Goal: Task Accomplishment & Management: Manage account settings

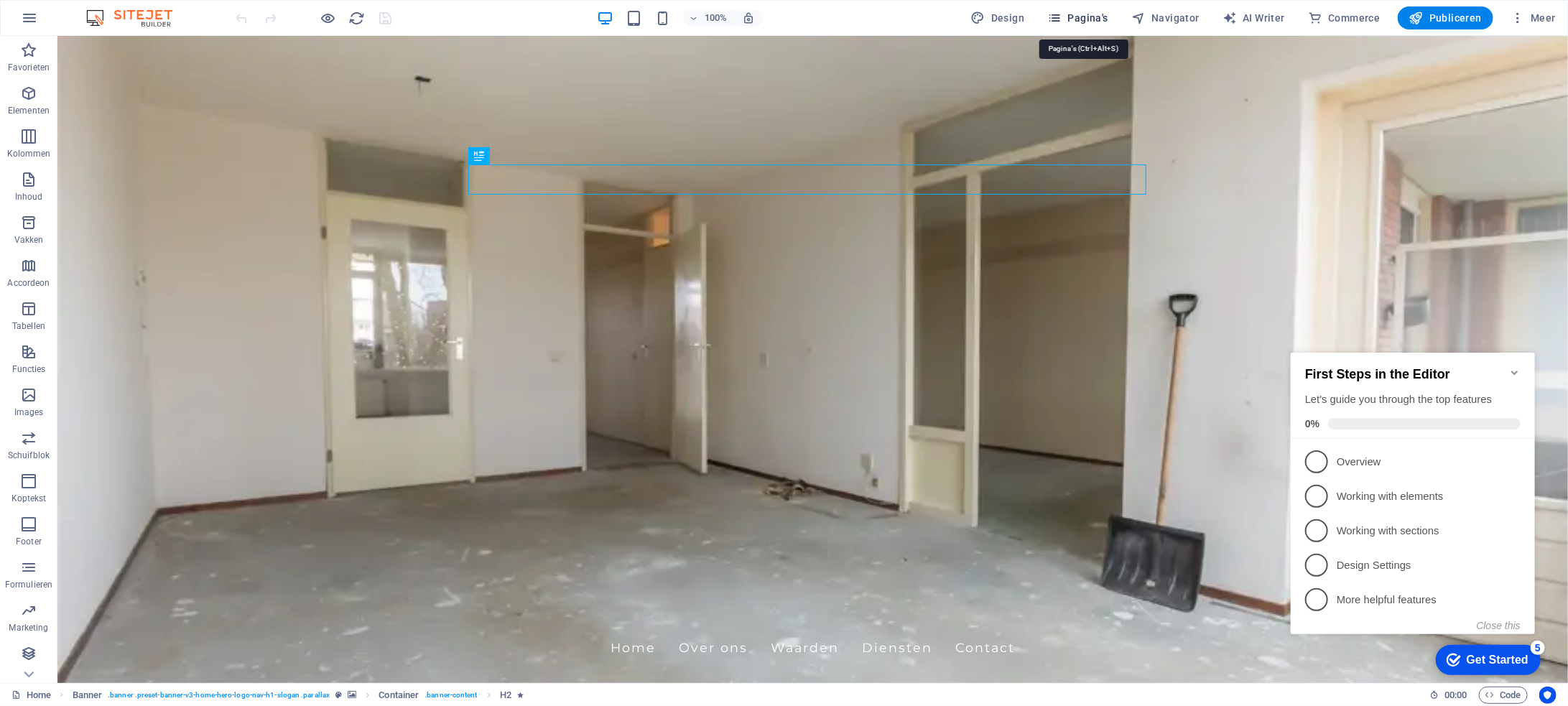
click at [1101, 13] on span "Pagina's" at bounding box center [1078, 18] width 61 height 15
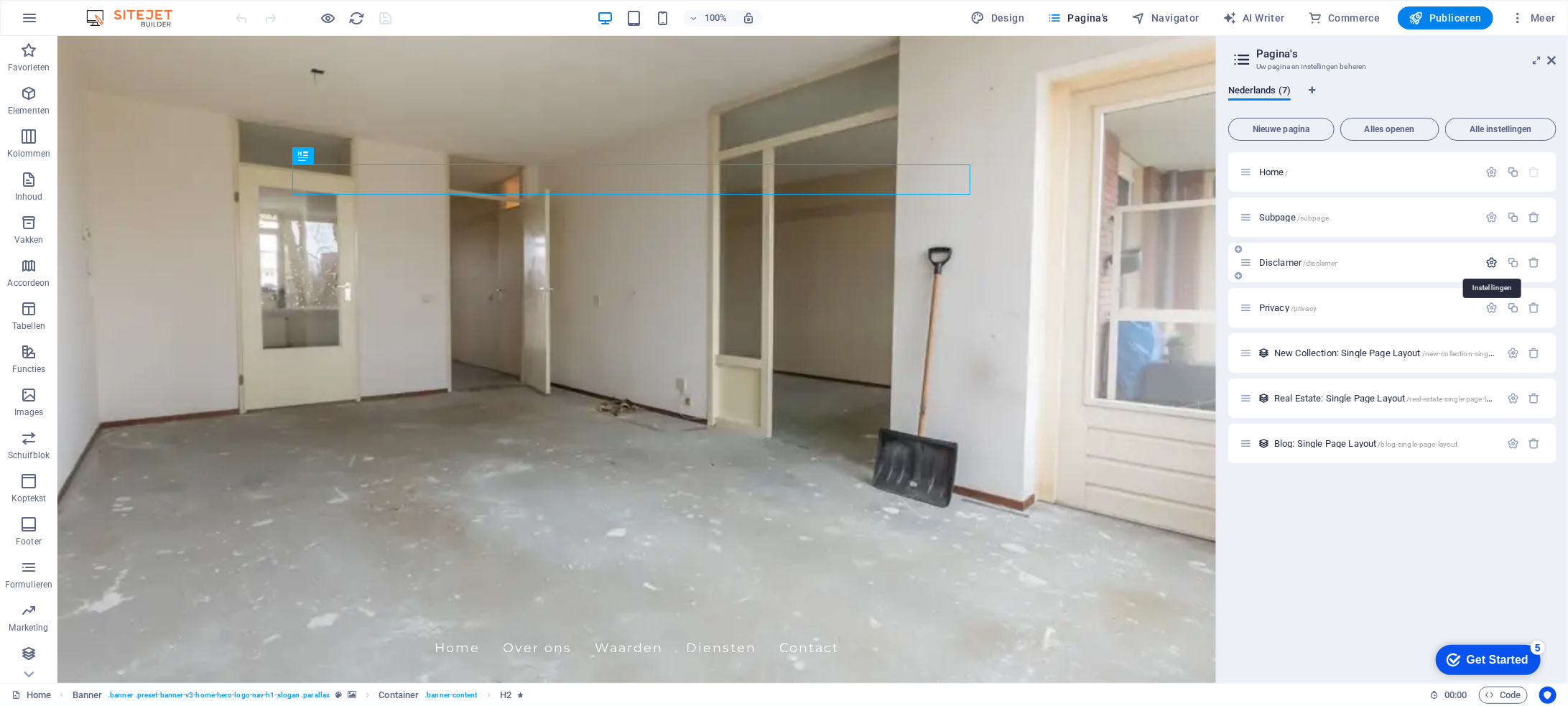
click at [1493, 260] on icon "button" at bounding box center [1492, 263] width 12 height 12
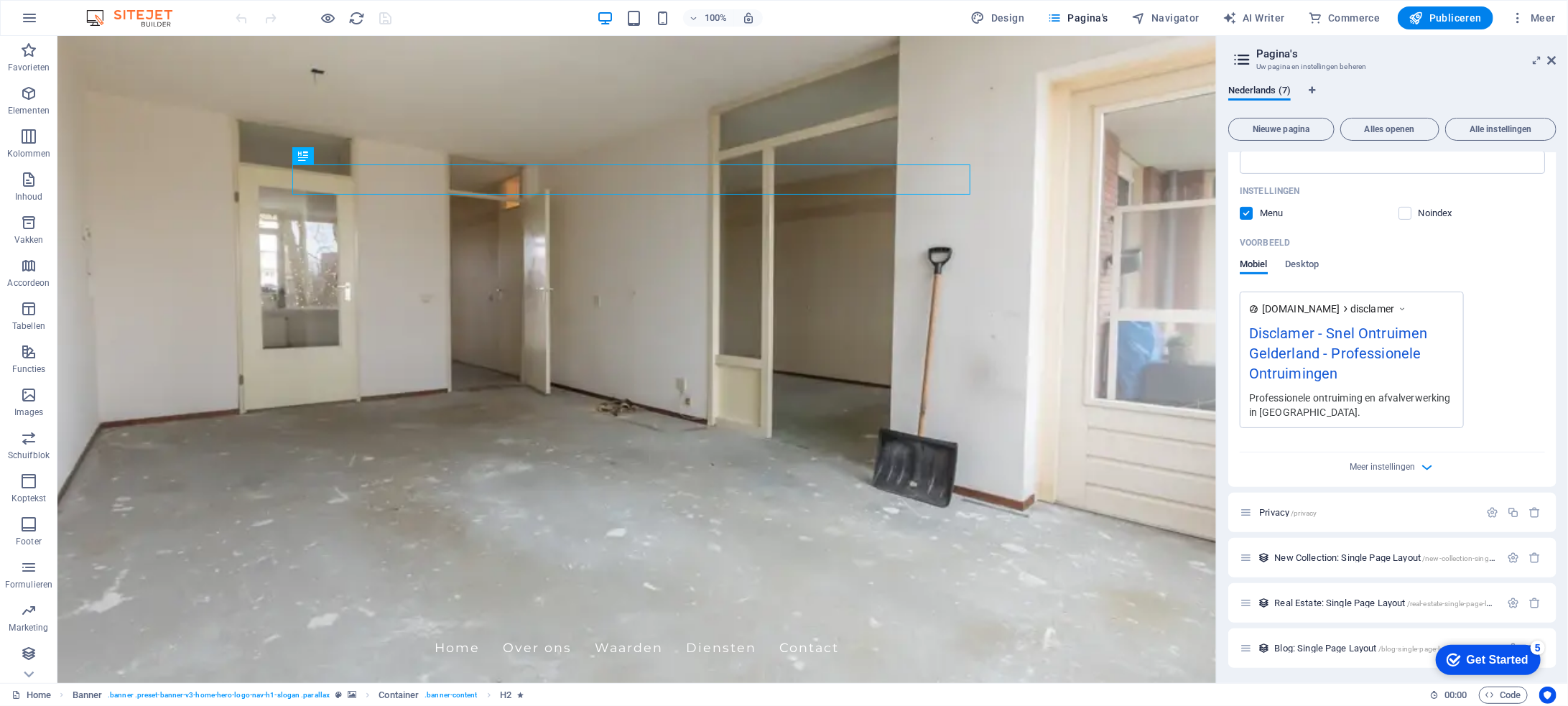
scroll to position [386, 0]
click at [1491, 512] on icon "button" at bounding box center [1492, 510] width 12 height 12
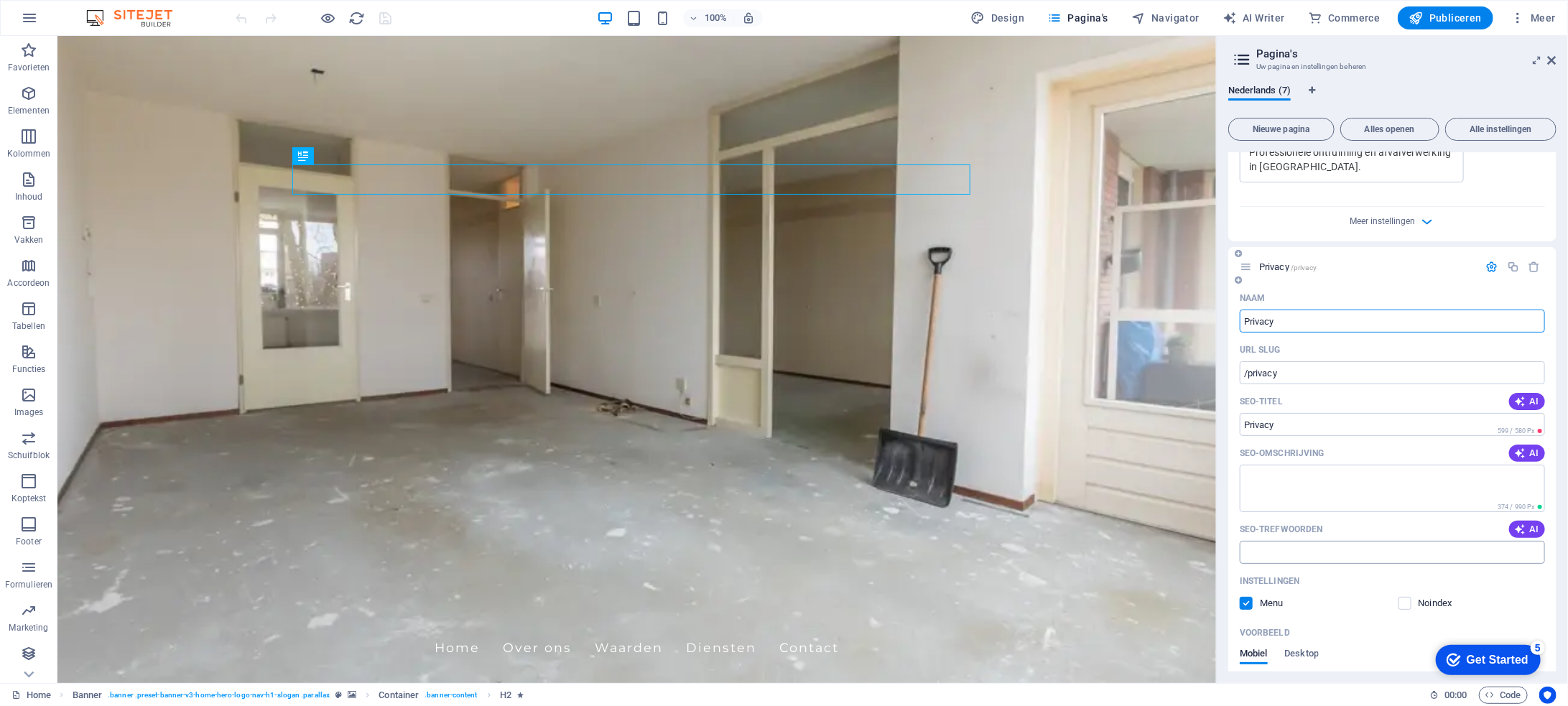
scroll to position [673, 0]
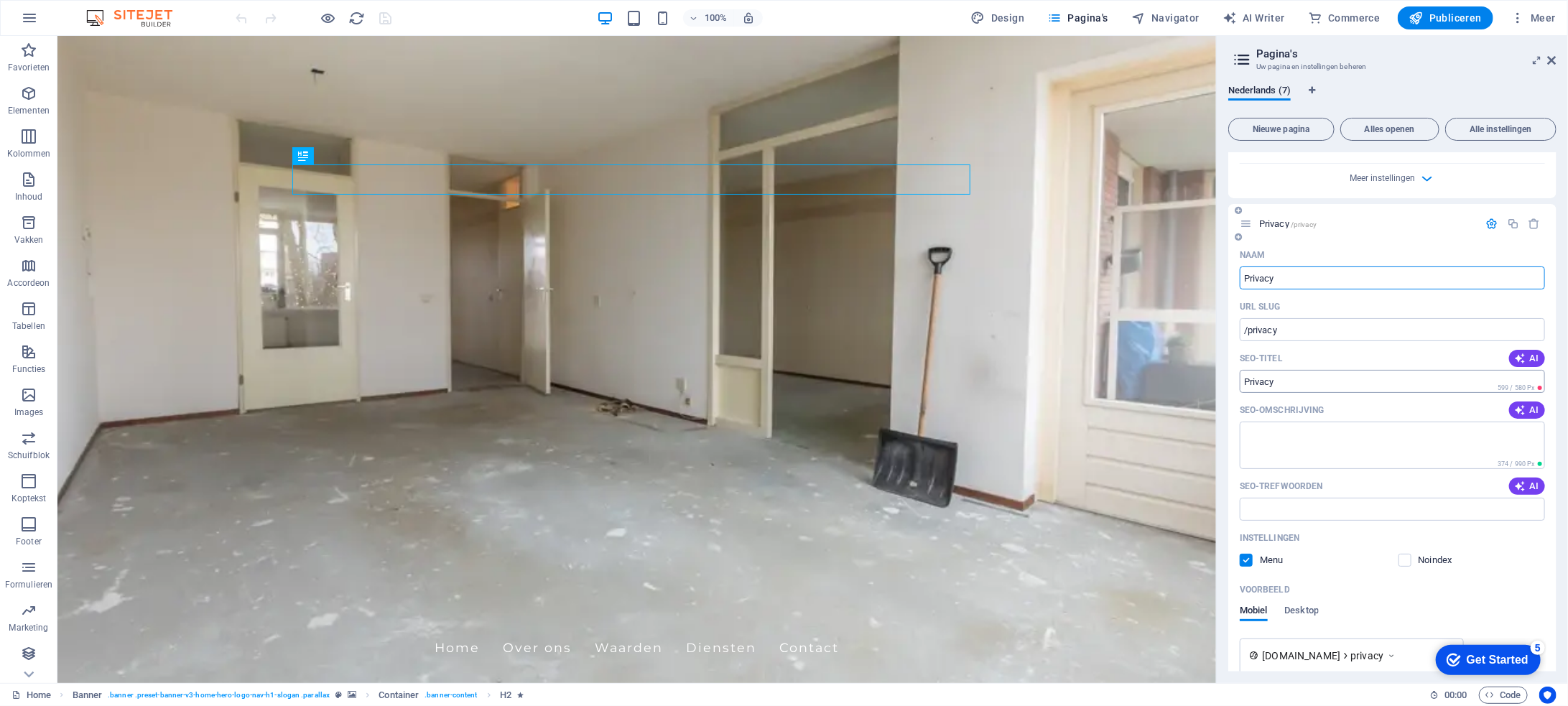
click at [1323, 380] on input "Privacy" at bounding box center [1392, 381] width 305 height 23
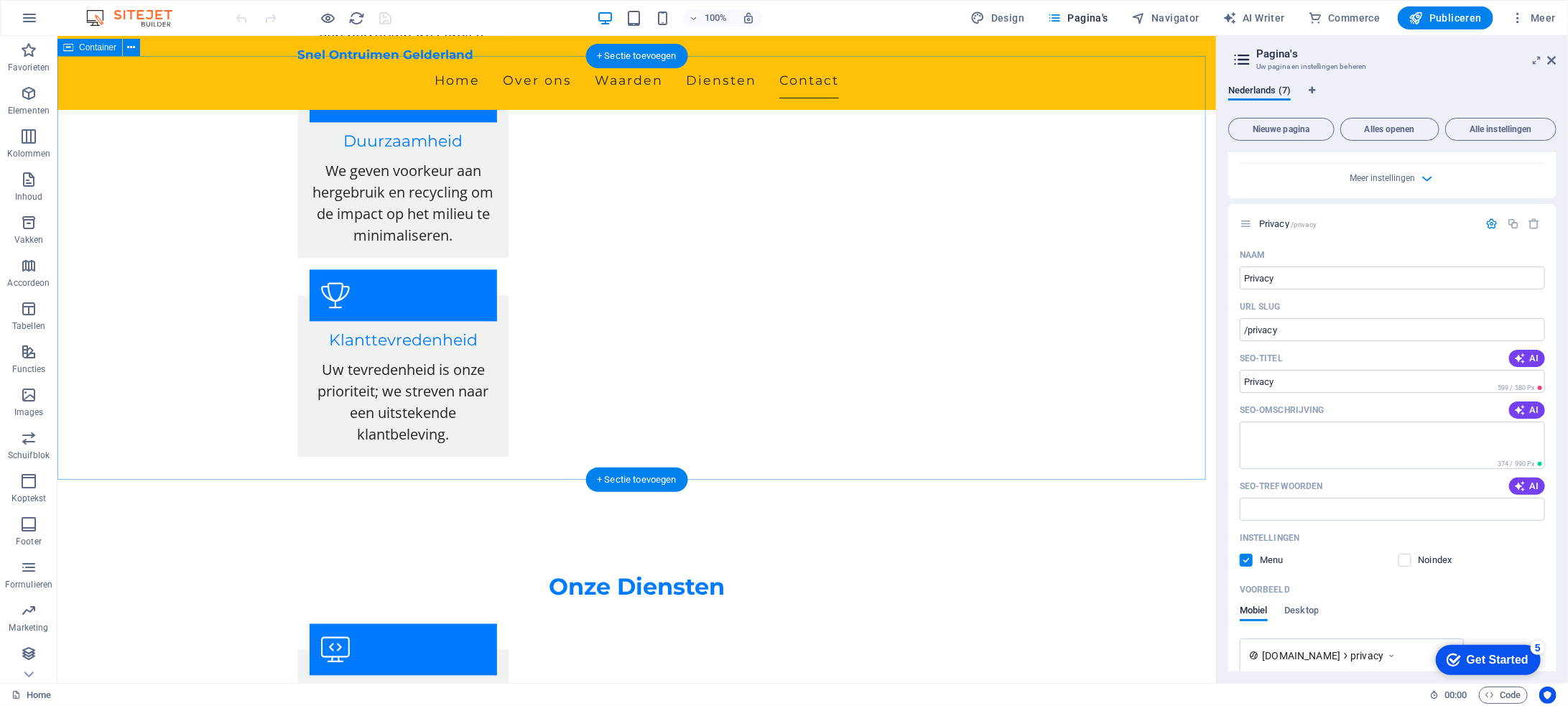
scroll to position [2011, 0]
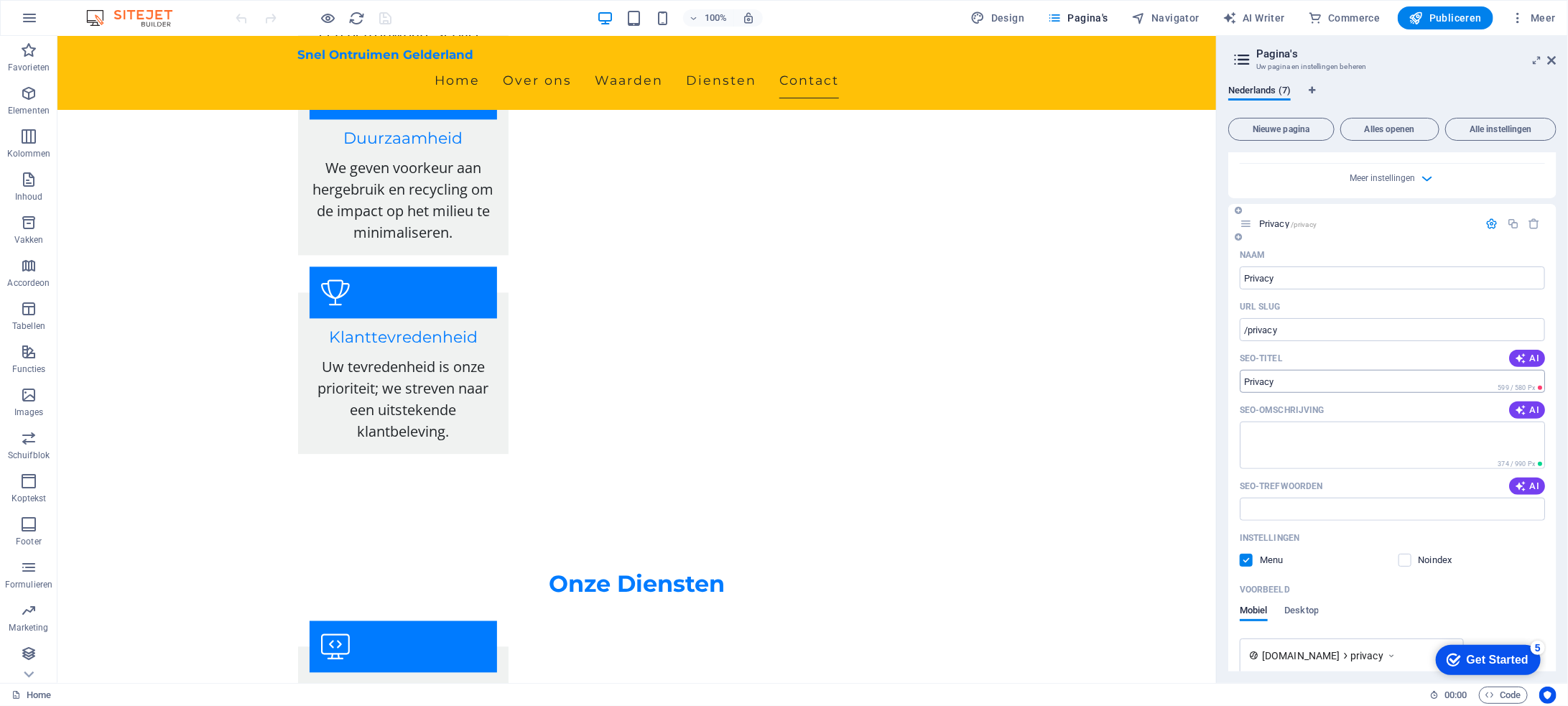
click at [1334, 376] on input "Privacy" at bounding box center [1392, 381] width 305 height 23
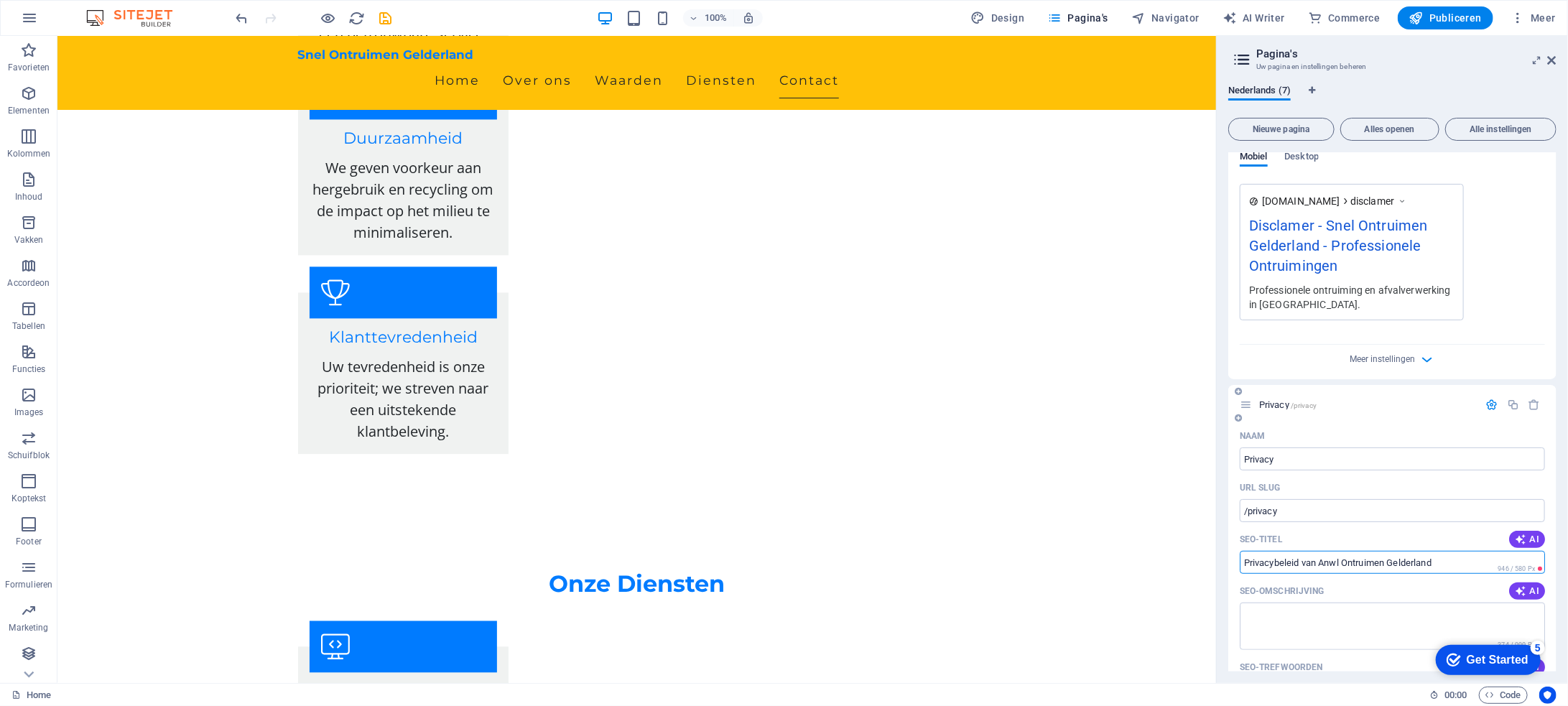
scroll to position [350, 0]
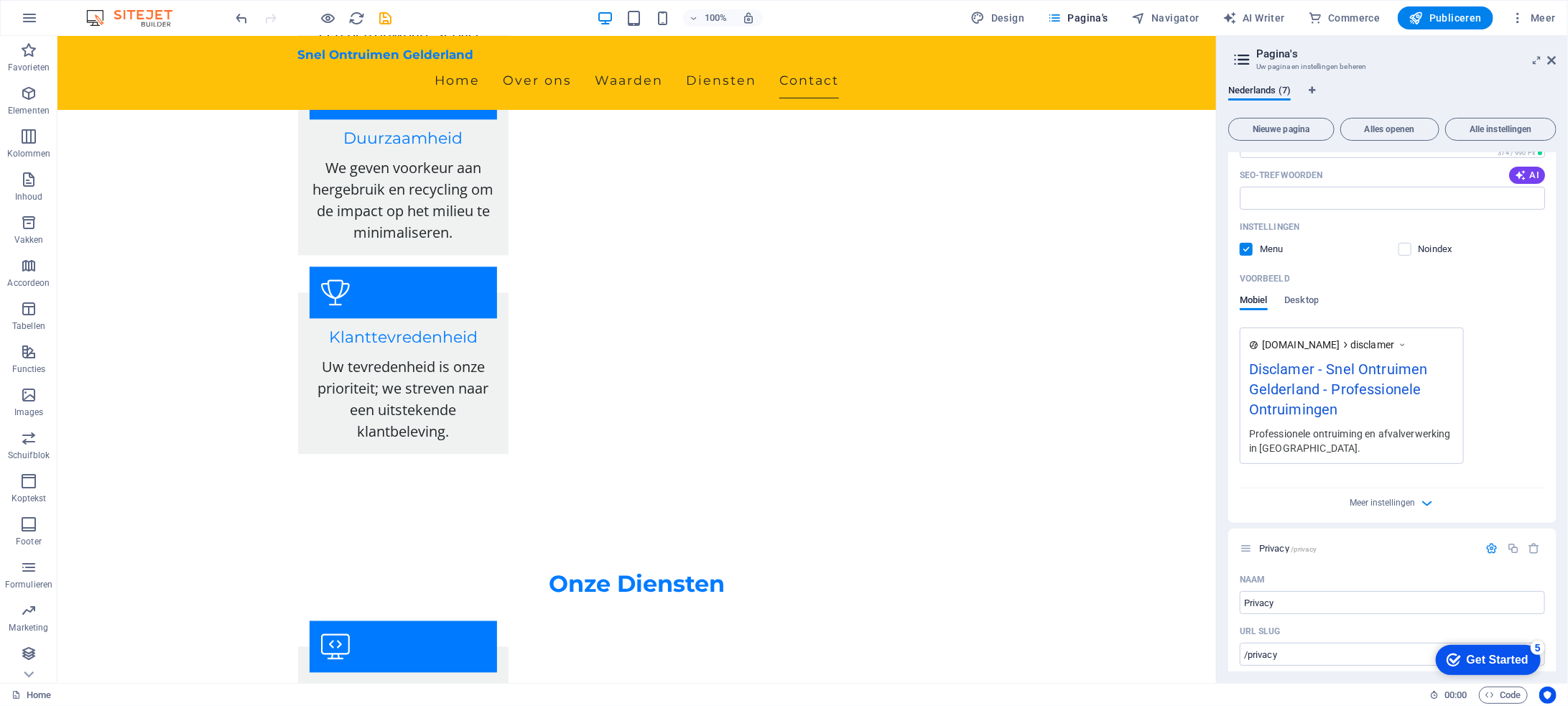
type input "Privacybeleid van Anwl Ontruimen Gelderland"
drag, startPoint x: 1320, startPoint y: 389, endPoint x: 1260, endPoint y: 377, distance: 61.2
click at [1260, 377] on div "Disclamer - Snel Ontruimen Gelderland - Professionele Ontruimingen" at bounding box center [1352, 392] width 205 height 68
drag, startPoint x: 1246, startPoint y: 368, endPoint x: 1294, endPoint y: 389, distance: 52.4
click at [1288, 393] on div "www.example.com disclamer Disclamer - Snel Ontruimen Gelderland - Professionele…" at bounding box center [1352, 396] width 224 height 136
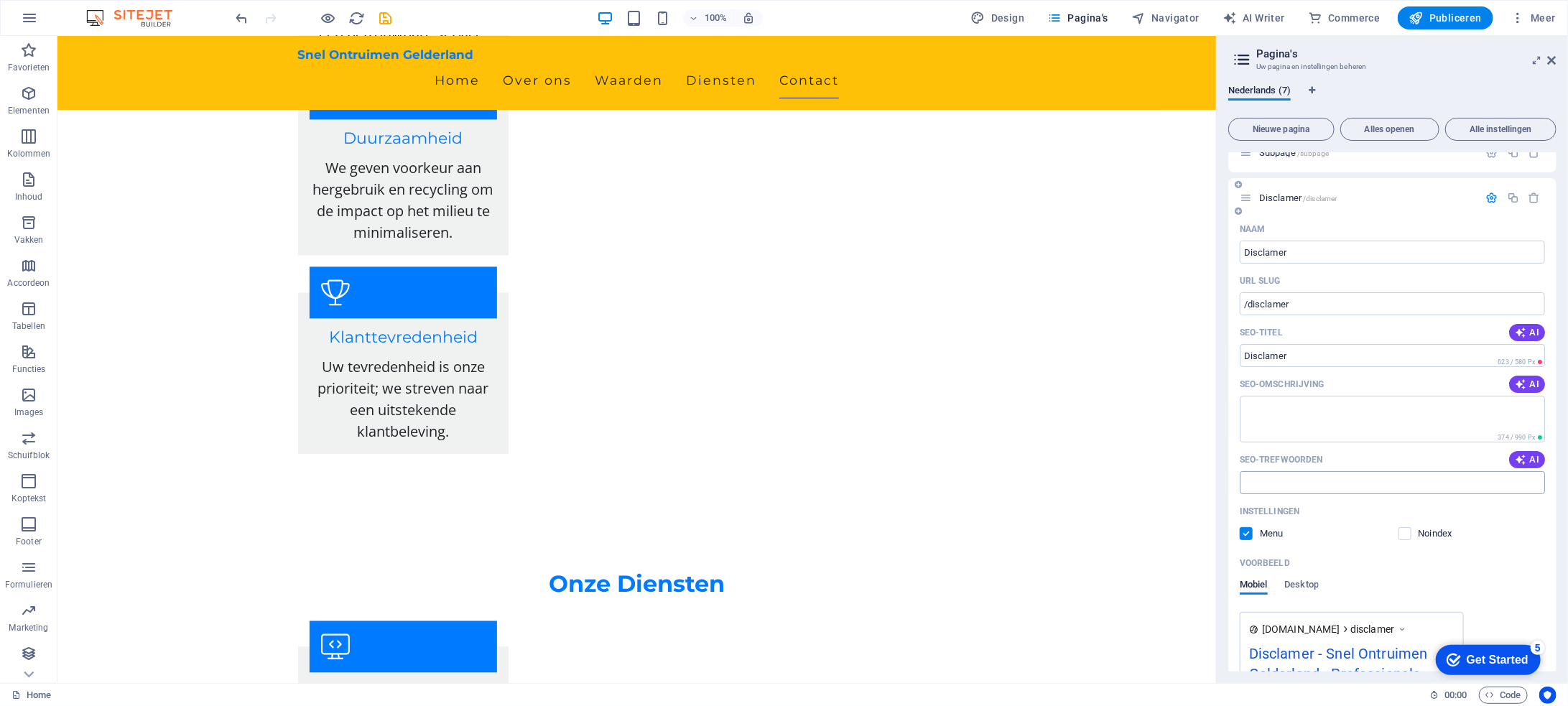
scroll to position [62, 0]
click at [1322, 355] on input "Disclamer" at bounding box center [1392, 357] width 305 height 23
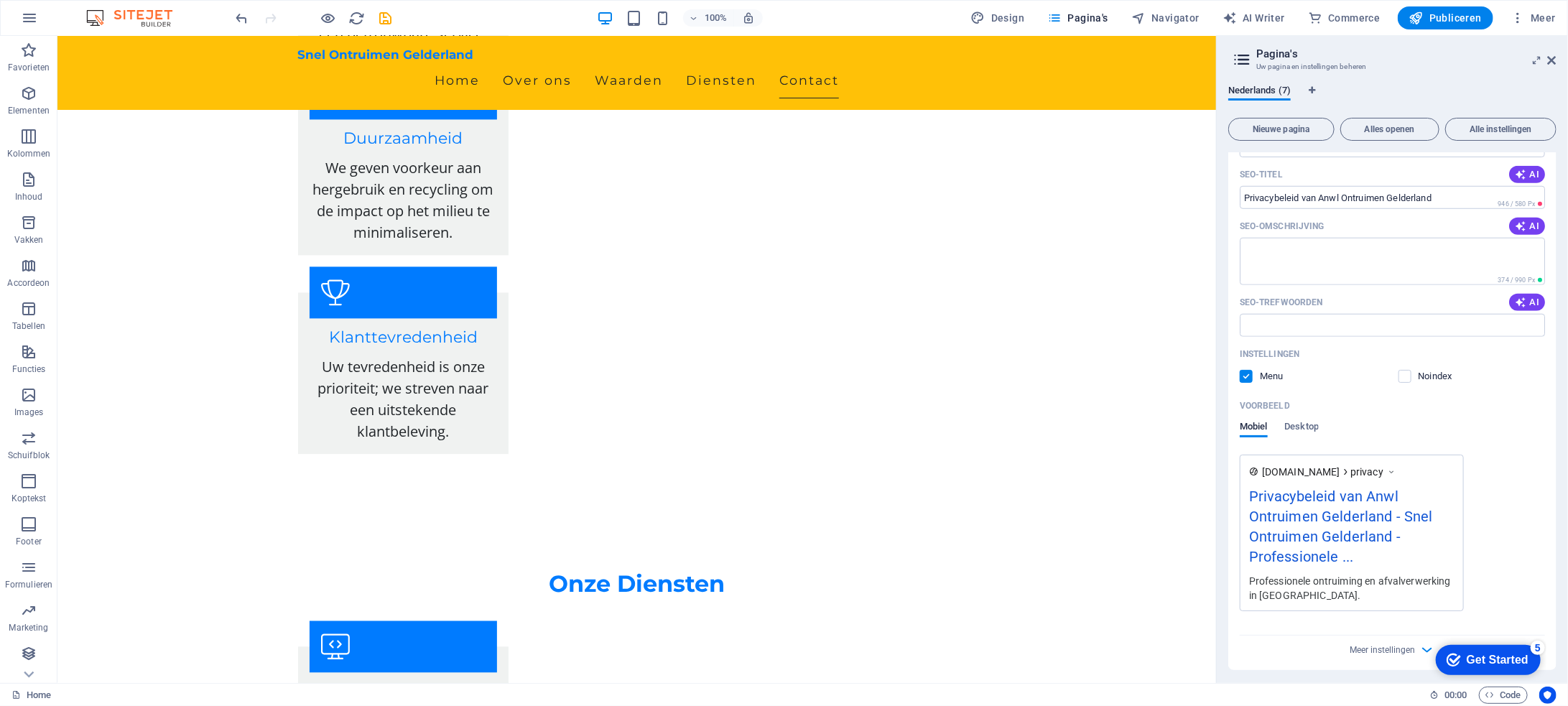
scroll to position [780, 0]
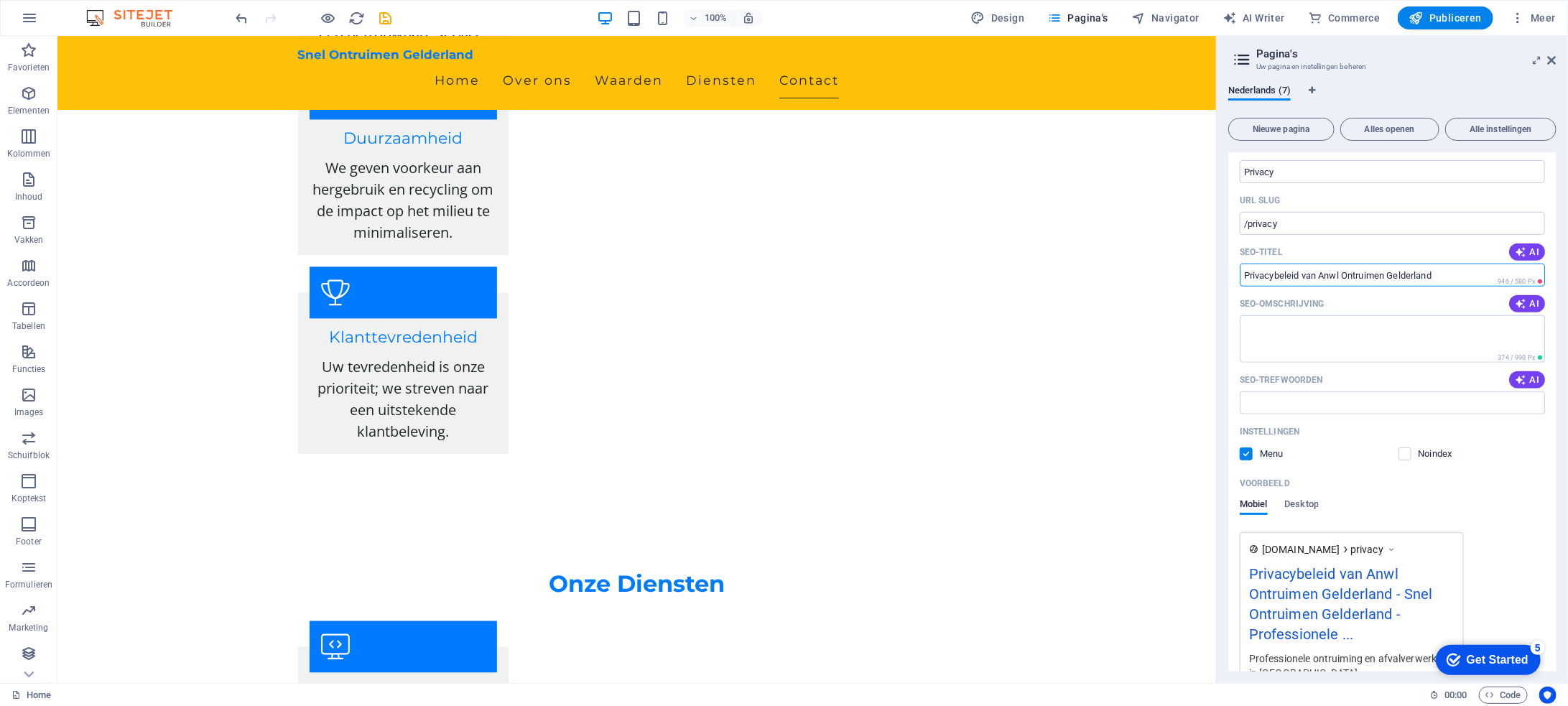
drag, startPoint x: 1450, startPoint y: 268, endPoint x: 1303, endPoint y: 270, distance: 147.0
click at [1303, 270] on input "Privacybeleid van Anwl Ontruimen Gelderland" at bounding box center [1392, 275] width 305 height 23
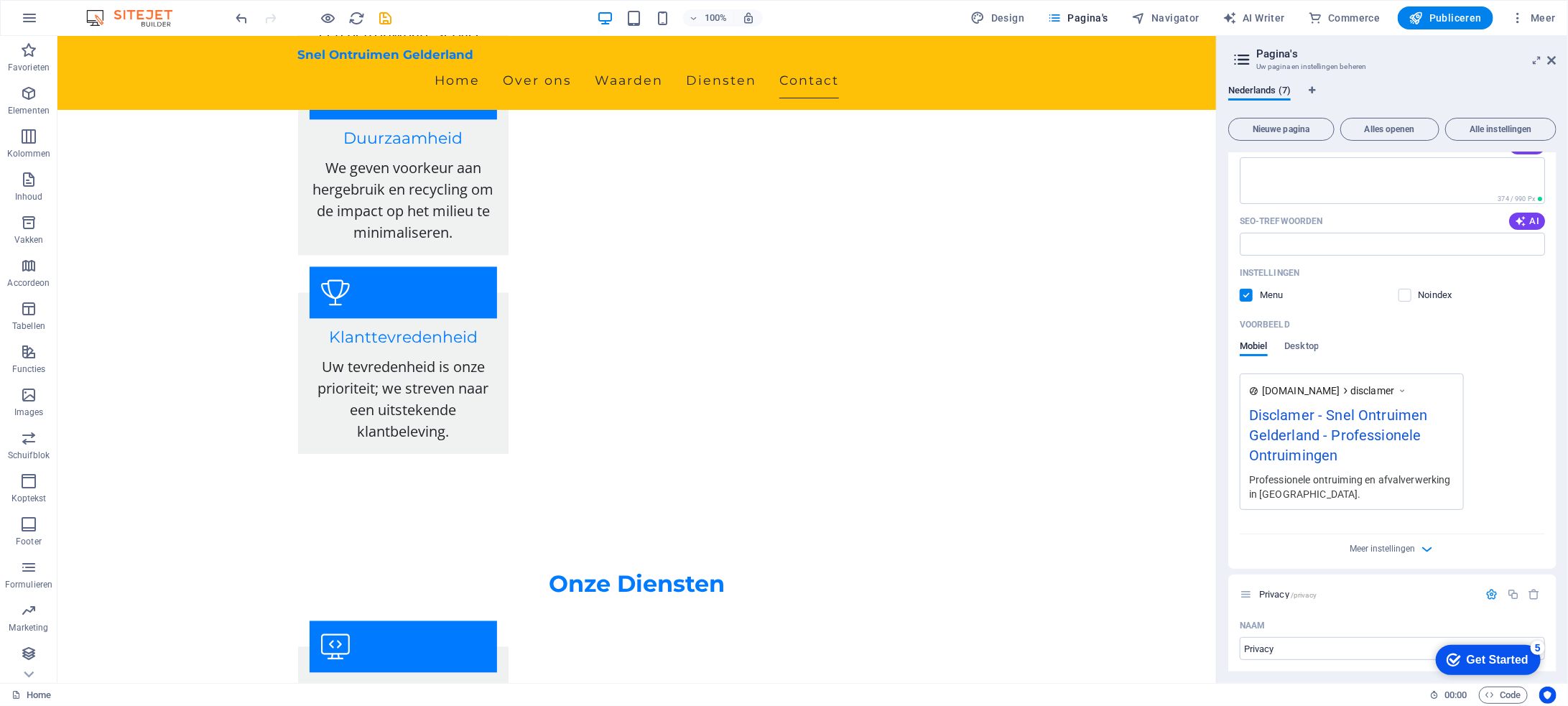
scroll to position [62, 0]
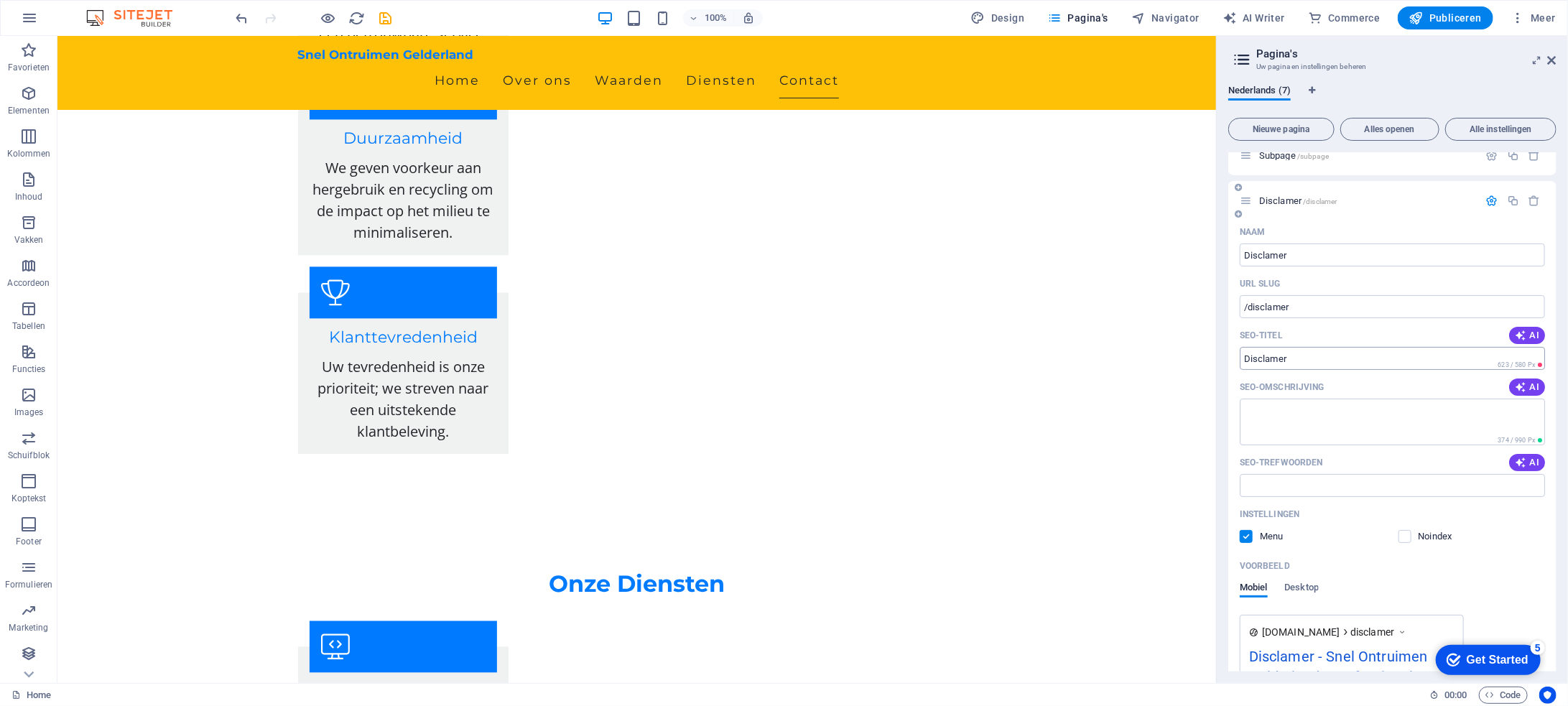
click at [1352, 362] on input "Disclamer" at bounding box center [1392, 357] width 305 height 23
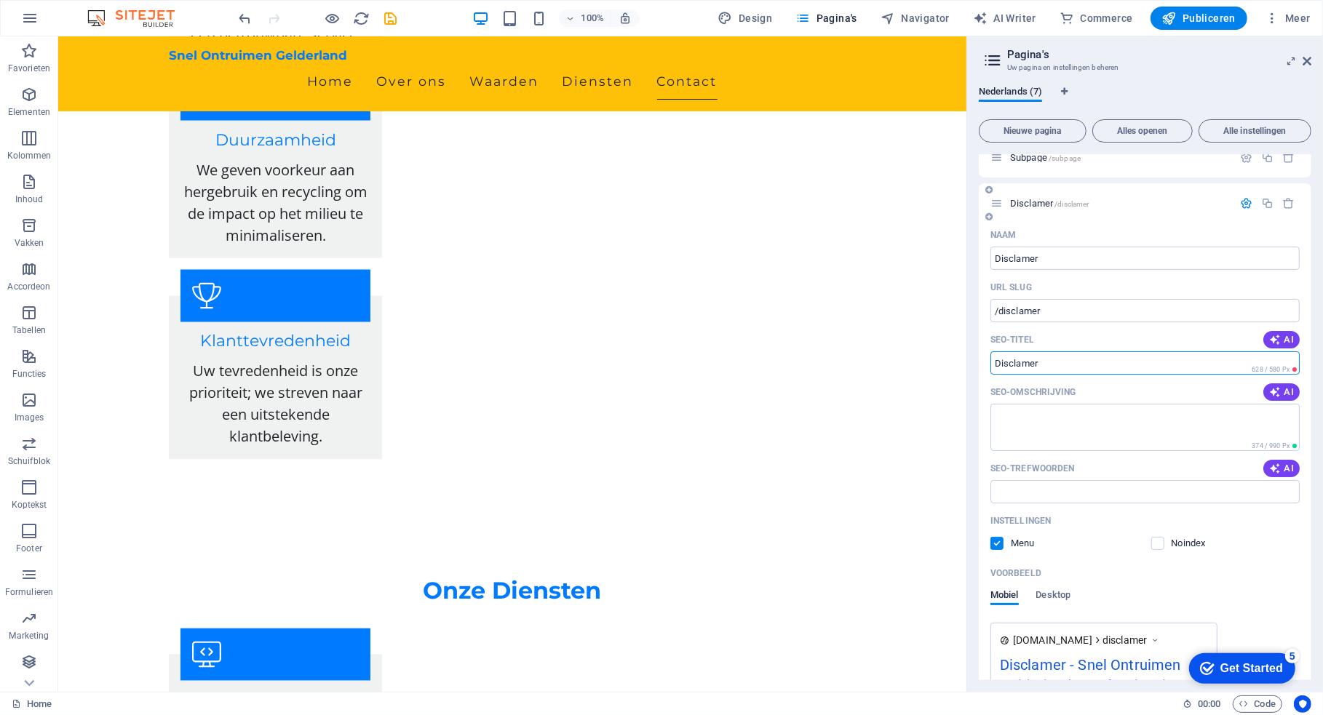
paste input "van Anwl Ontruimen Gelderland"
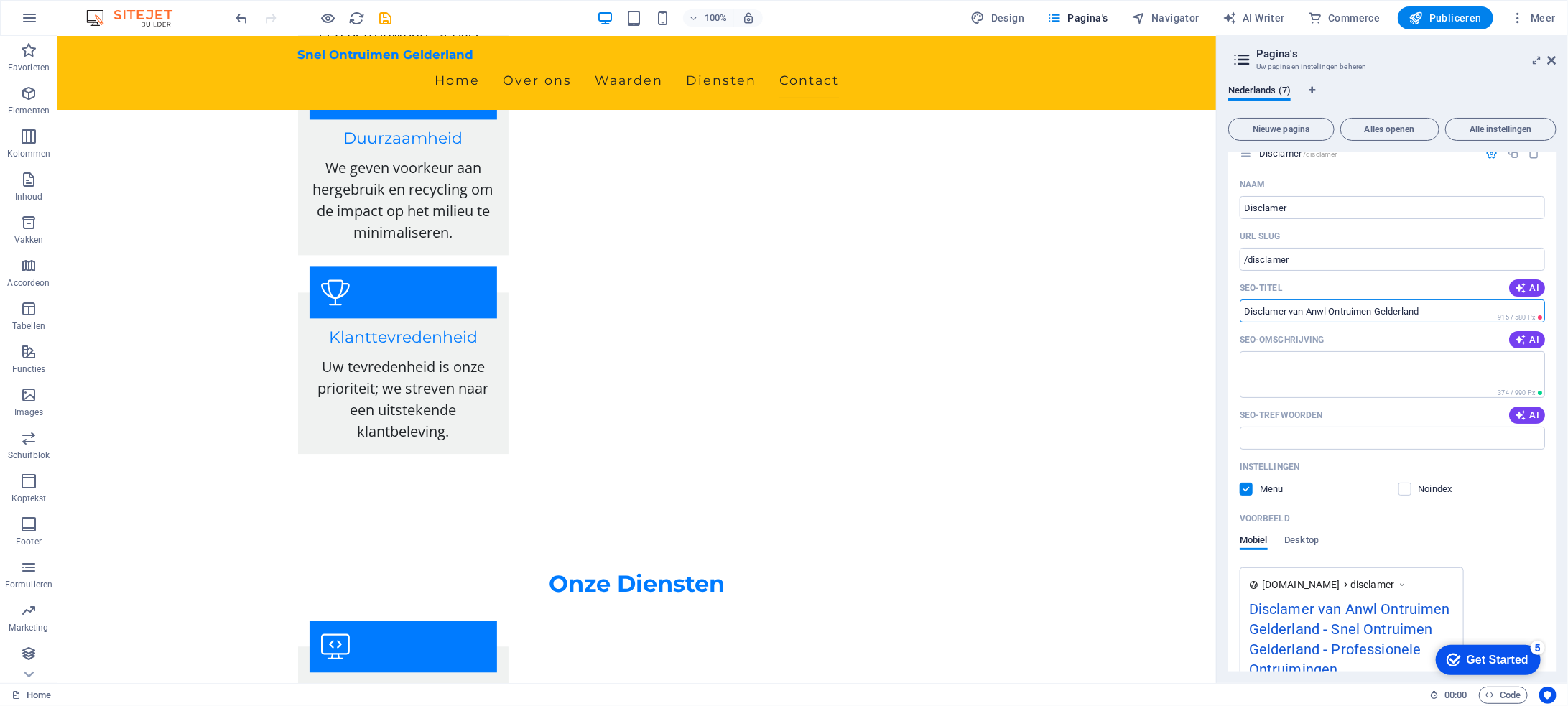
scroll to position [215, 0]
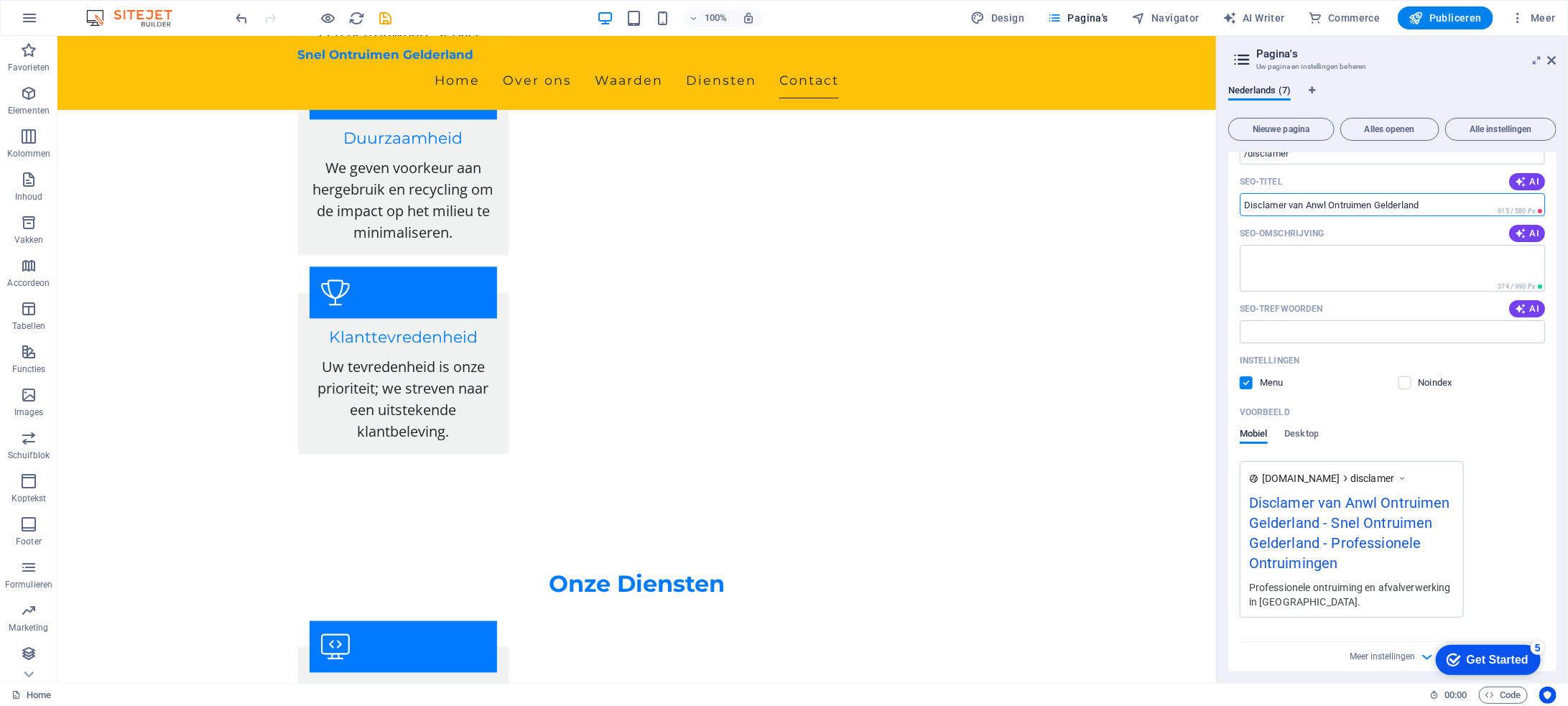
drag, startPoint x: 1433, startPoint y: 204, endPoint x: 1309, endPoint y: 204, distance: 124.0
click at [1309, 204] on input "Disclamer van Anwl Ontruimen Gelderland" at bounding box center [1392, 204] width 305 height 23
paste input "van"
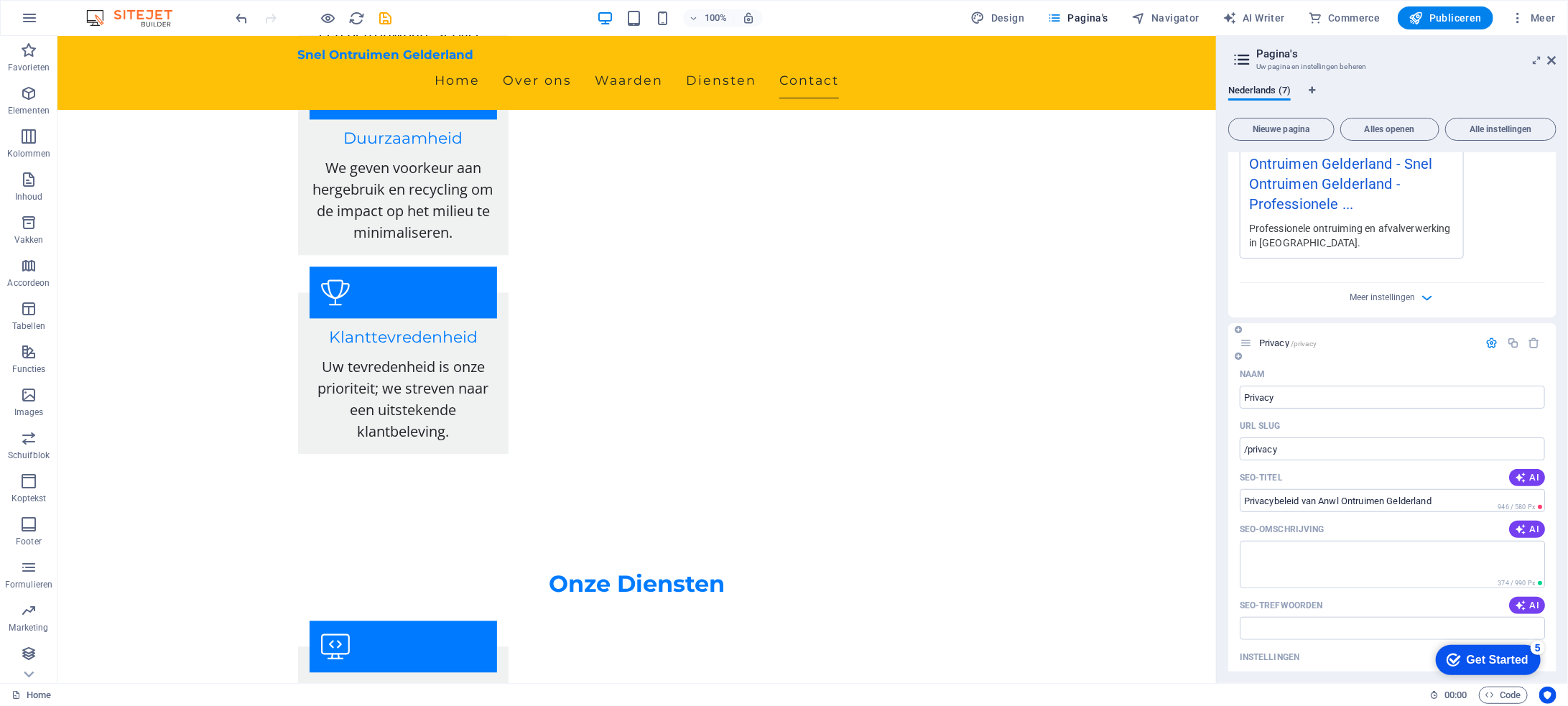
scroll to position [647, 0]
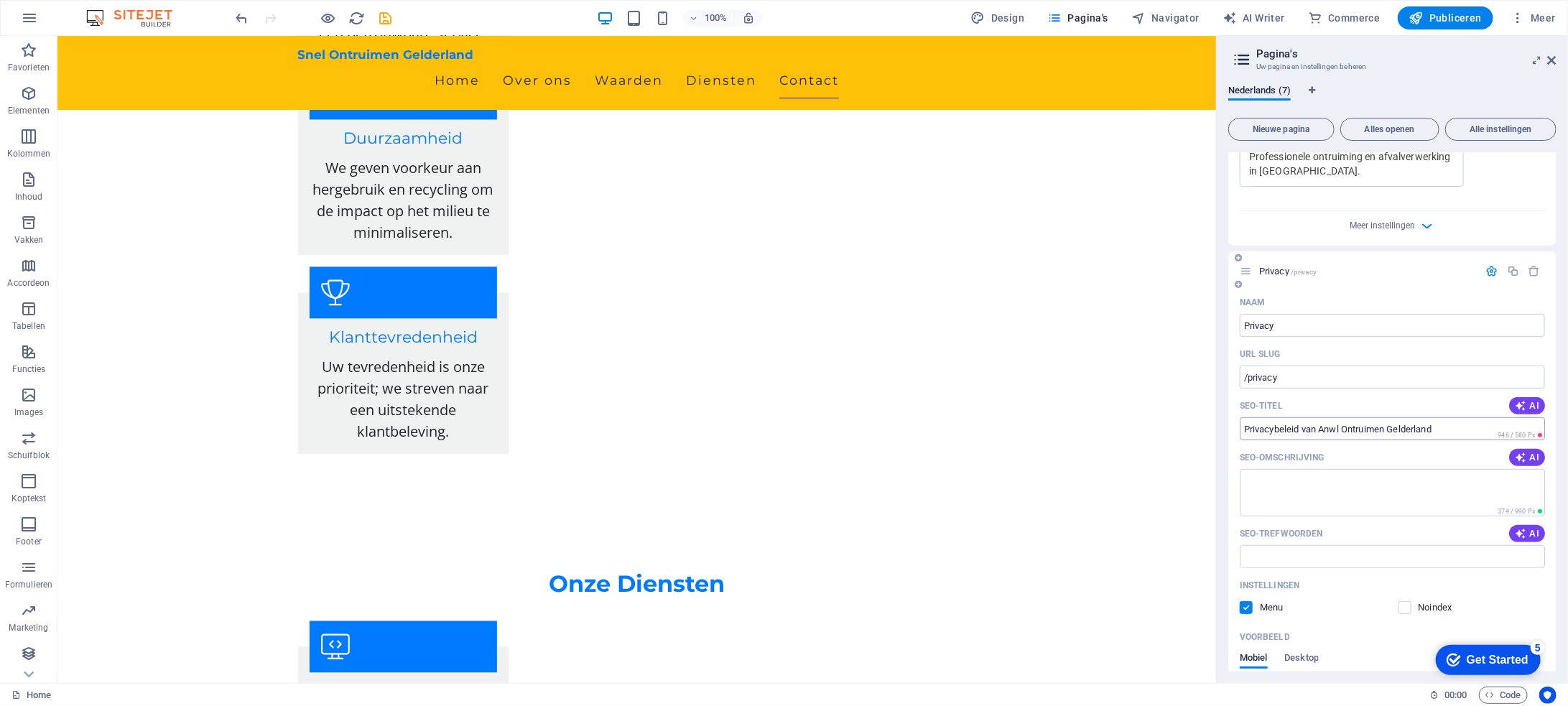
type input "Disclamer van van Anwl Ontruimen Gelderland"
click at [1344, 428] on input "Privacybeleid van Anwl Ontruimen Gelderland" at bounding box center [1392, 429] width 305 height 23
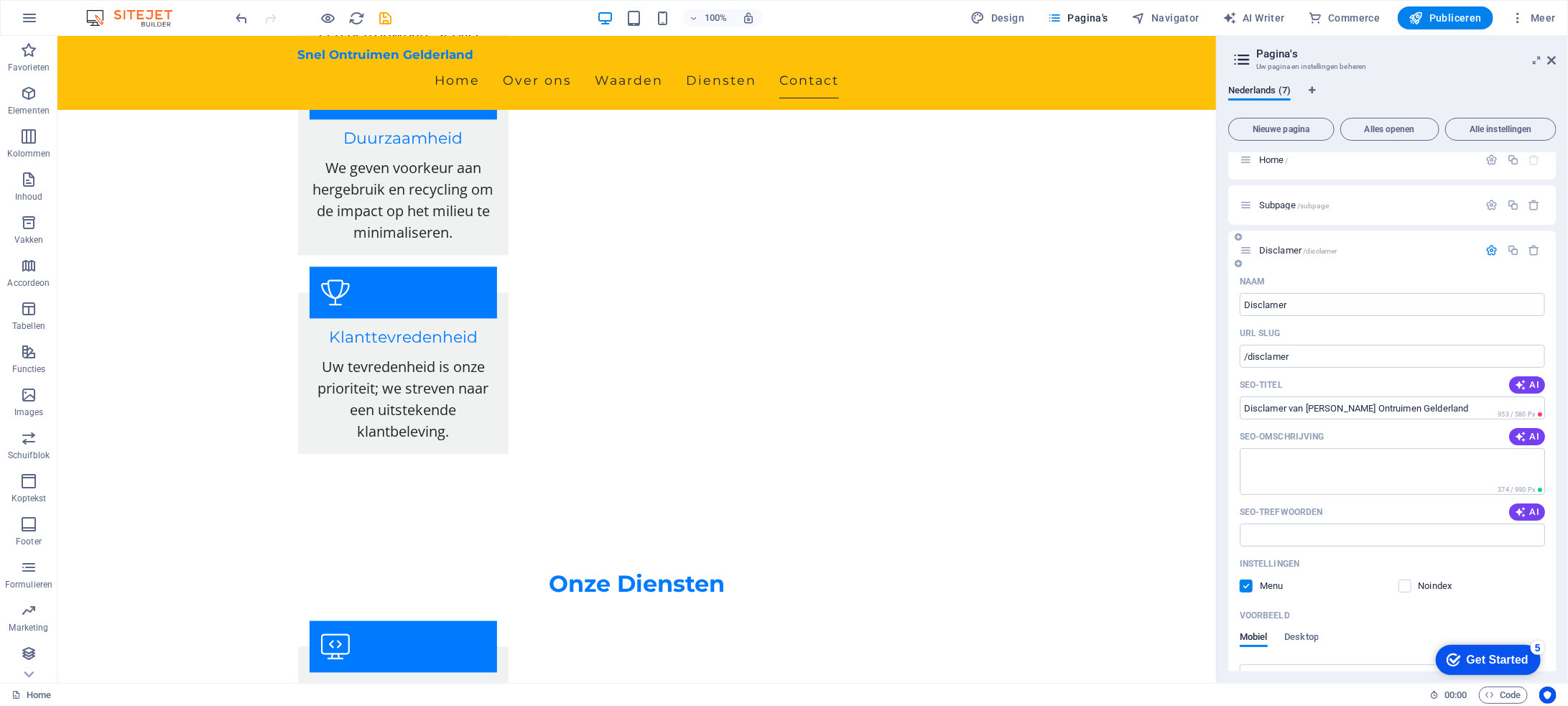
scroll to position [0, 0]
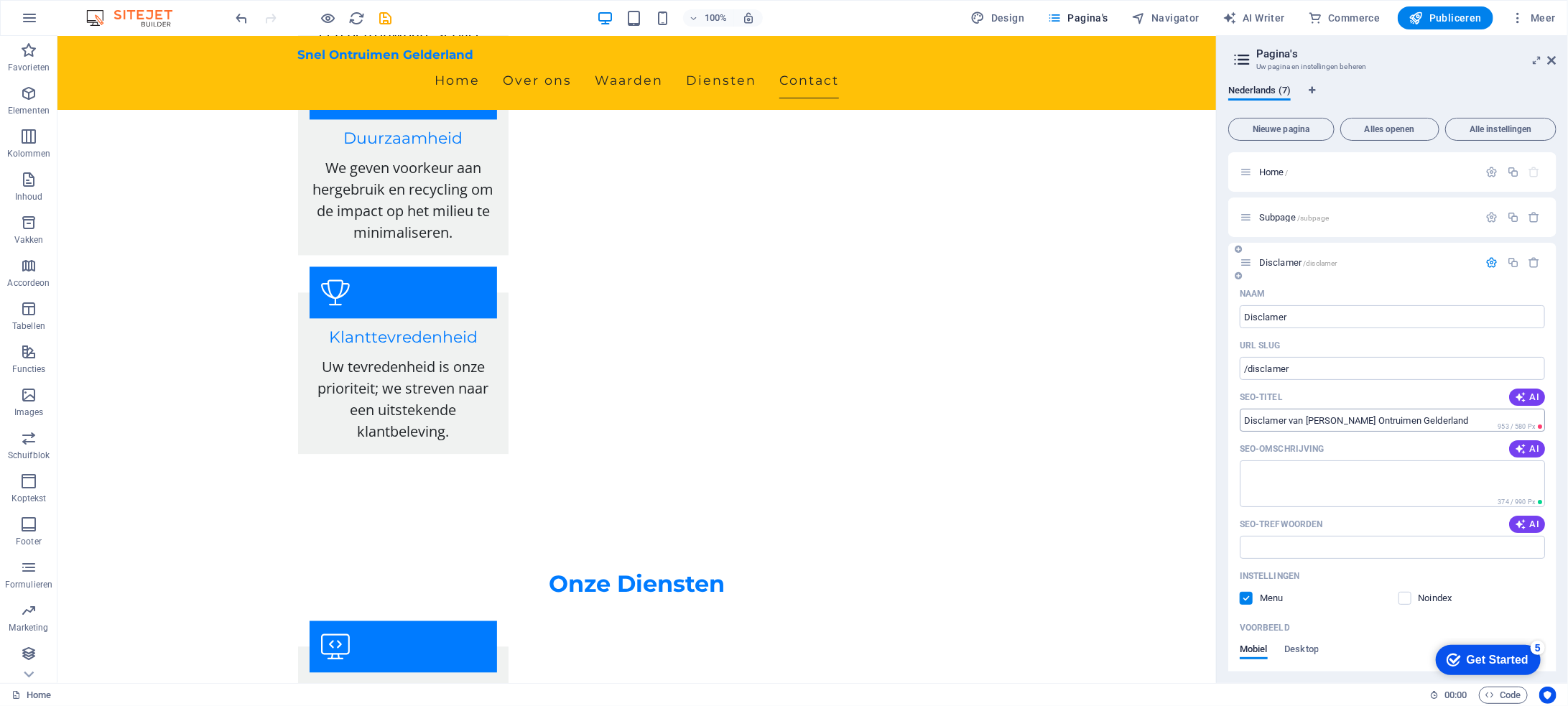
type input "Privacybeleid van Snel Ontruimen Gelderland"
click at [1347, 420] on input "Disclamer van van Anwl Ontruimen Gelderland" at bounding box center [1392, 420] width 305 height 23
type input "Disclamer van van Snel Ontruimen Gelderland"
click at [1489, 262] on icon "button" at bounding box center [1492, 263] width 12 height 12
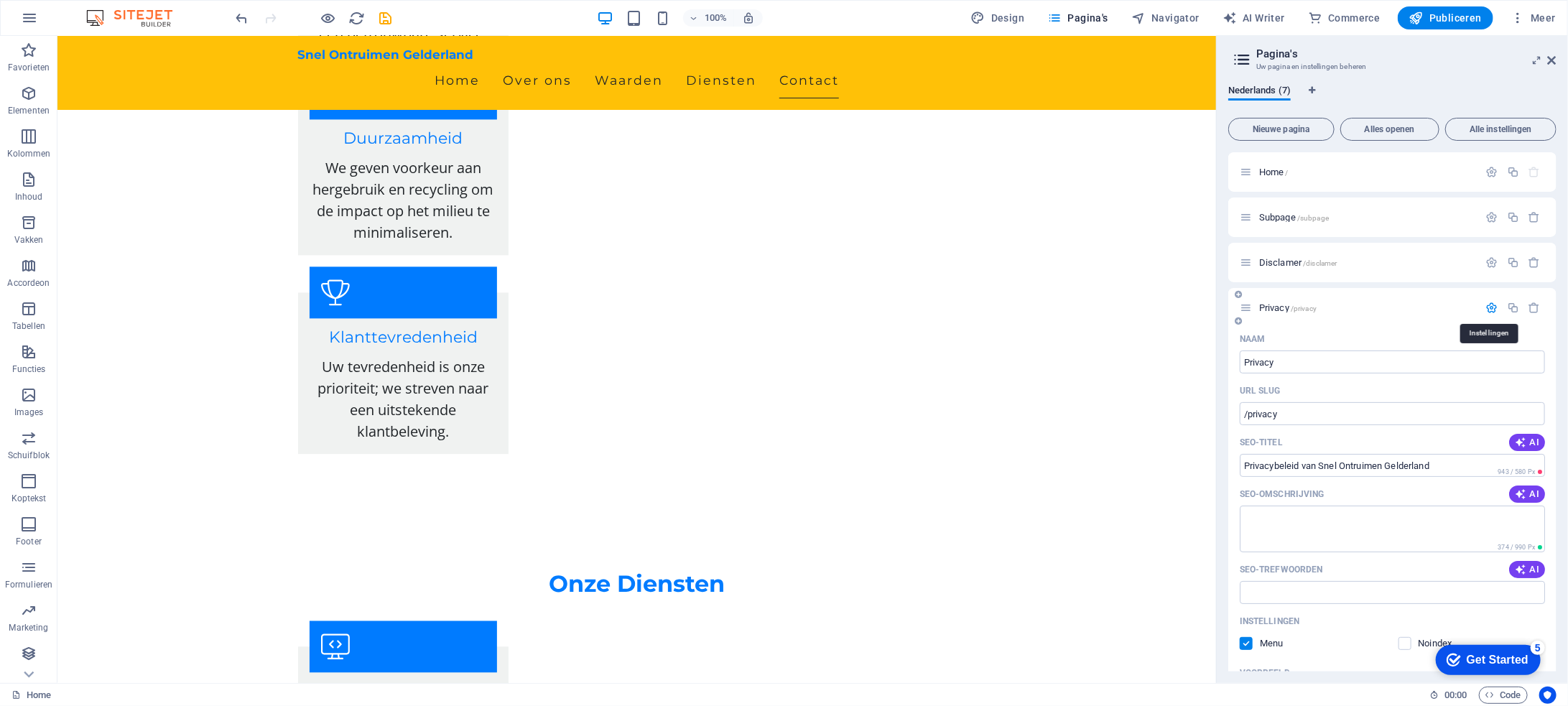
click at [1491, 307] on icon "button" at bounding box center [1492, 308] width 12 height 12
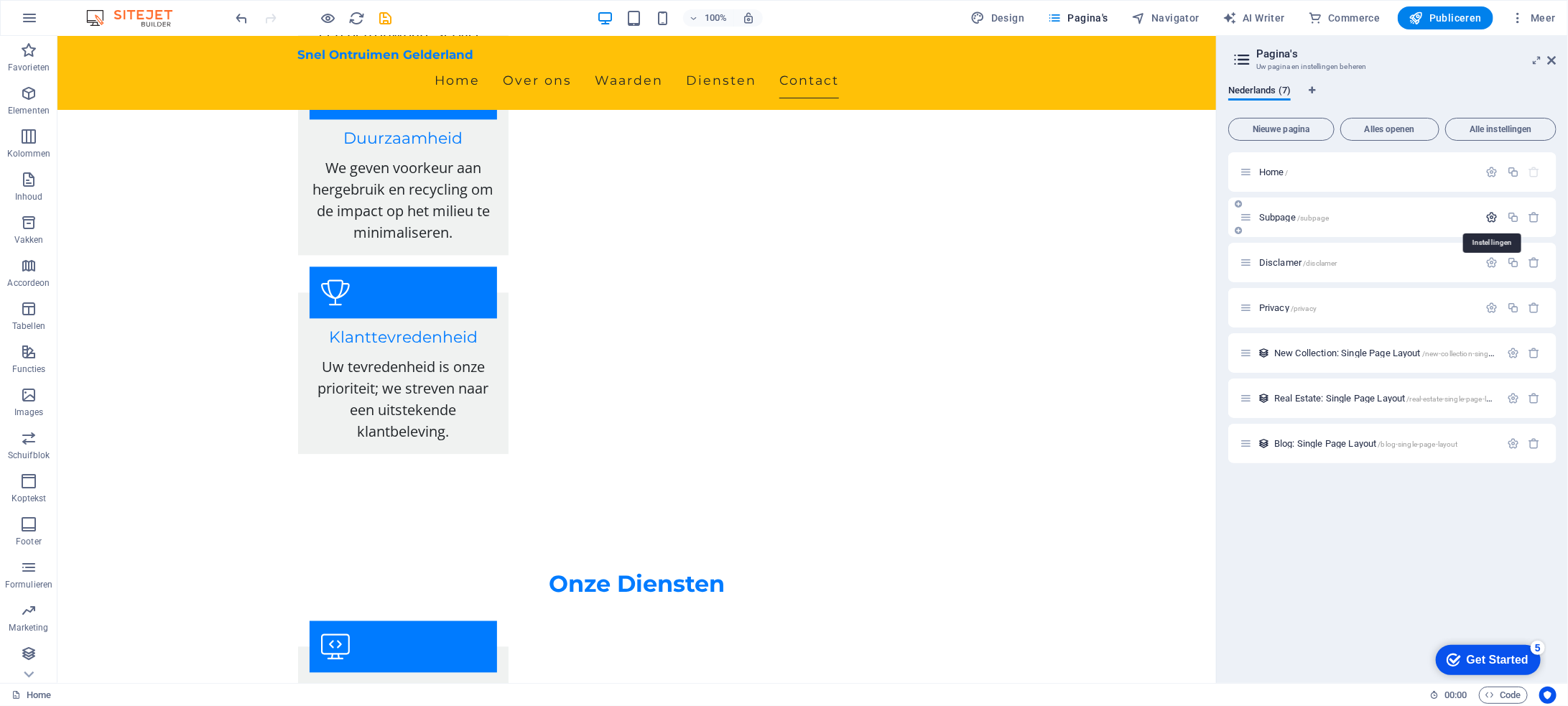
click at [1491, 216] on icon "button" at bounding box center [1492, 217] width 12 height 12
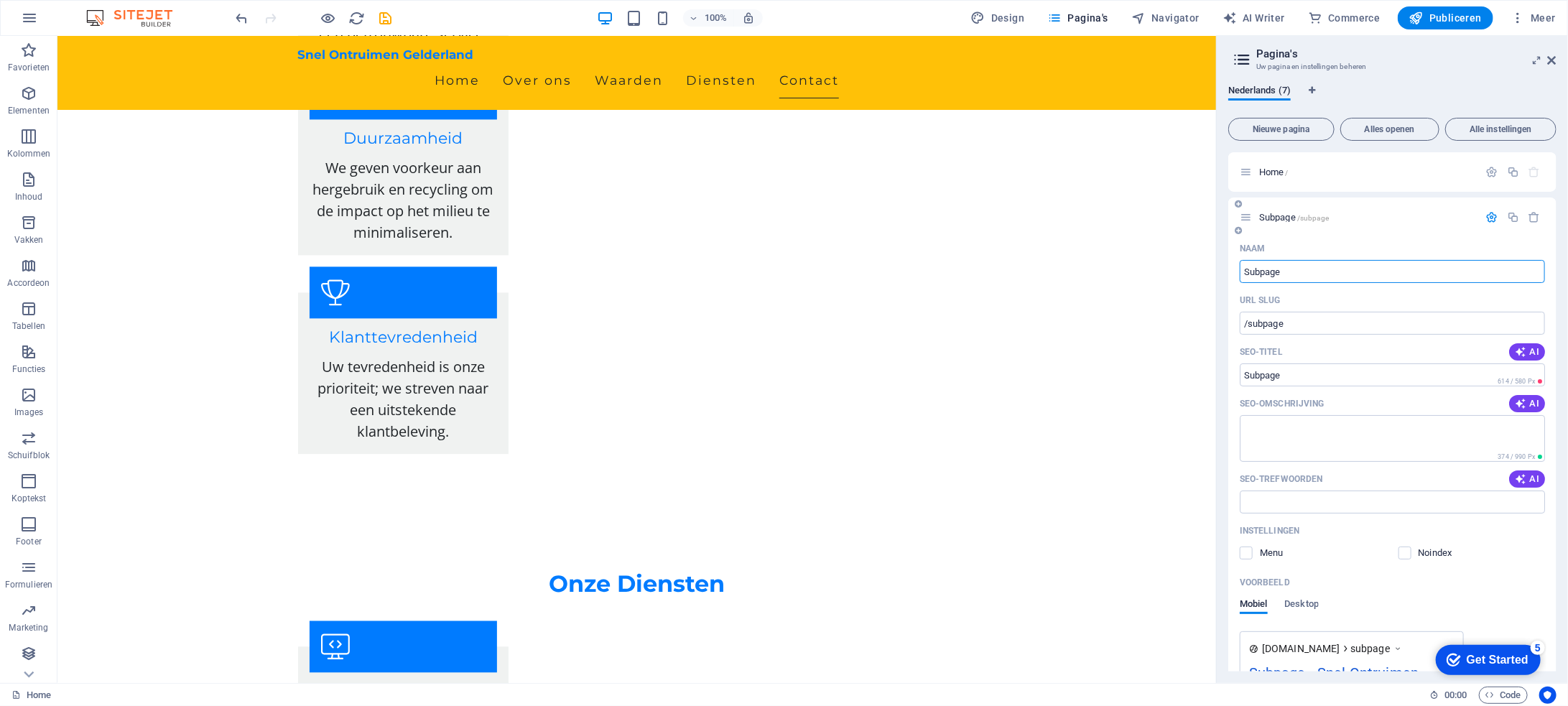
click at [1493, 215] on icon "button" at bounding box center [1492, 217] width 12 height 12
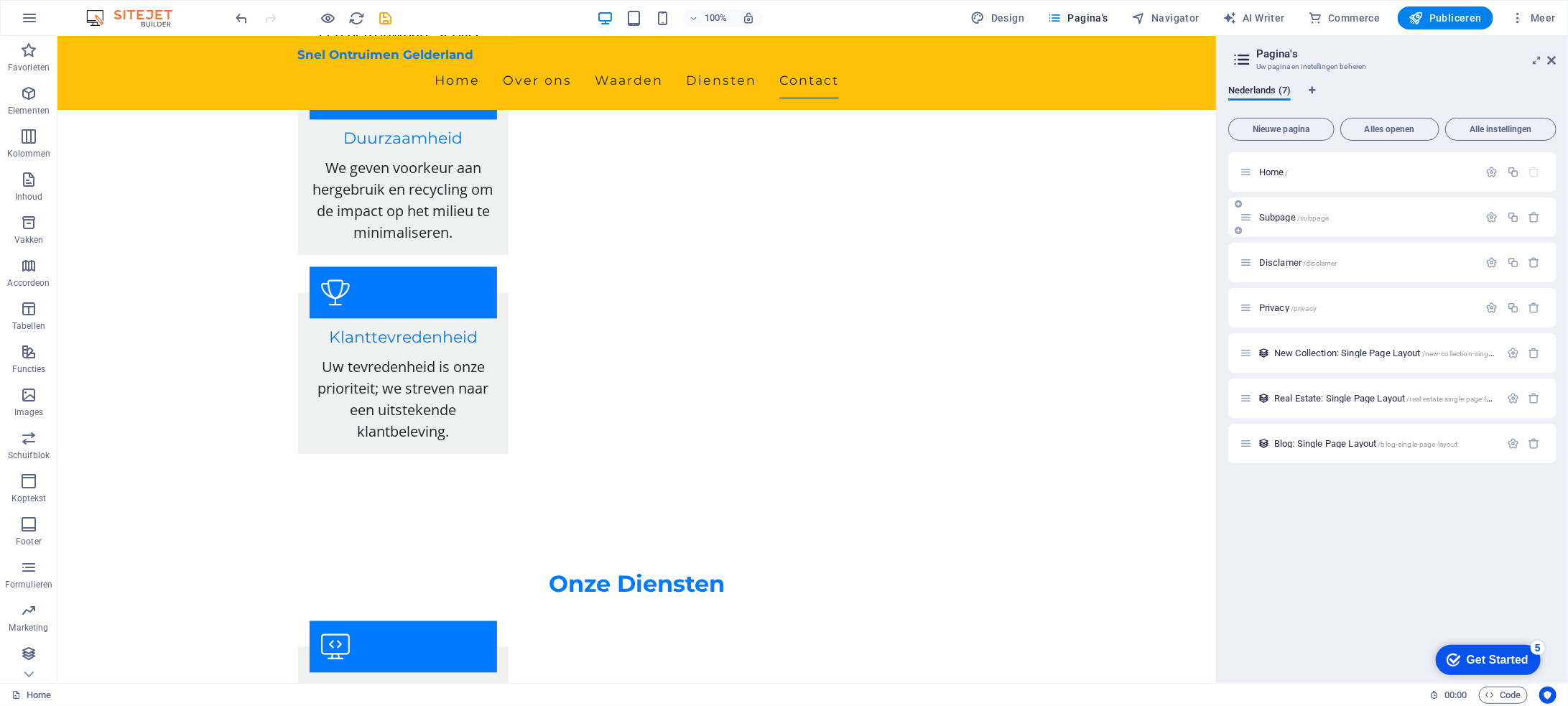
click at [1288, 217] on span "Subpage /subpage" at bounding box center [1294, 217] width 70 height 11
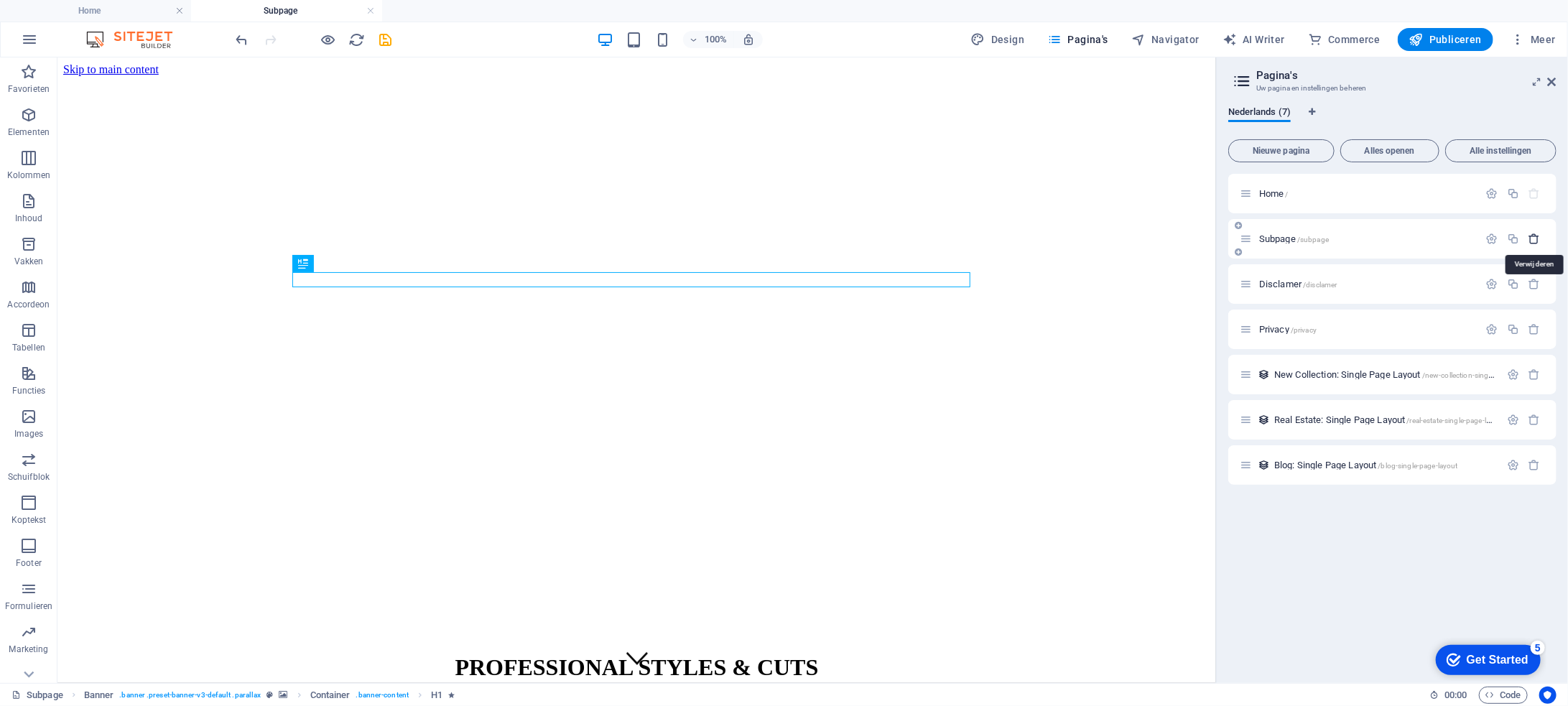
click at [1536, 238] on icon "button" at bounding box center [1534, 239] width 12 height 12
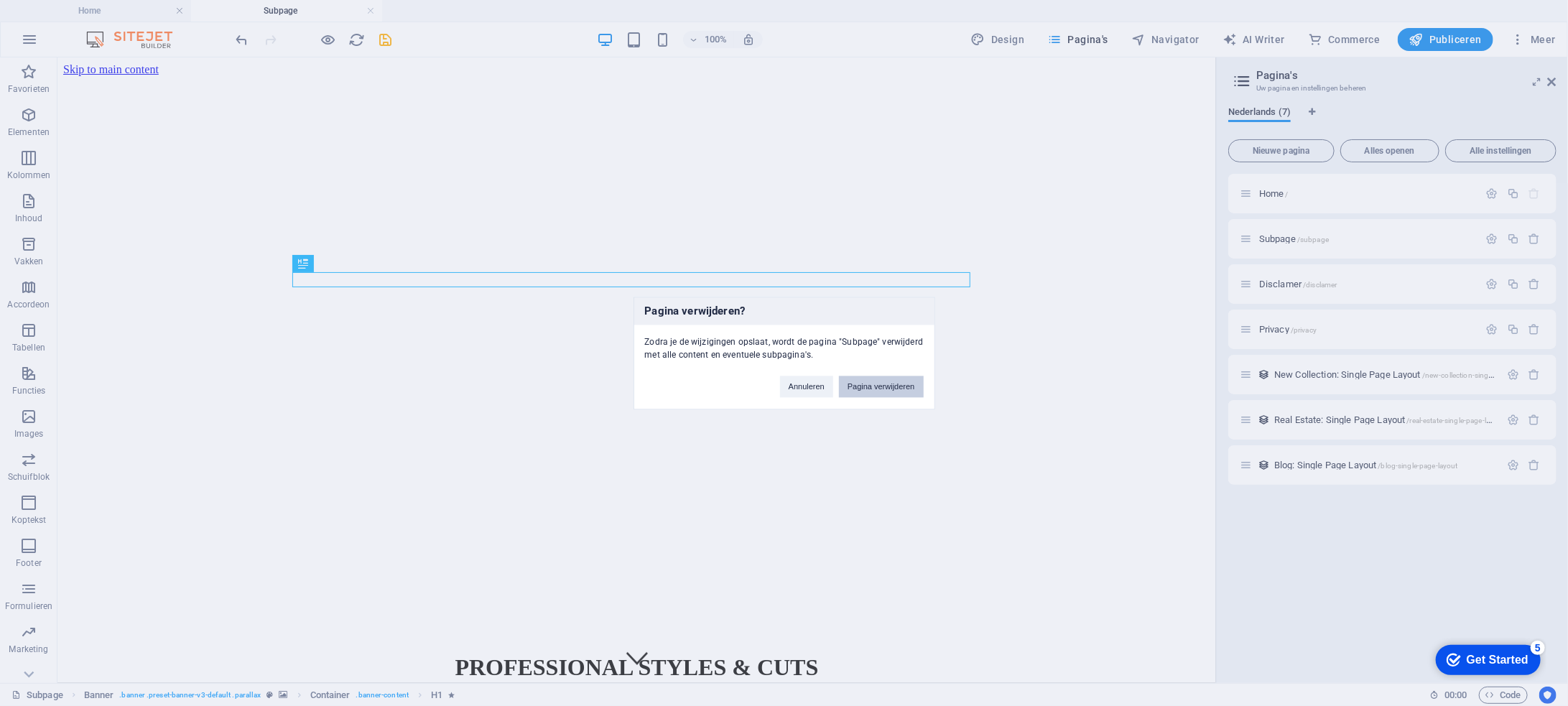
click at [906, 386] on button "Pagina verwijderen" at bounding box center [882, 387] width 85 height 22
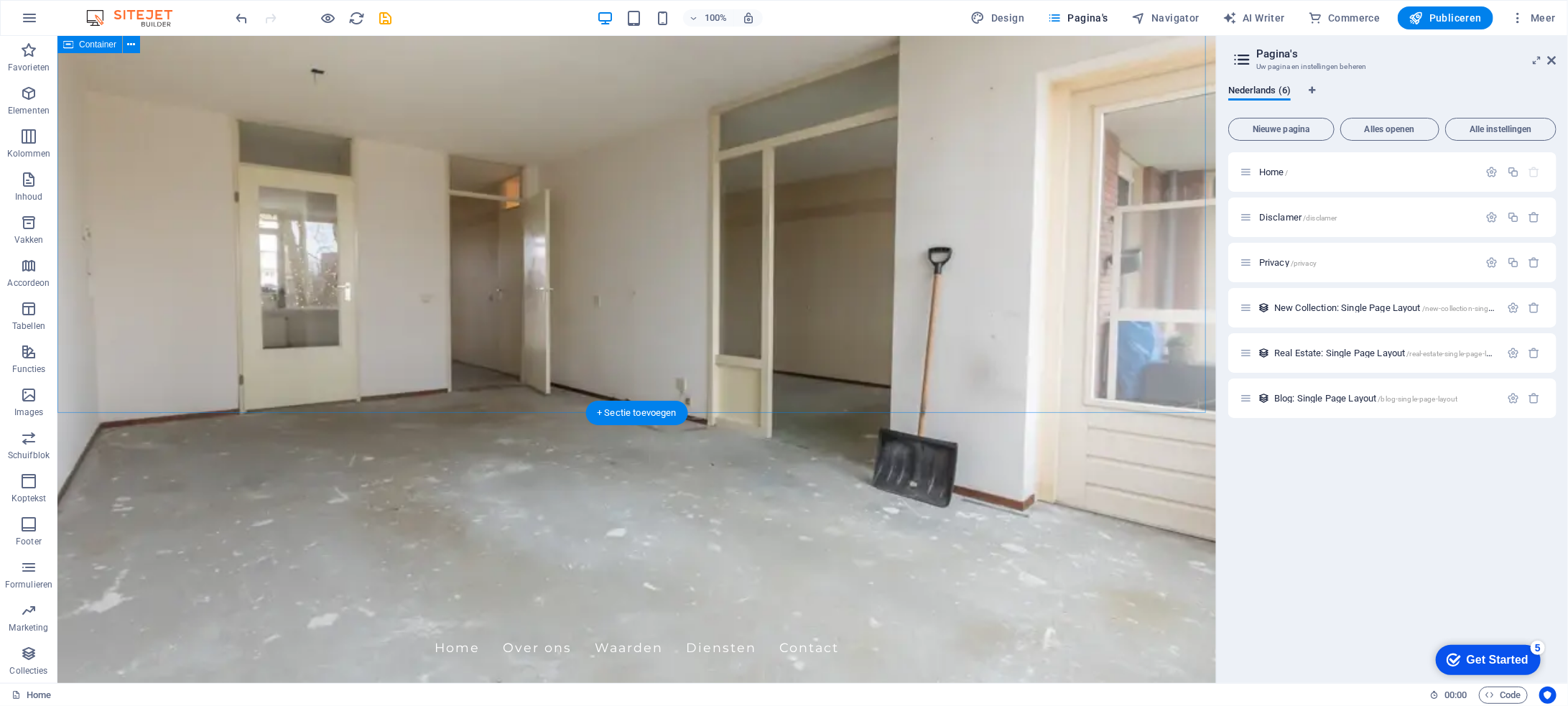
scroll to position [2029, 0]
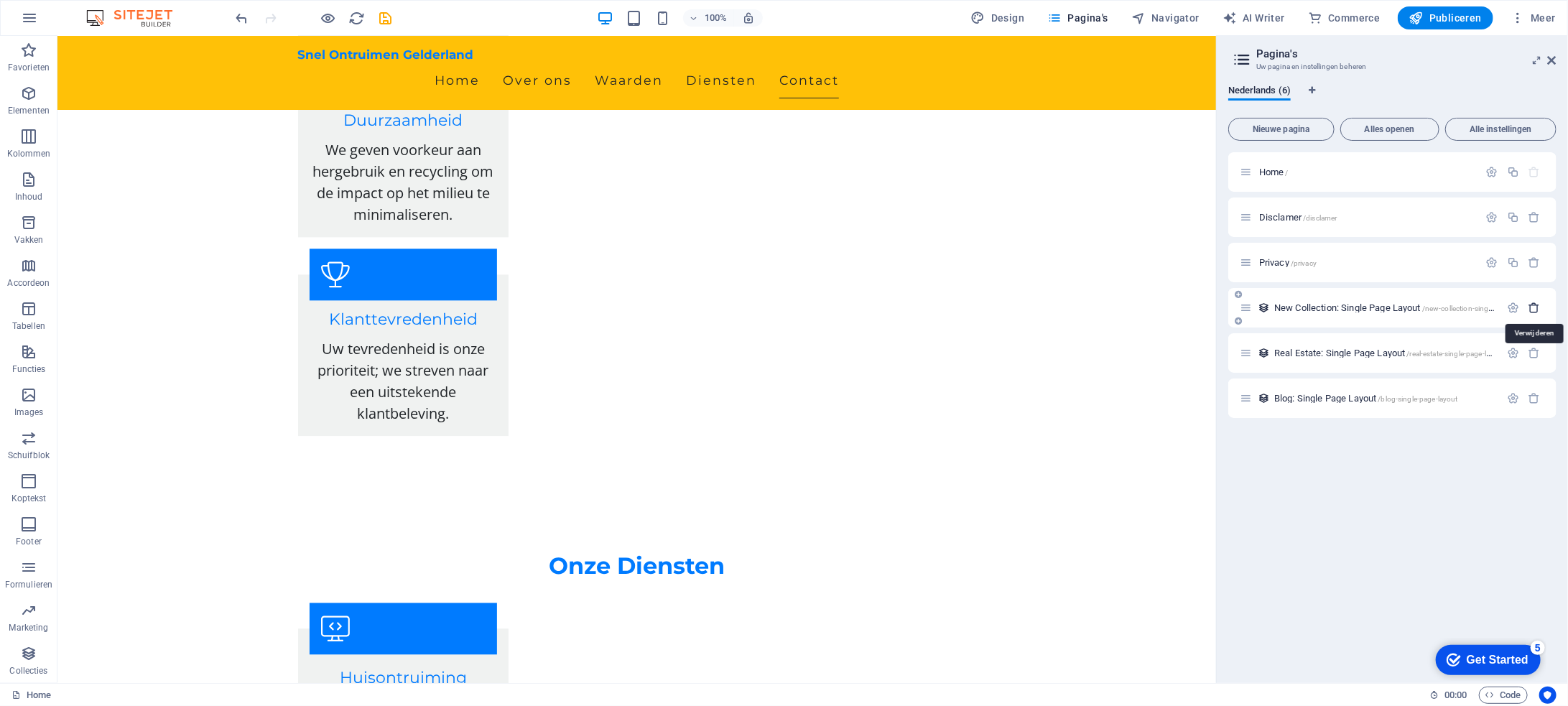
click at [1534, 305] on icon "button" at bounding box center [1534, 308] width 12 height 12
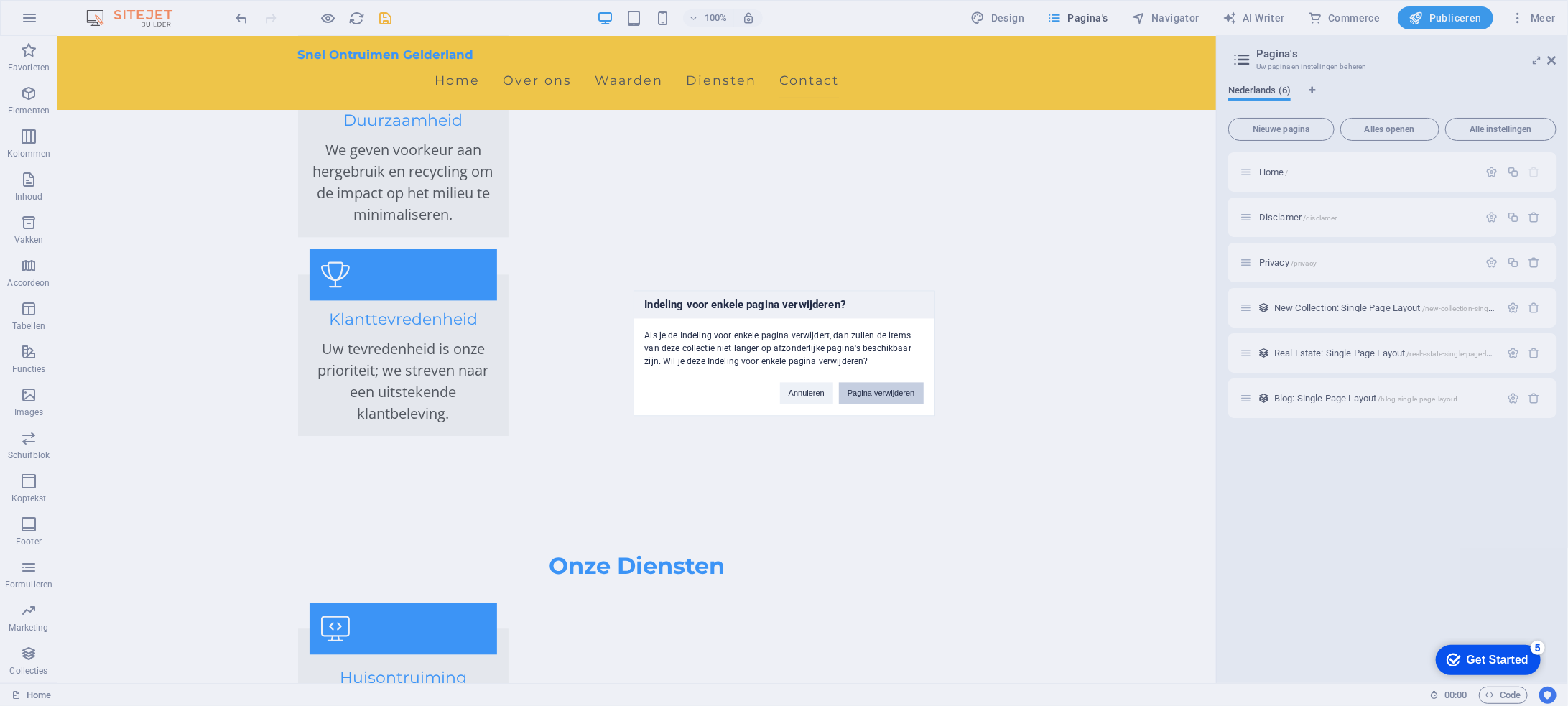
click at [864, 393] on button "Pagina verwijderen" at bounding box center [882, 393] width 85 height 22
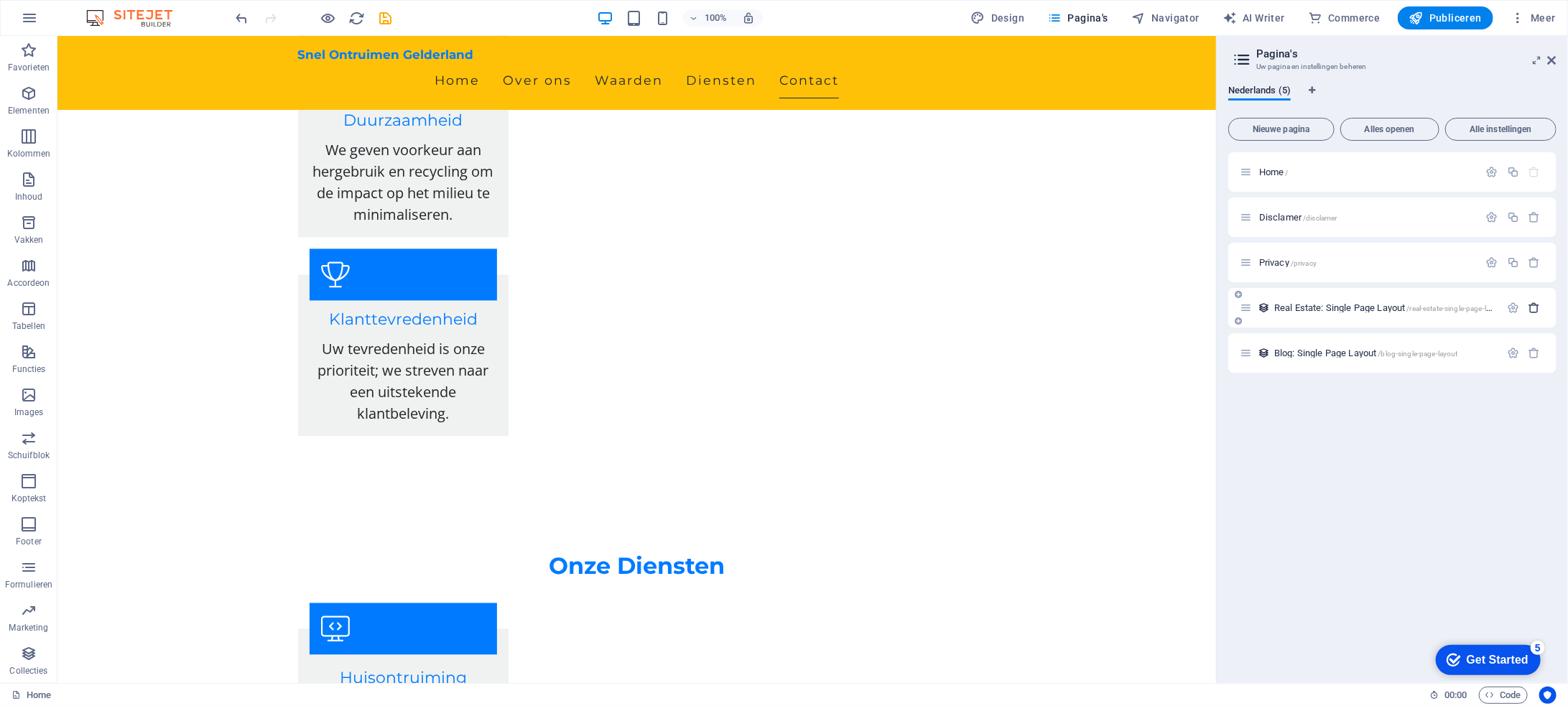
click at [1541, 307] on button "button" at bounding box center [1534, 308] width 21 height 12
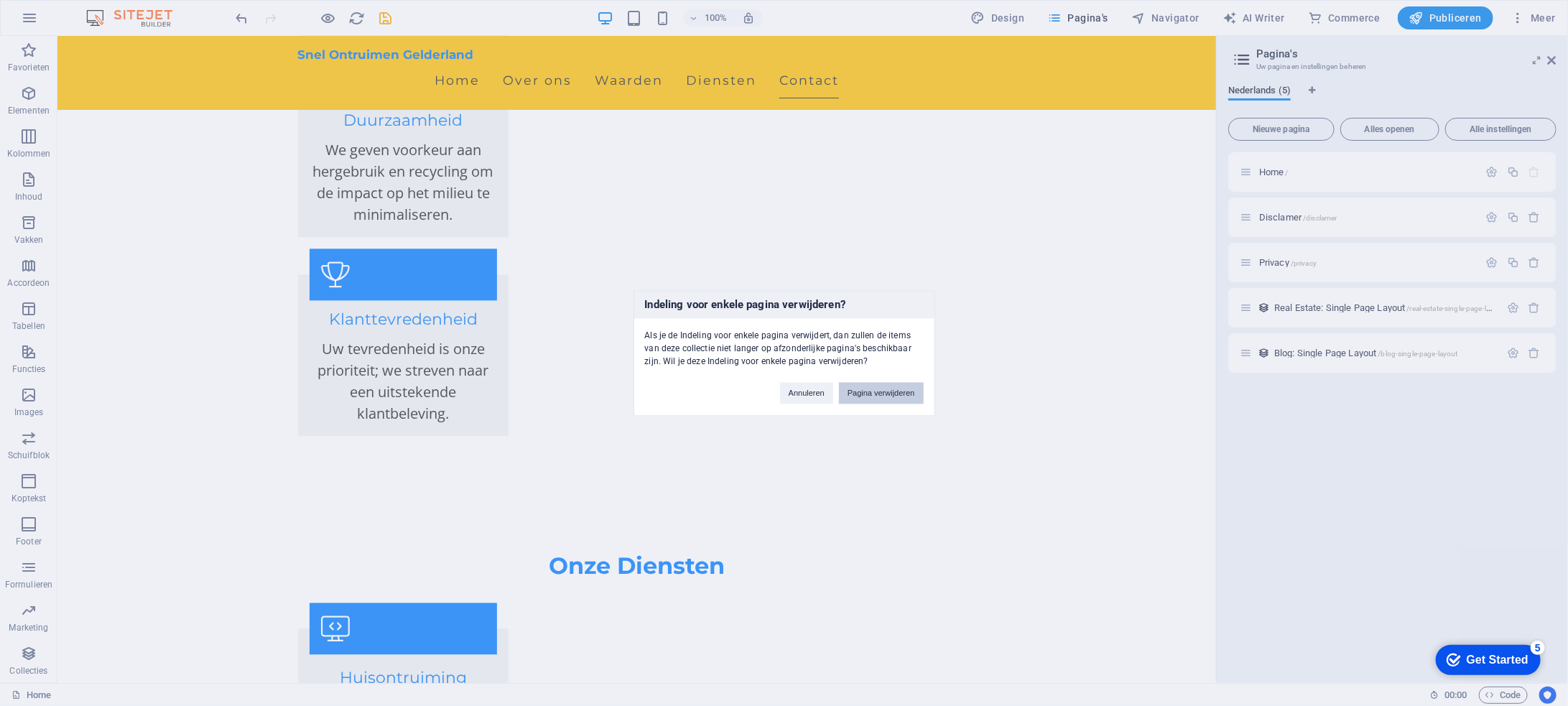
drag, startPoint x: 898, startPoint y: 386, endPoint x: 911, endPoint y: 350, distance: 38.3
click at [898, 386] on button "Pagina verwijderen" at bounding box center [882, 393] width 85 height 22
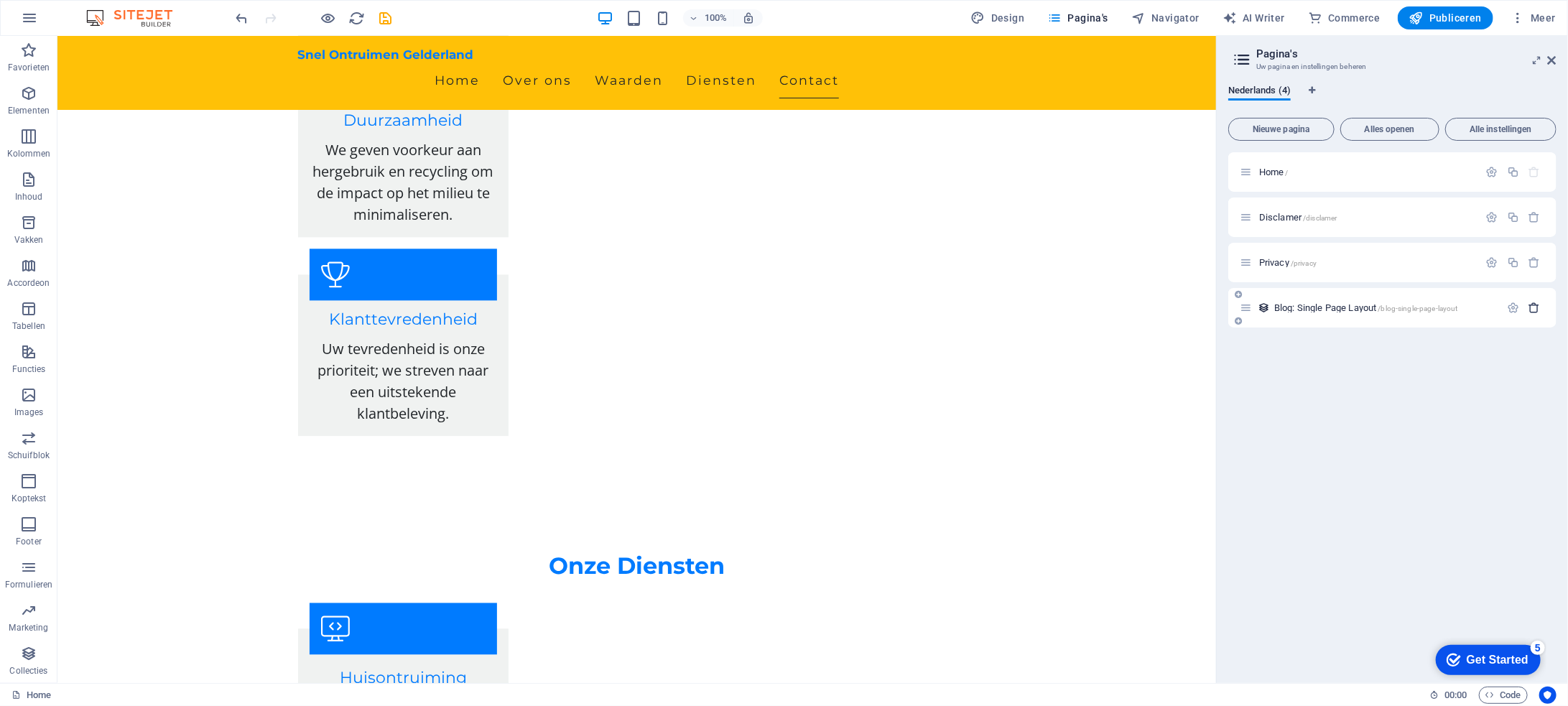
click at [1535, 302] on icon "button" at bounding box center [1534, 308] width 12 height 12
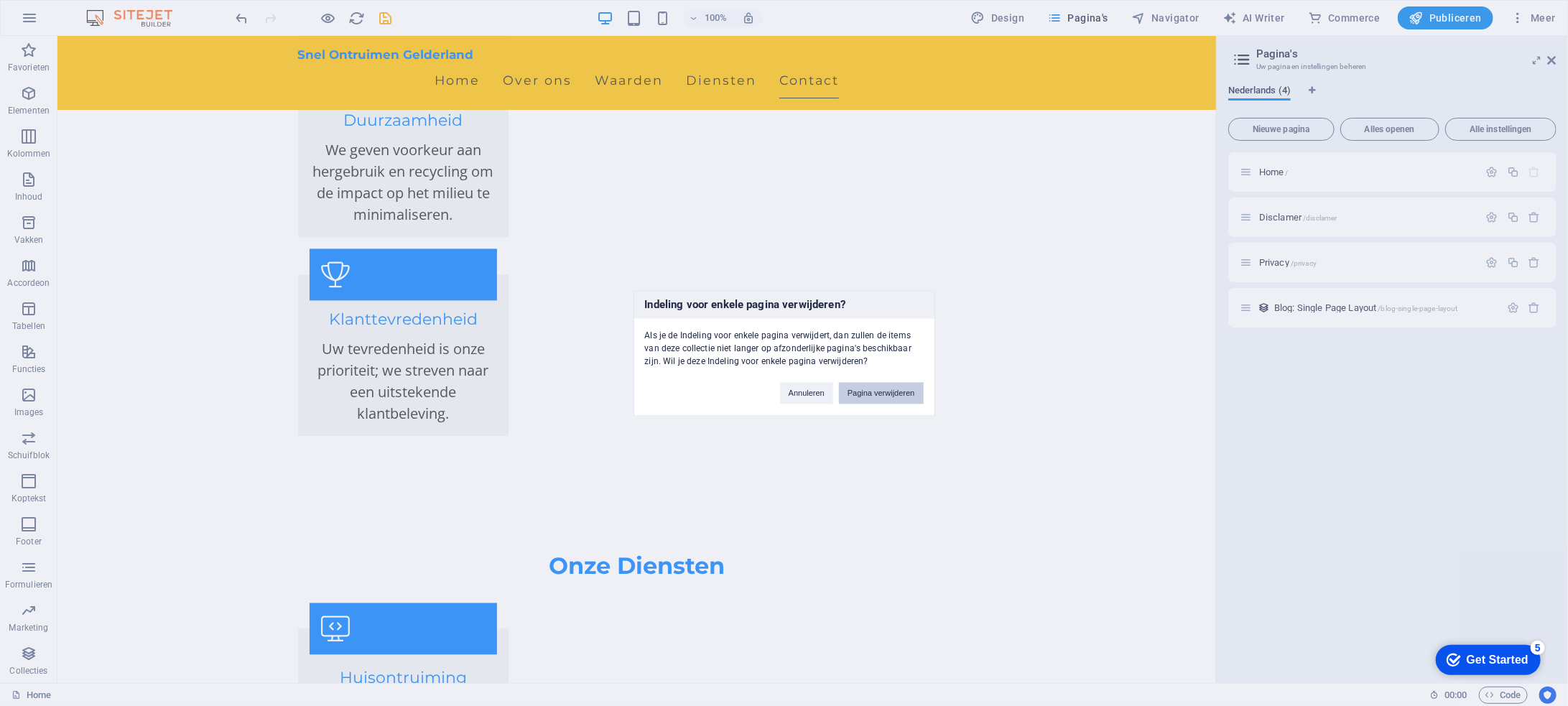
click at [877, 392] on button "Pagina verwijderen" at bounding box center [882, 393] width 85 height 22
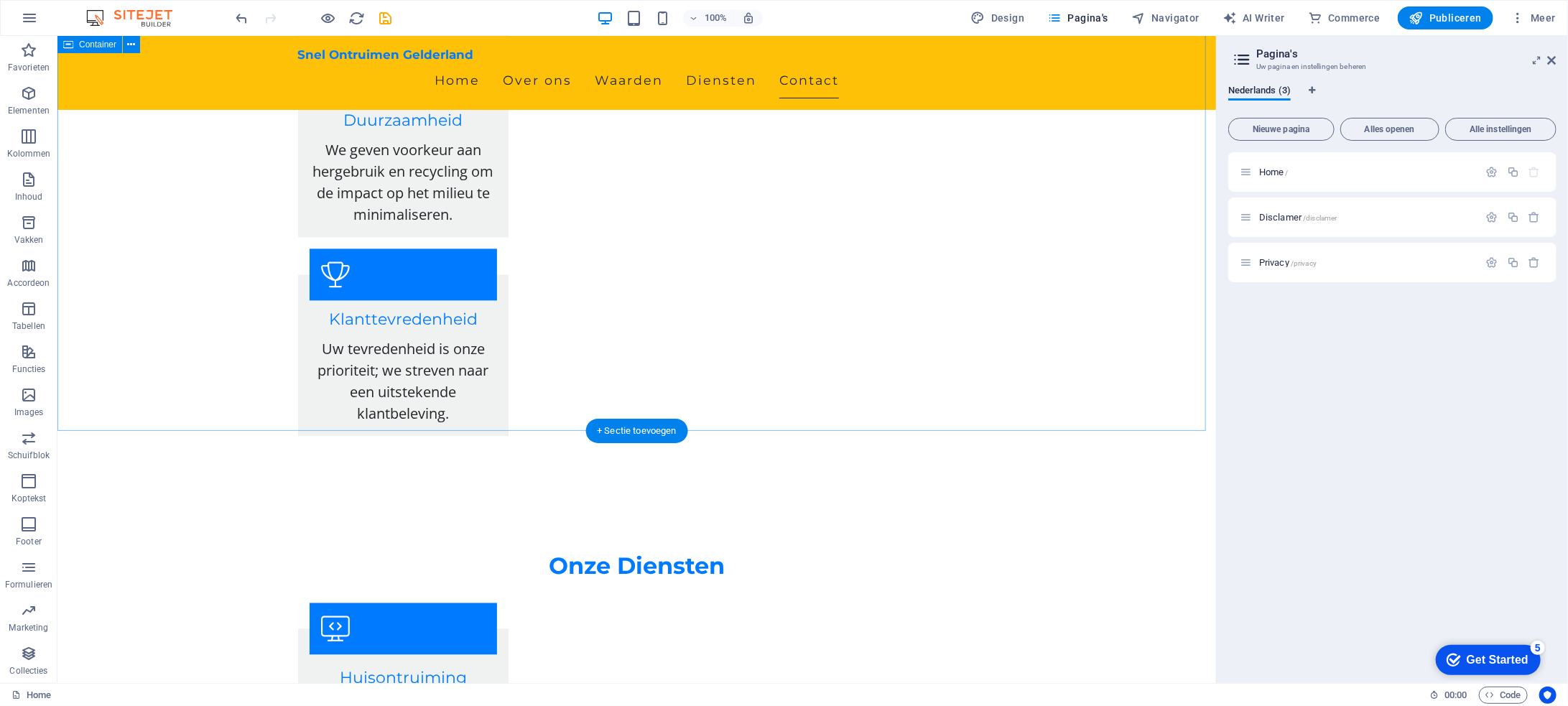
scroll to position [1742, 0]
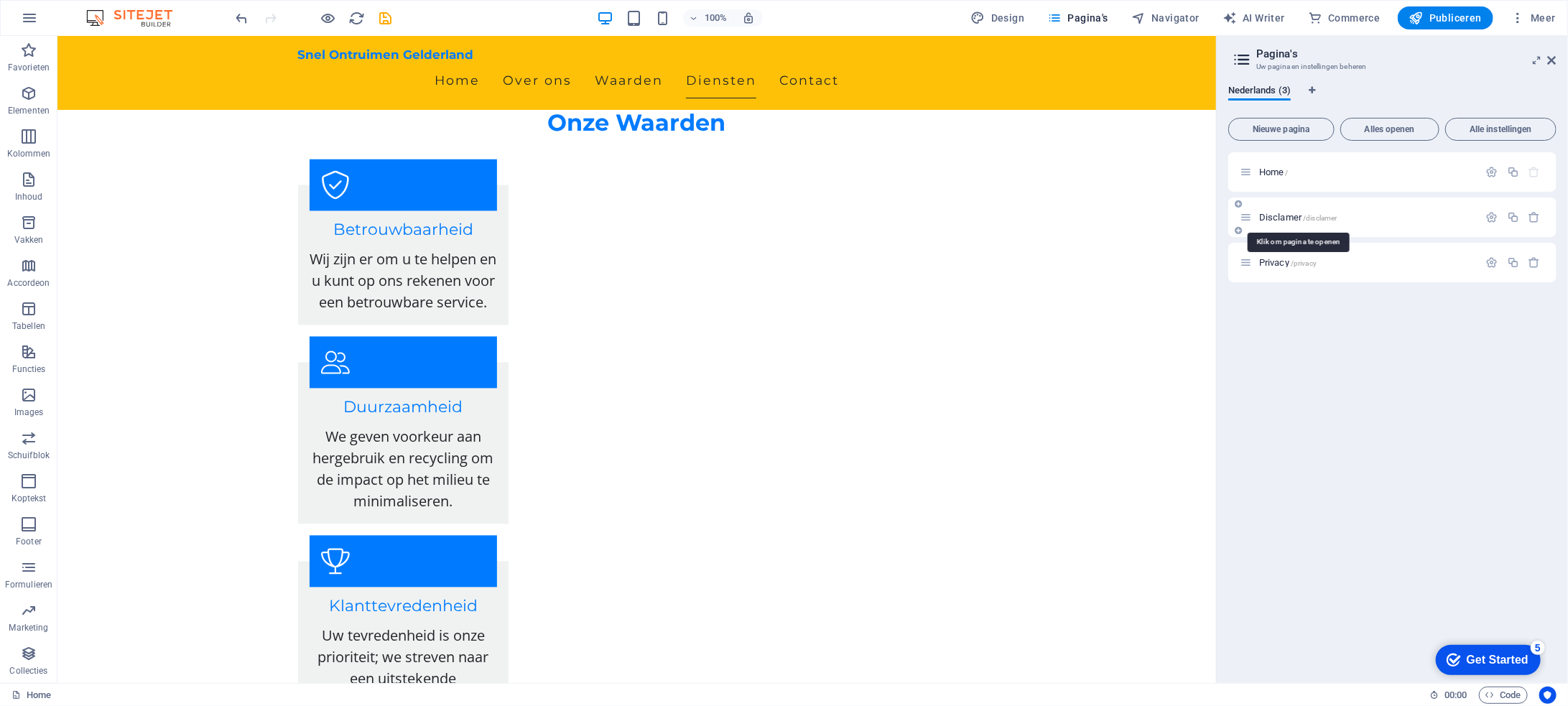
click at [1276, 213] on span "Disclamer /disclamer" at bounding box center [1297, 217] width 78 height 11
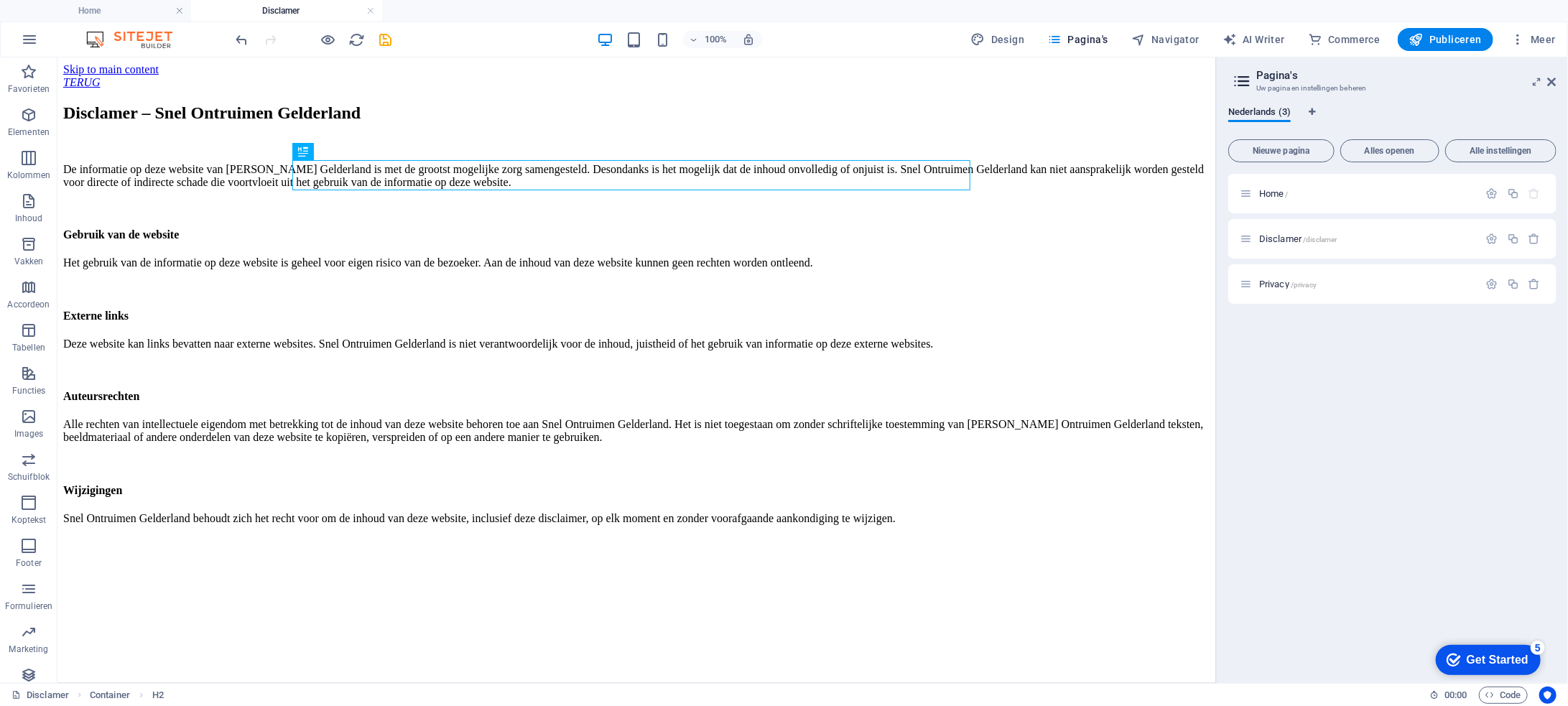
scroll to position [0, 0]
click at [133, 91] on icon at bounding box center [132, 94] width 8 height 15
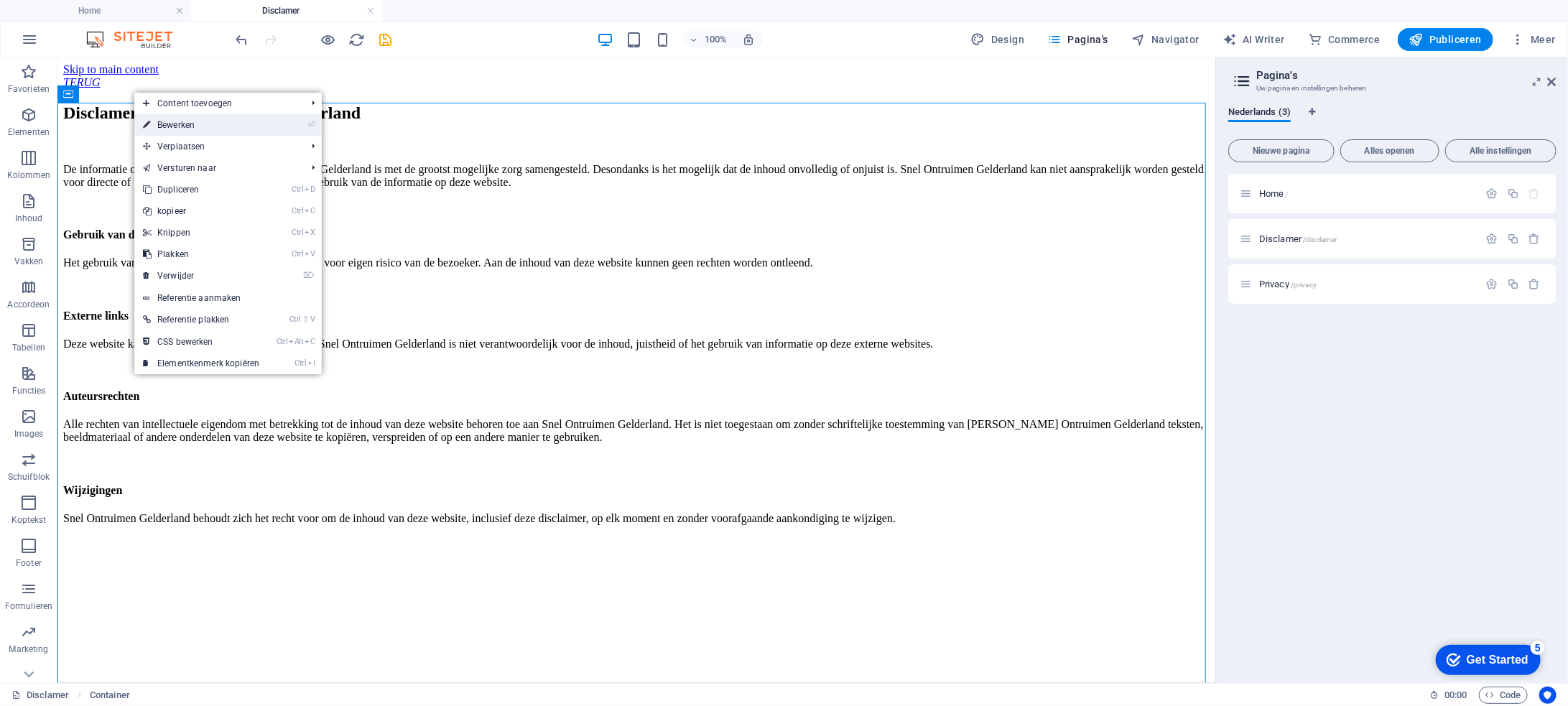
click at [173, 121] on link "⏎ Bewerken" at bounding box center [200, 125] width 133 height 22
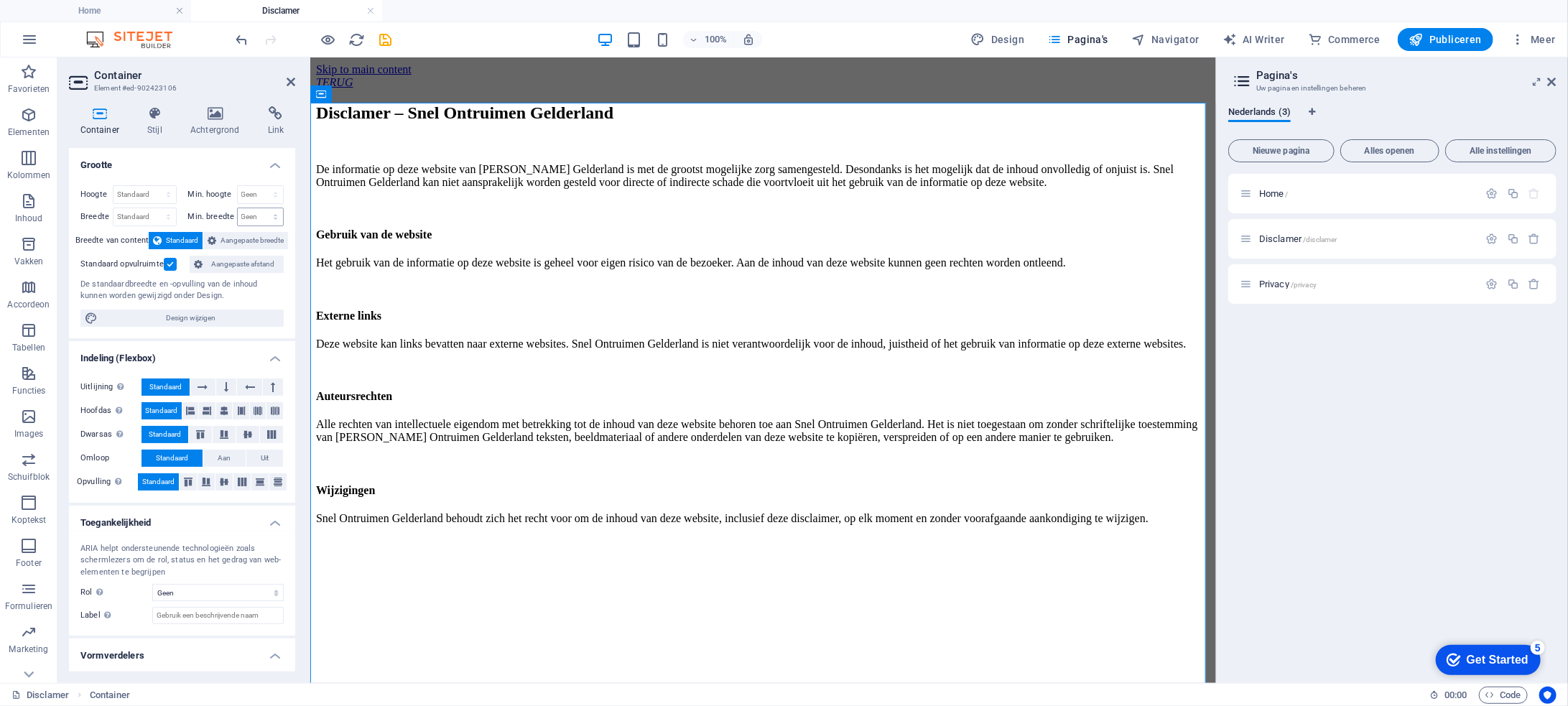
scroll to position [32, 0]
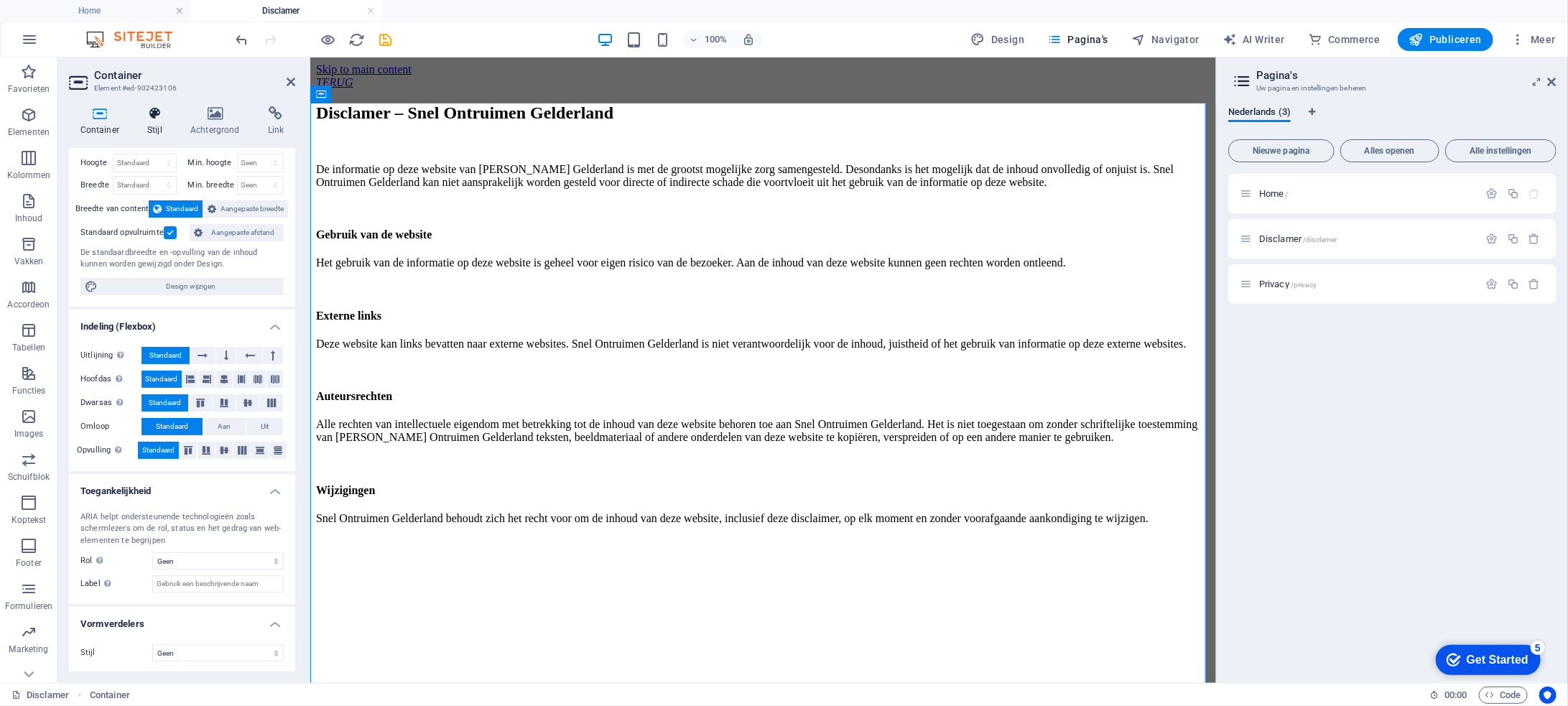
click at [157, 117] on icon at bounding box center [155, 114] width 38 height 15
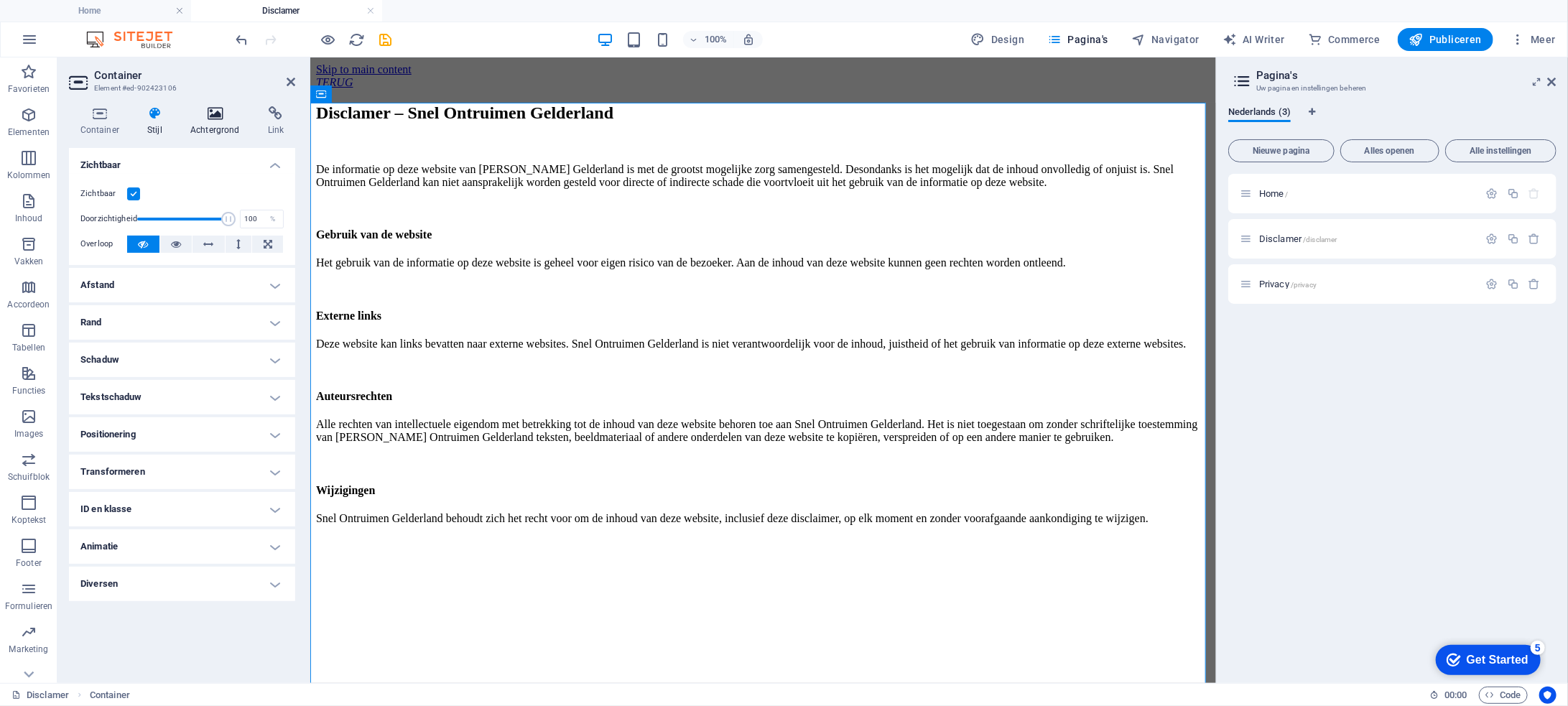
click at [217, 120] on icon at bounding box center [214, 114] width 72 height 15
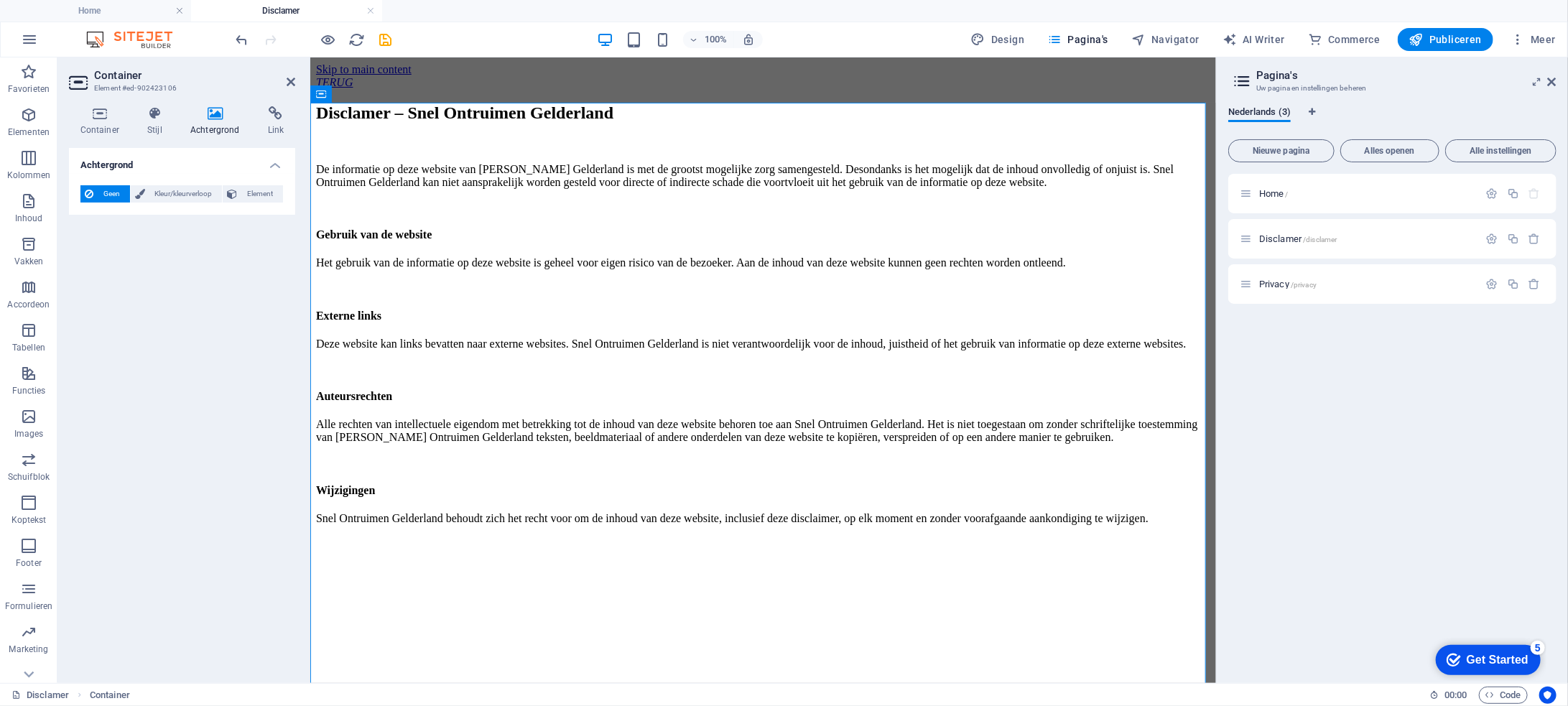
click at [296, 102] on div "Container Stijl Achtergrond Link Grootte Hoogte Standaard px rem % vh vw Min. h…" at bounding box center [182, 389] width 249 height 588
click at [278, 115] on icon at bounding box center [275, 114] width 39 height 15
click at [99, 122] on h4 "Container" at bounding box center [103, 121] width 67 height 31
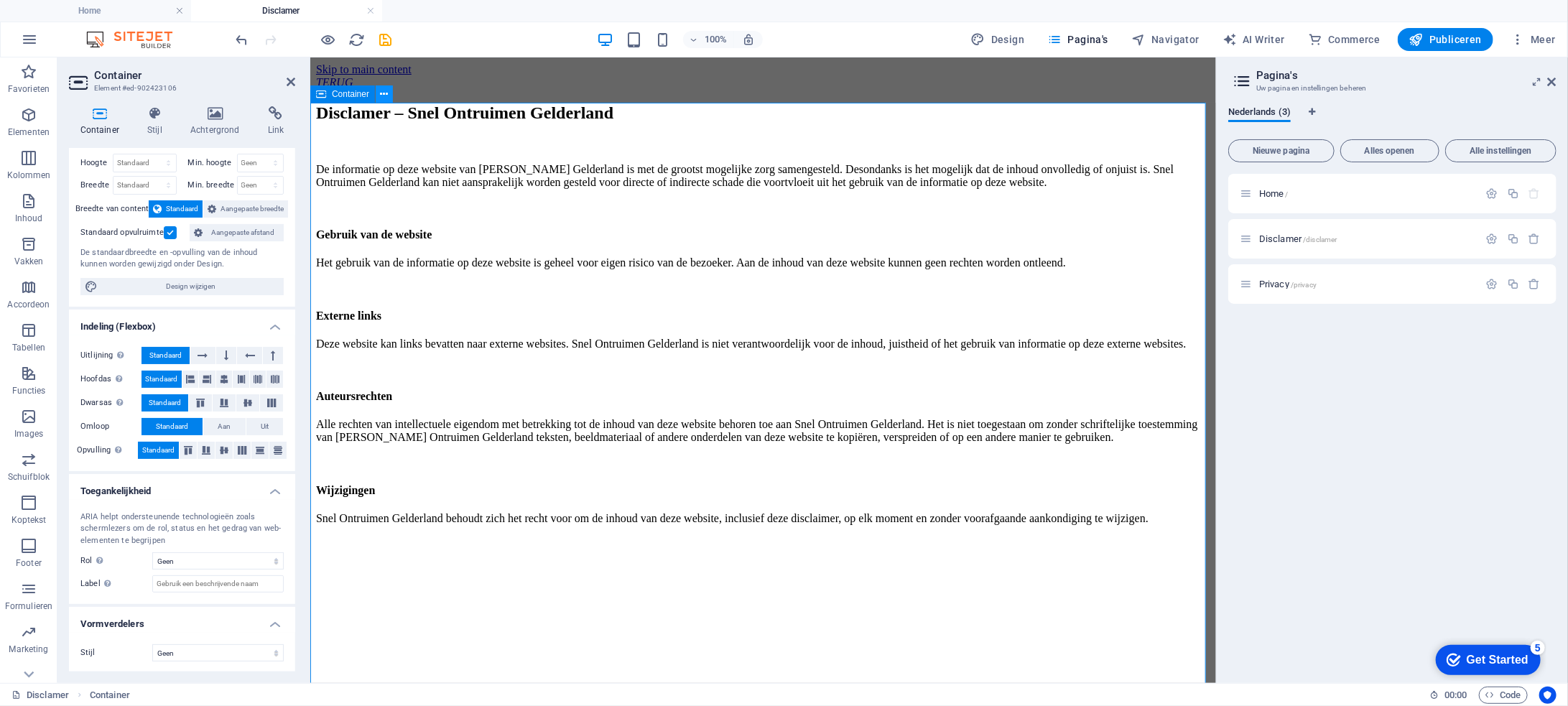
click at [385, 94] on icon at bounding box center [385, 94] width 8 height 15
click at [352, 246] on div "Disclamer – Snel Ontruimen Gelderland De informatie op deze website van Snel On…" at bounding box center [762, 326] width 895 height 446
click at [1278, 280] on span "Privacy /privacy" at bounding box center [1288, 283] width 57 height 11
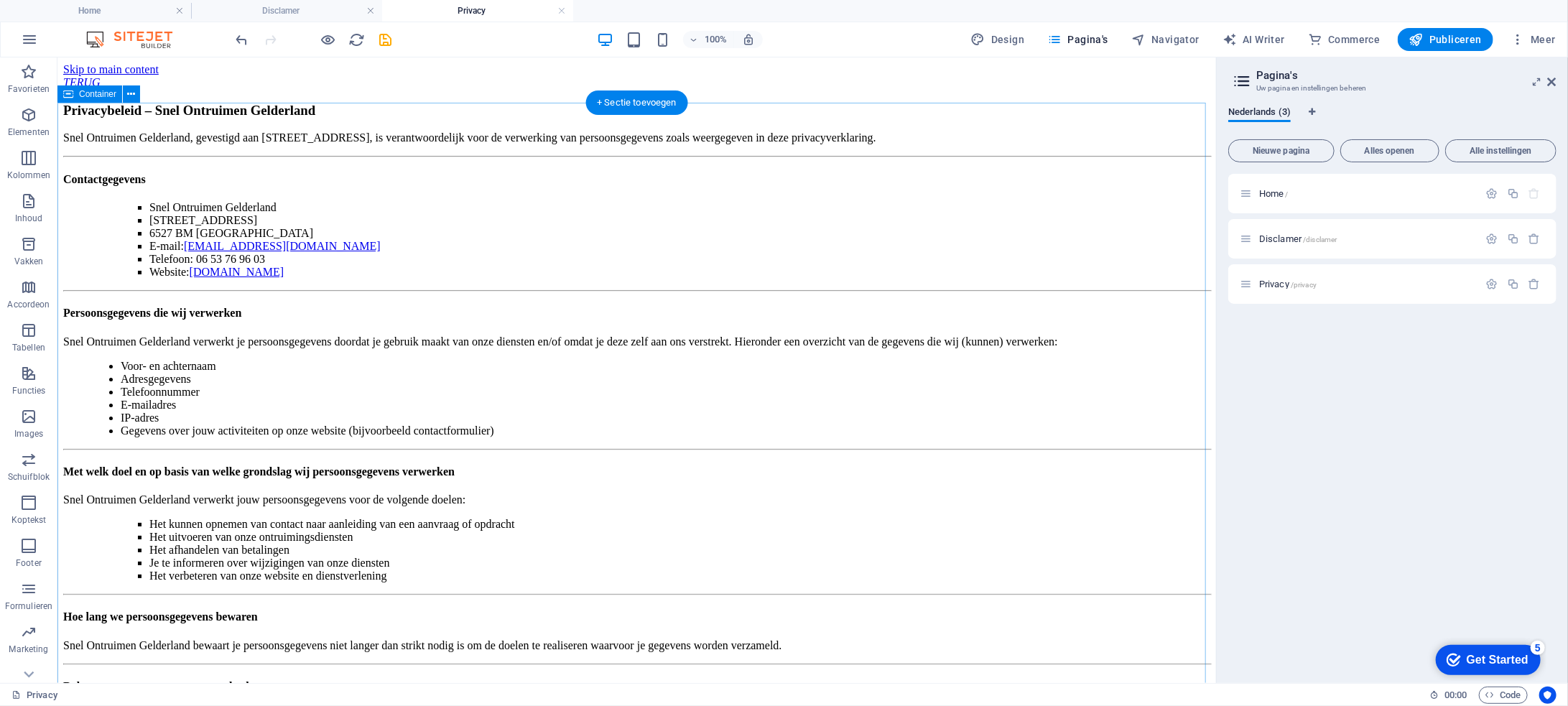
scroll to position [0, 0]
click at [455, 8] on h4 "Privacy" at bounding box center [478, 11] width 192 height 16
click at [463, 12] on h4 "Privacy" at bounding box center [478, 11] width 192 height 16
click at [275, 7] on h4 "Disclamer" at bounding box center [287, 11] width 192 height 16
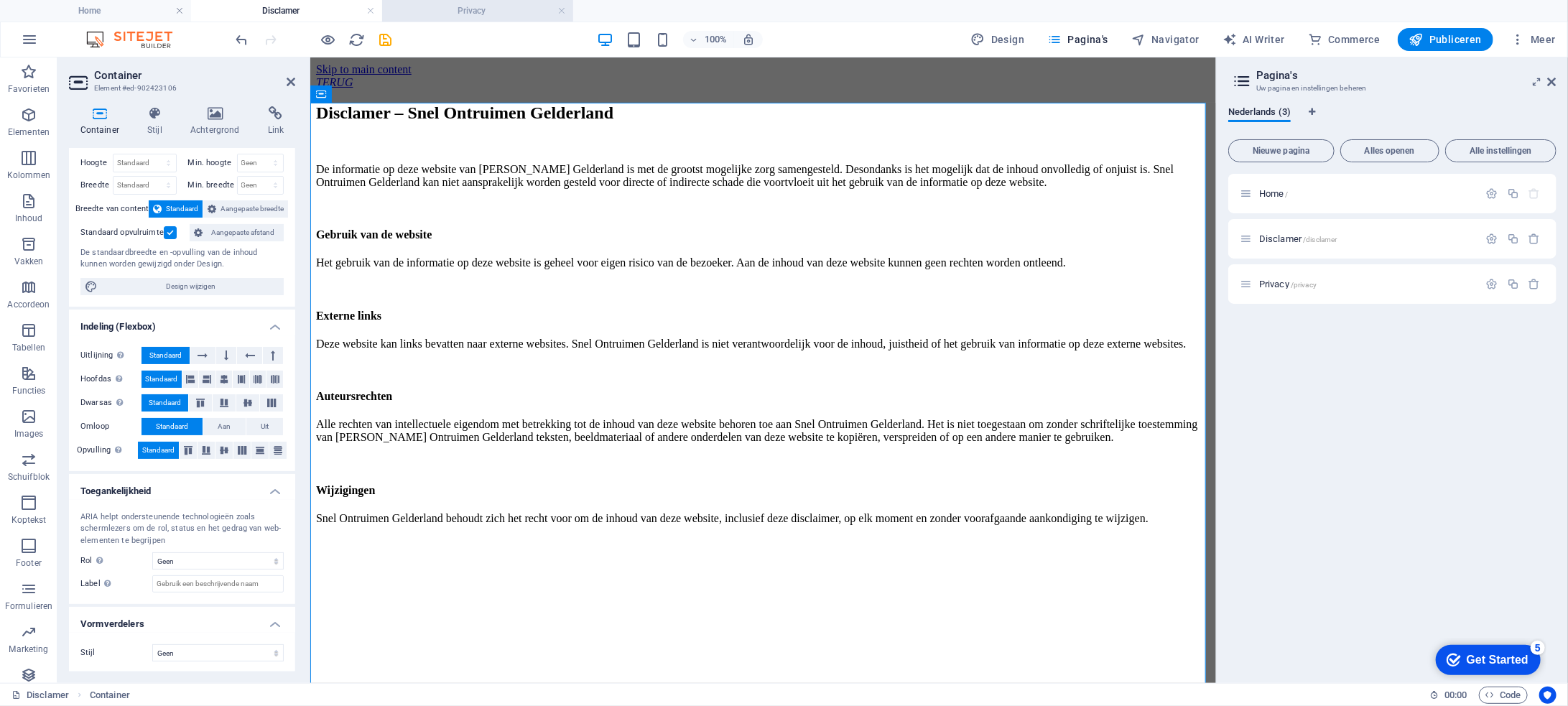
click at [461, 11] on h4 "Privacy" at bounding box center [478, 11] width 192 height 16
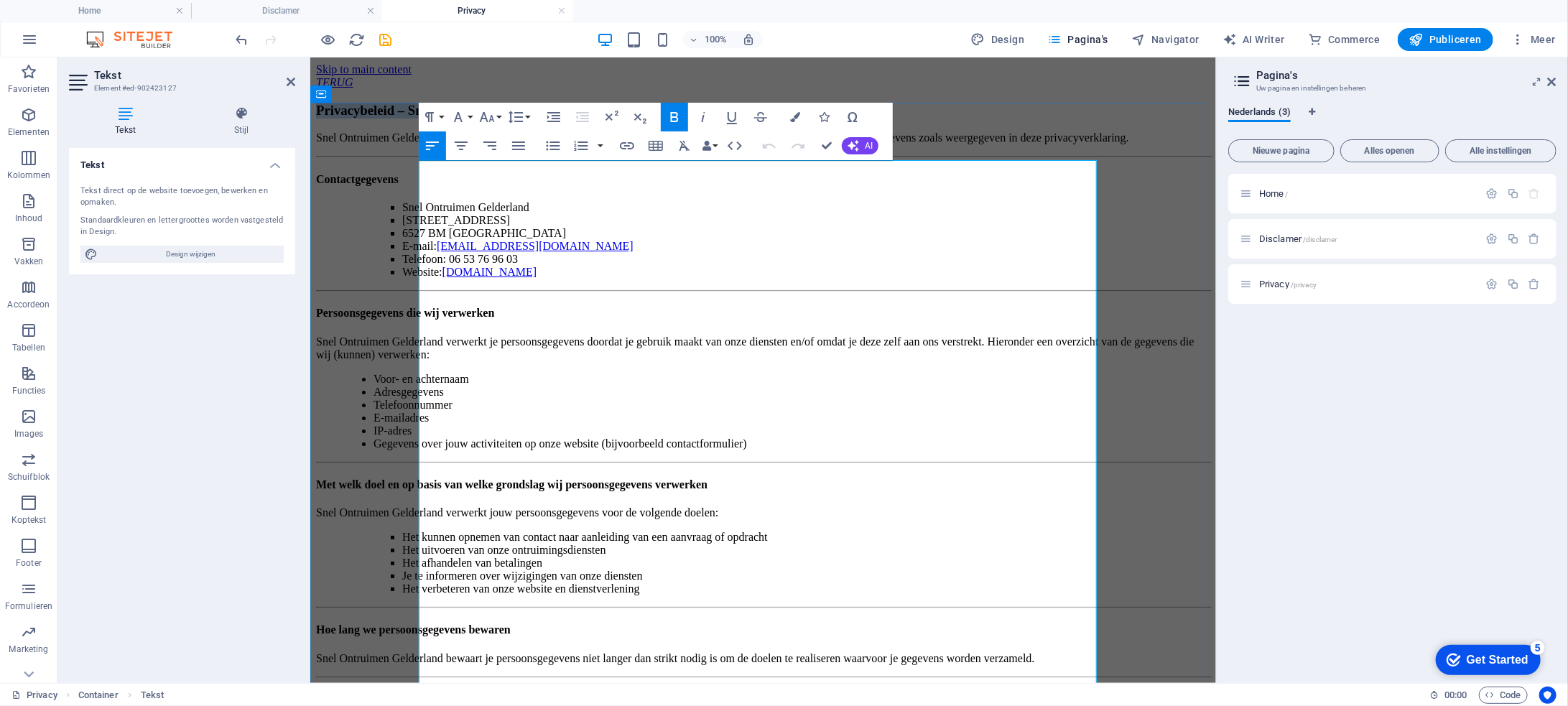
drag, startPoint x: 901, startPoint y: 173, endPoint x: 424, endPoint y: 174, distance: 477.0
click at [424, 118] on h3 "Privacybeleid – Snel Ontruimen Gelderland" at bounding box center [762, 110] width 895 height 16
copy strong "Privacybeleid – Snel Ontruimen Gelderland"
click at [313, 4] on h4 "Disclamer" at bounding box center [287, 11] width 192 height 16
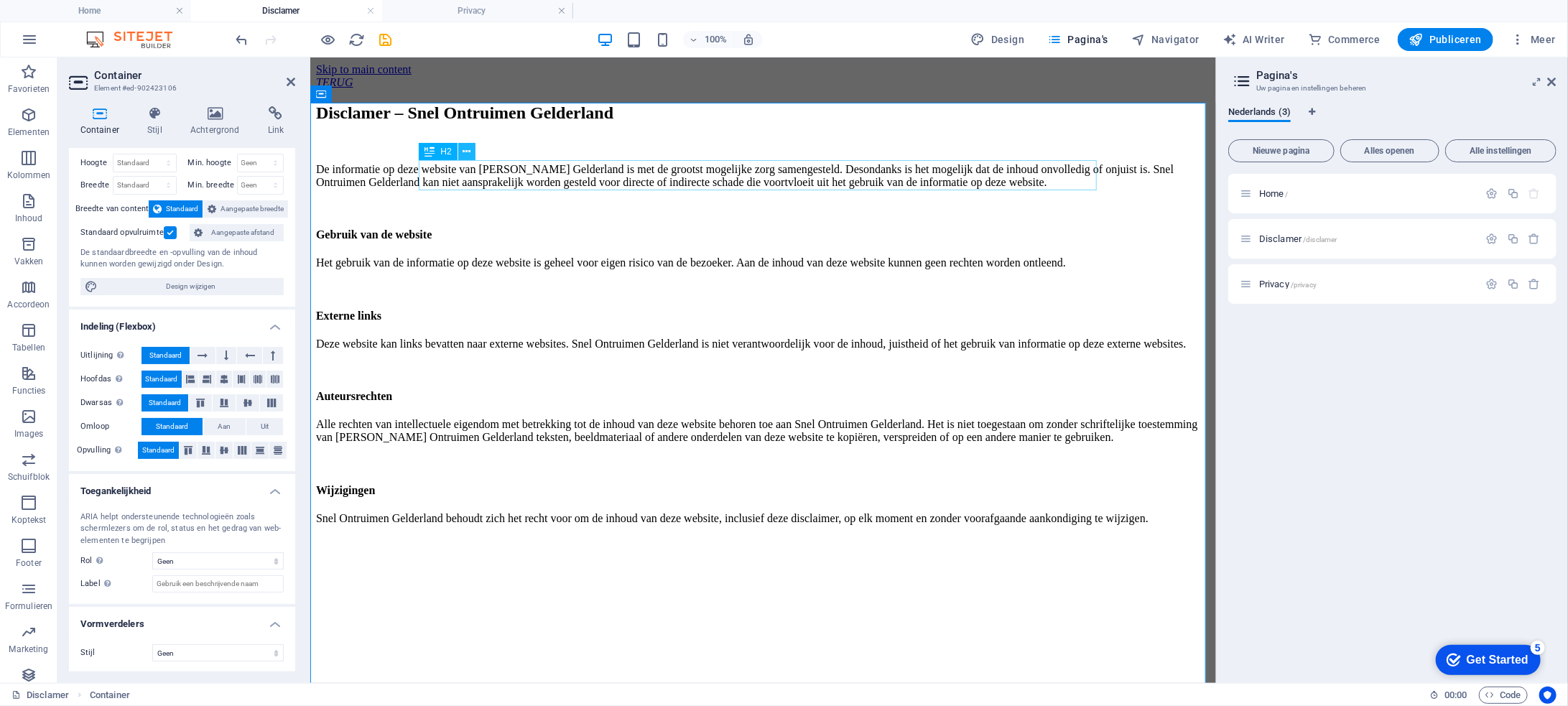
click at [465, 151] on icon at bounding box center [467, 151] width 8 height 15
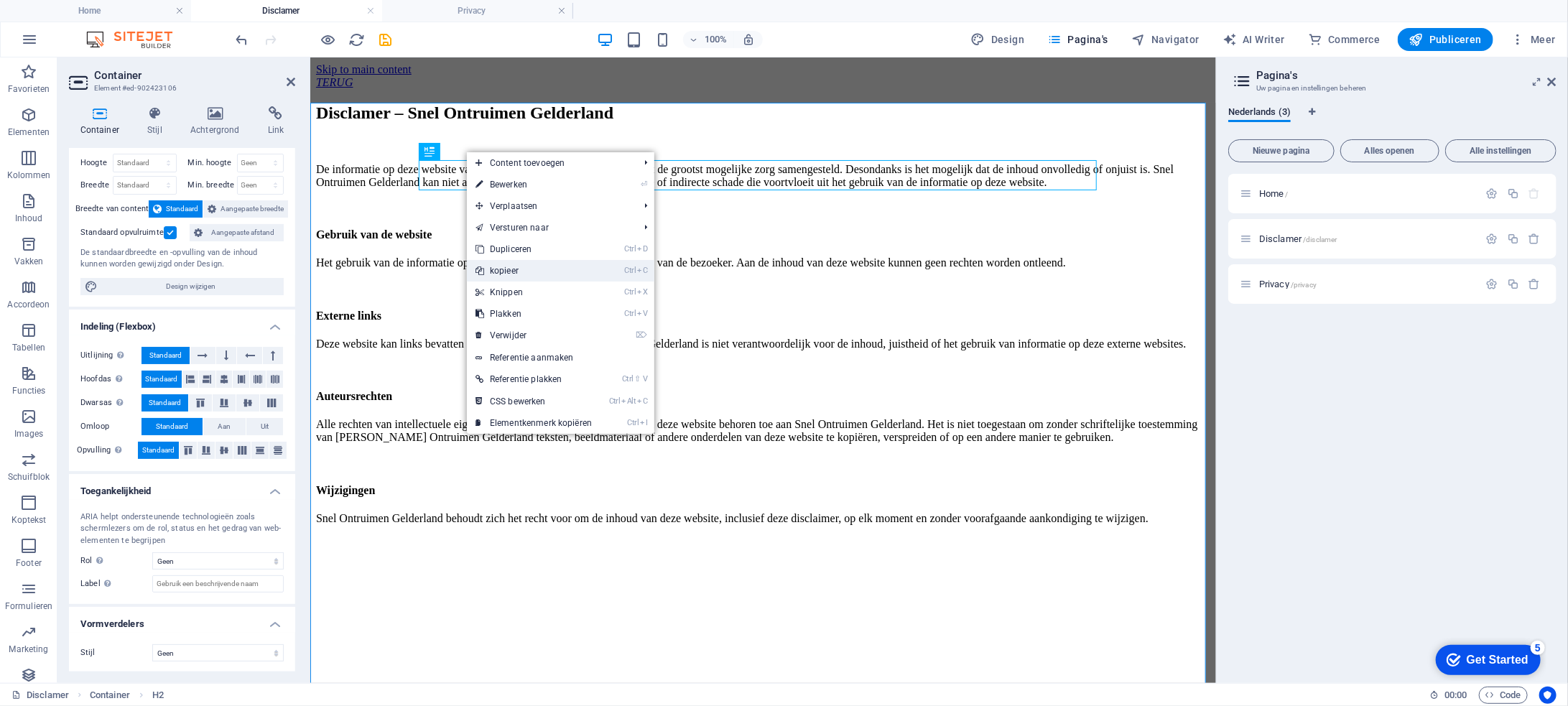
click at [521, 265] on link "Ctrl C kopieer" at bounding box center [533, 271] width 133 height 22
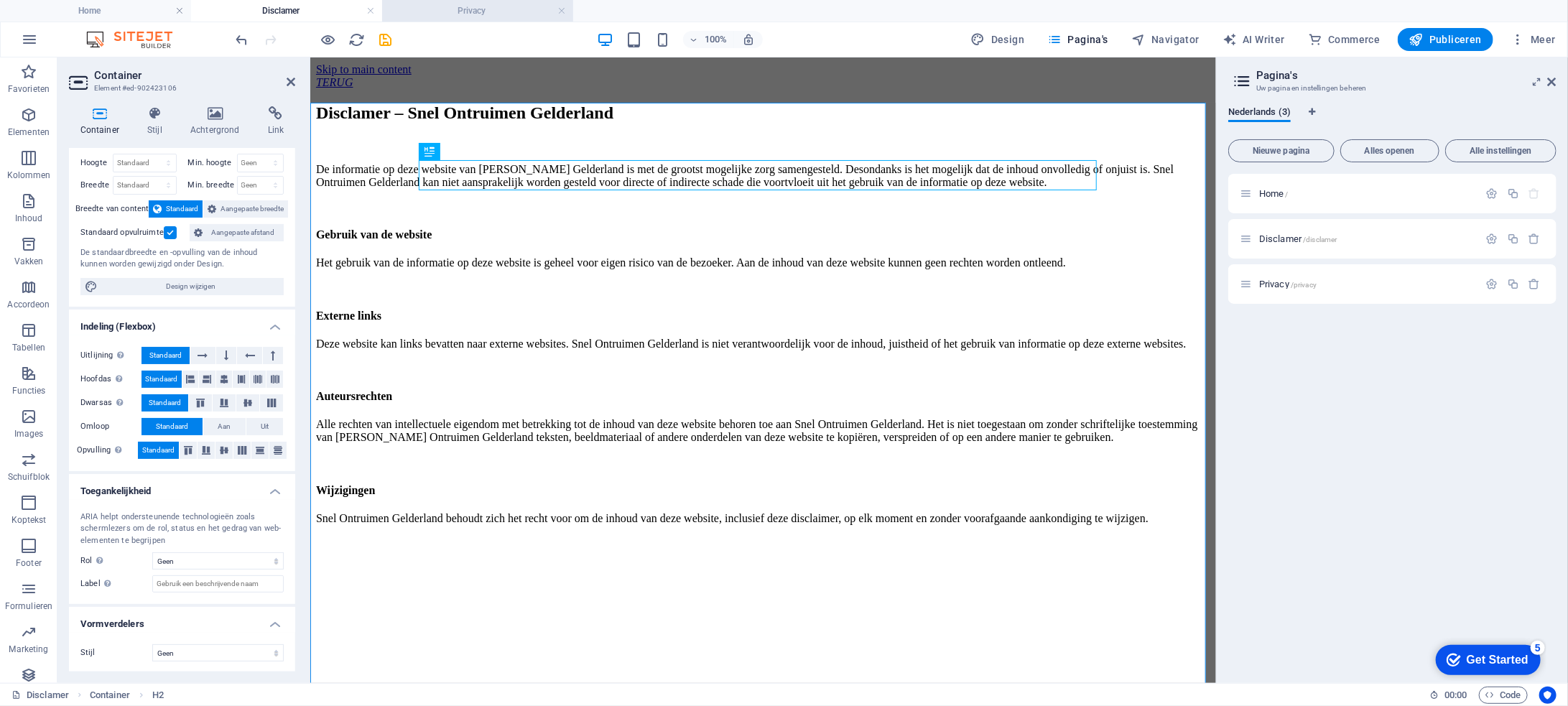
click at [476, 12] on h4 "Privacy" at bounding box center [478, 11] width 192 height 16
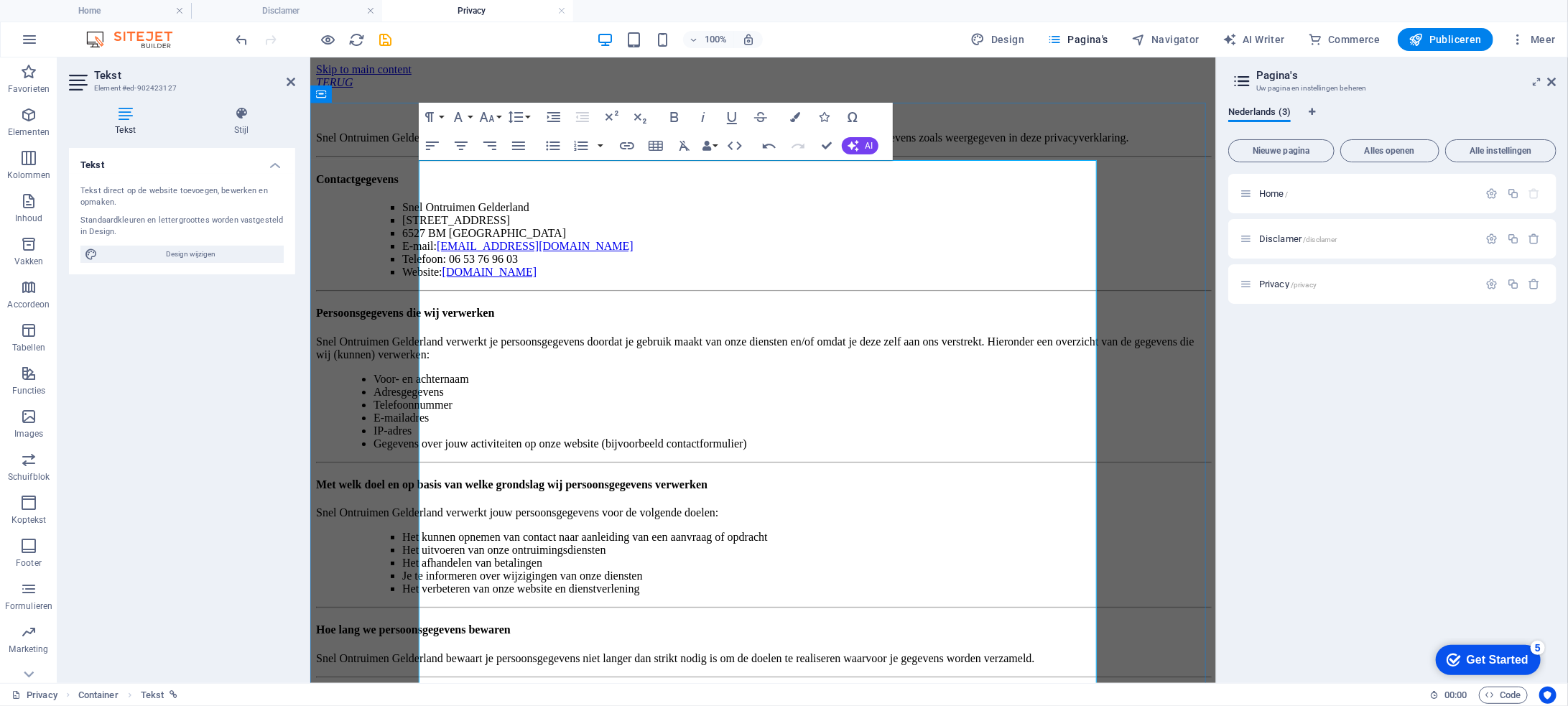
click at [514, 118] on h3 at bounding box center [762, 110] width 895 height 16
drag, startPoint x: 882, startPoint y: 170, endPoint x: 419, endPoint y: 170, distance: 463.0
click at [419, 118] on h3 "Privacybeleid – Snel Ontruimen Gelderland" at bounding box center [762, 110] width 895 height 16
click at [441, 114] on button "Paragraph Format" at bounding box center [432, 117] width 28 height 29
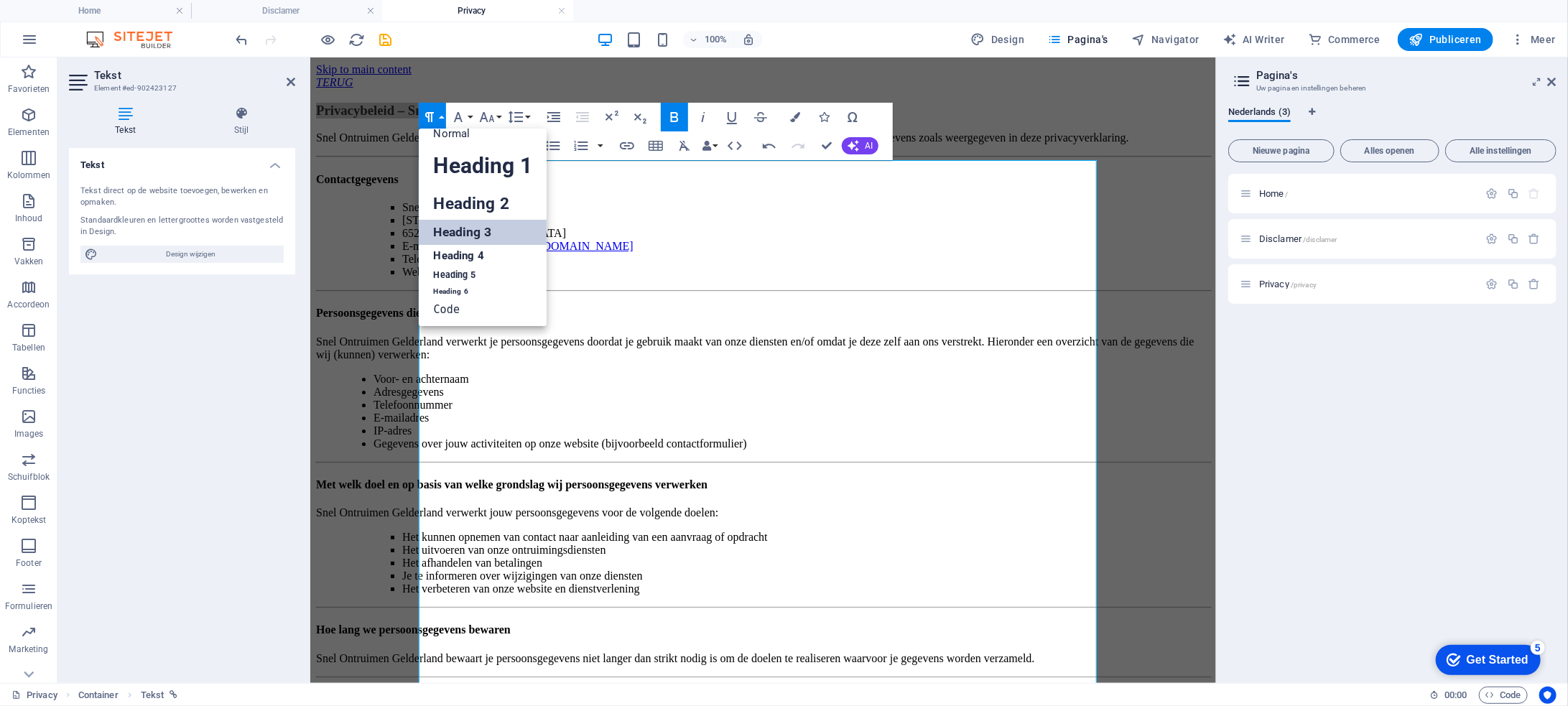
scroll to position [12, 0]
click at [466, 192] on link "Heading 2" at bounding box center [482, 203] width 127 height 33
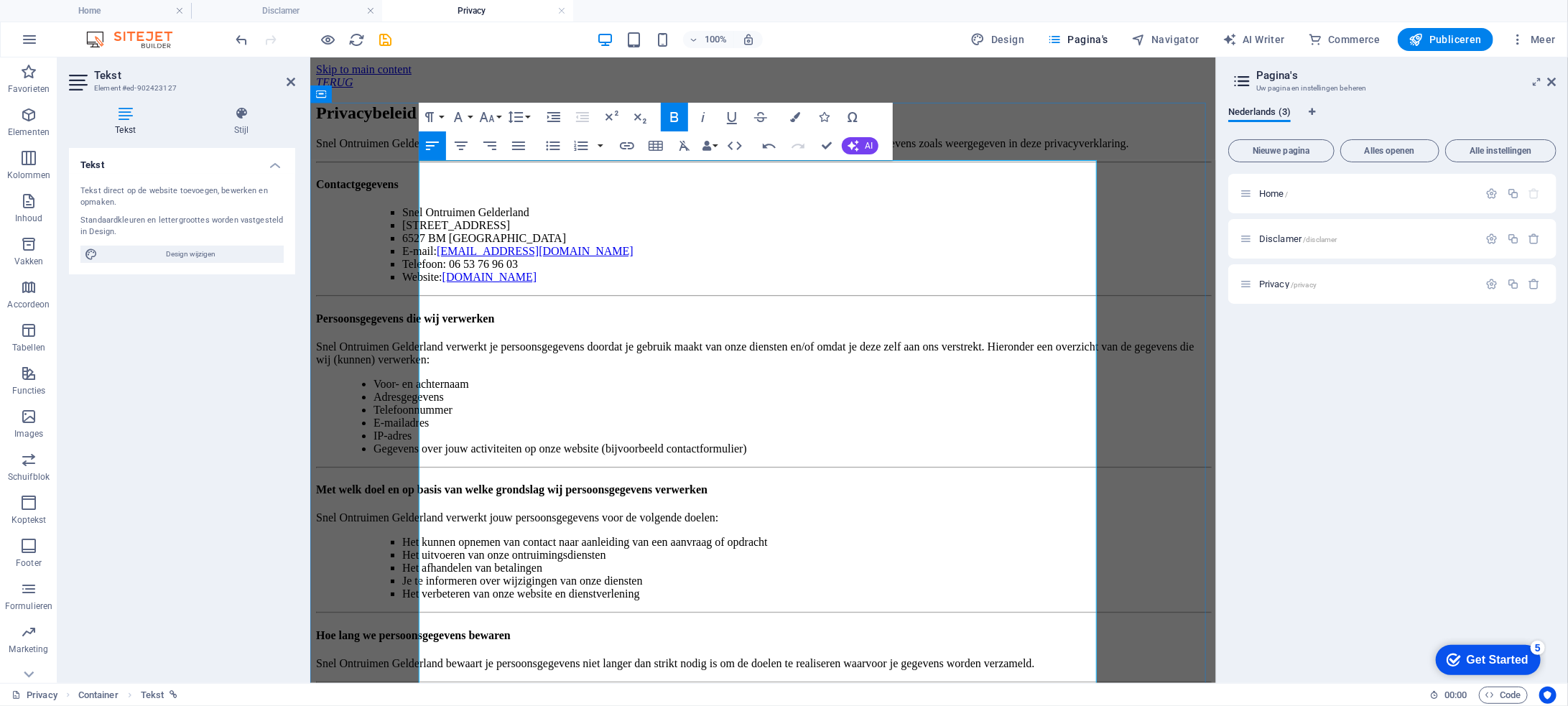
click at [548, 149] on p "Snel Ontruimen Gelderland, gevestigd aan [STREET_ADDRESS], is verantwoordelijk …" at bounding box center [762, 142] width 895 height 13
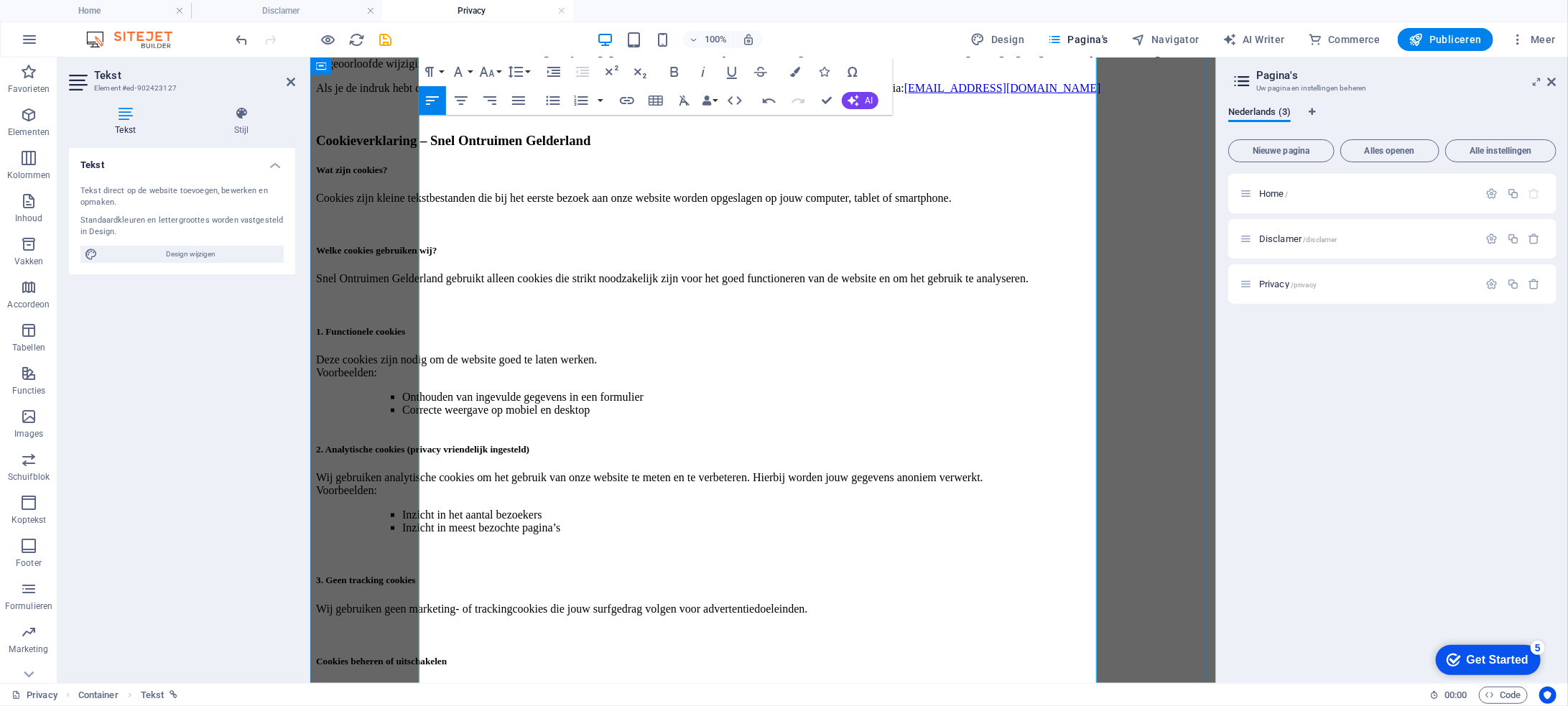
scroll to position [1077, 0]
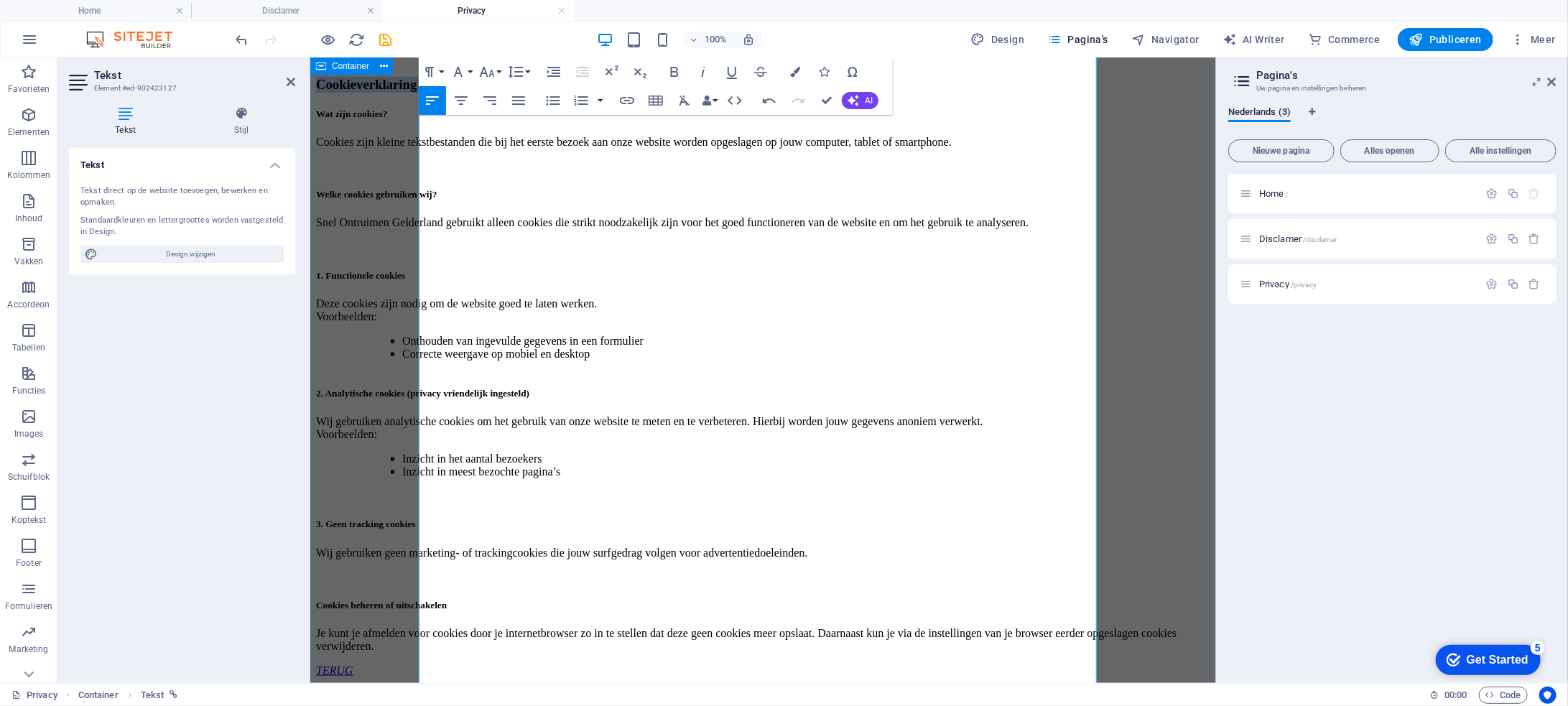
drag, startPoint x: 932, startPoint y: 354, endPoint x: 429, endPoint y: 289, distance: 507.2
click at [443, 72] on button "Paragraph Format" at bounding box center [432, 71] width 28 height 29
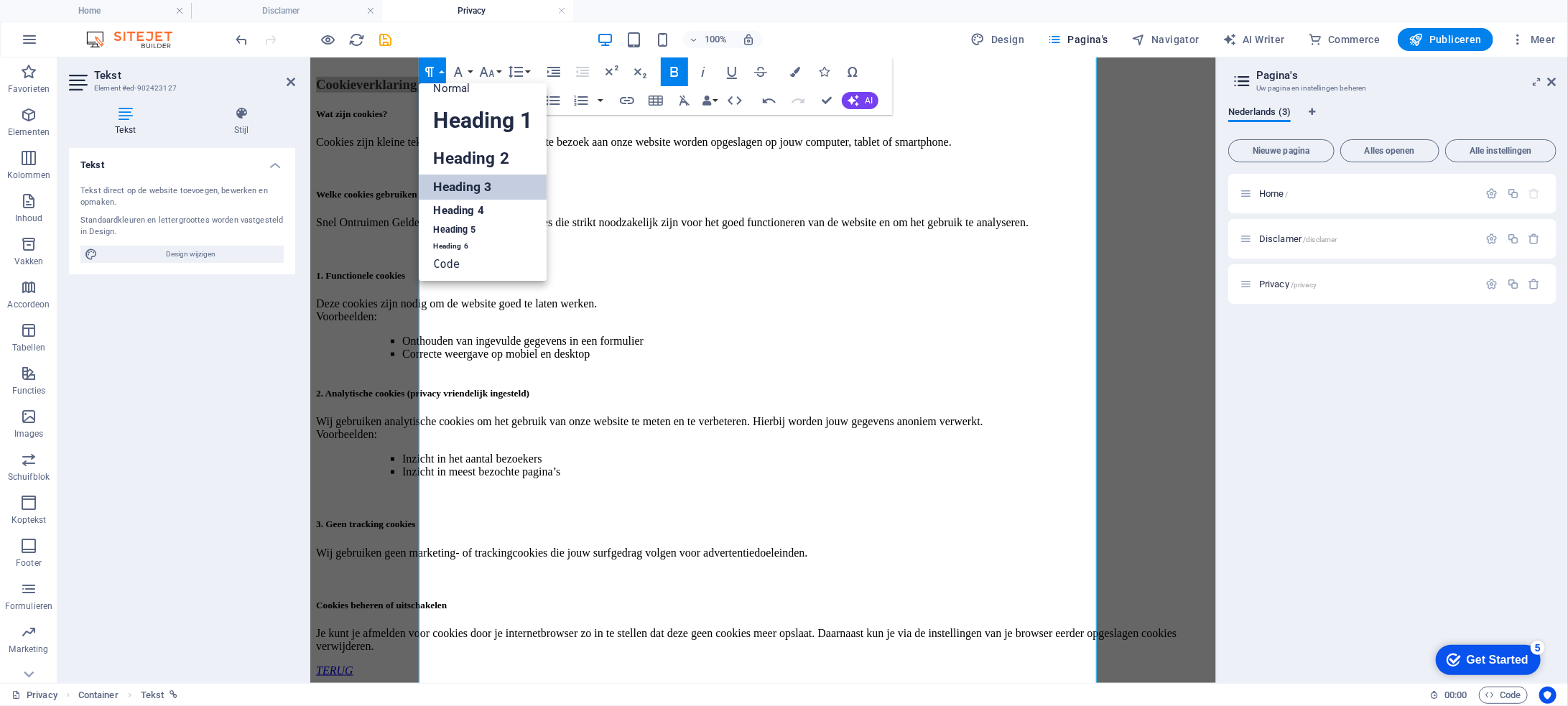
scroll to position [12, 0]
click at [460, 153] on link "Heading 2" at bounding box center [482, 158] width 127 height 33
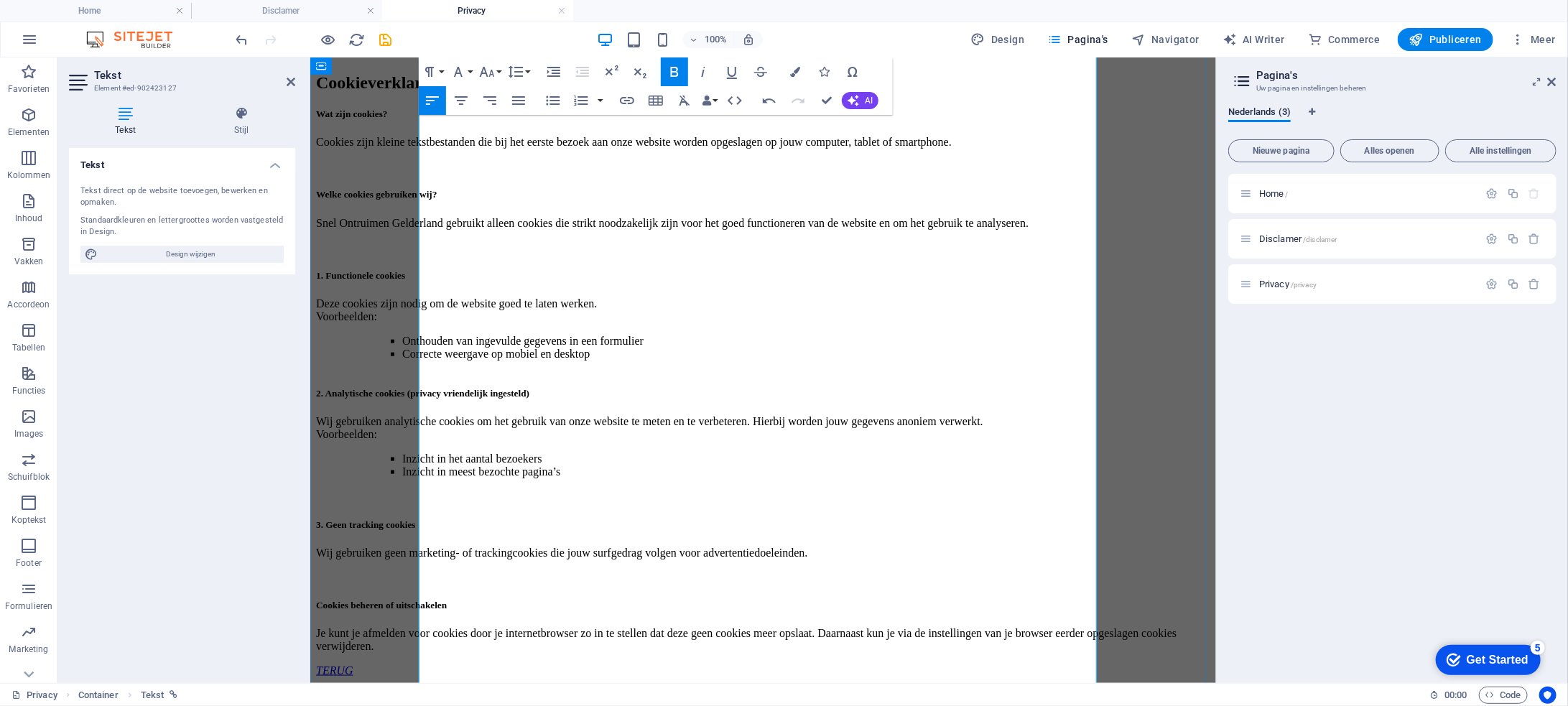
click at [724, 58] on p at bounding box center [762, 51] width 895 height 13
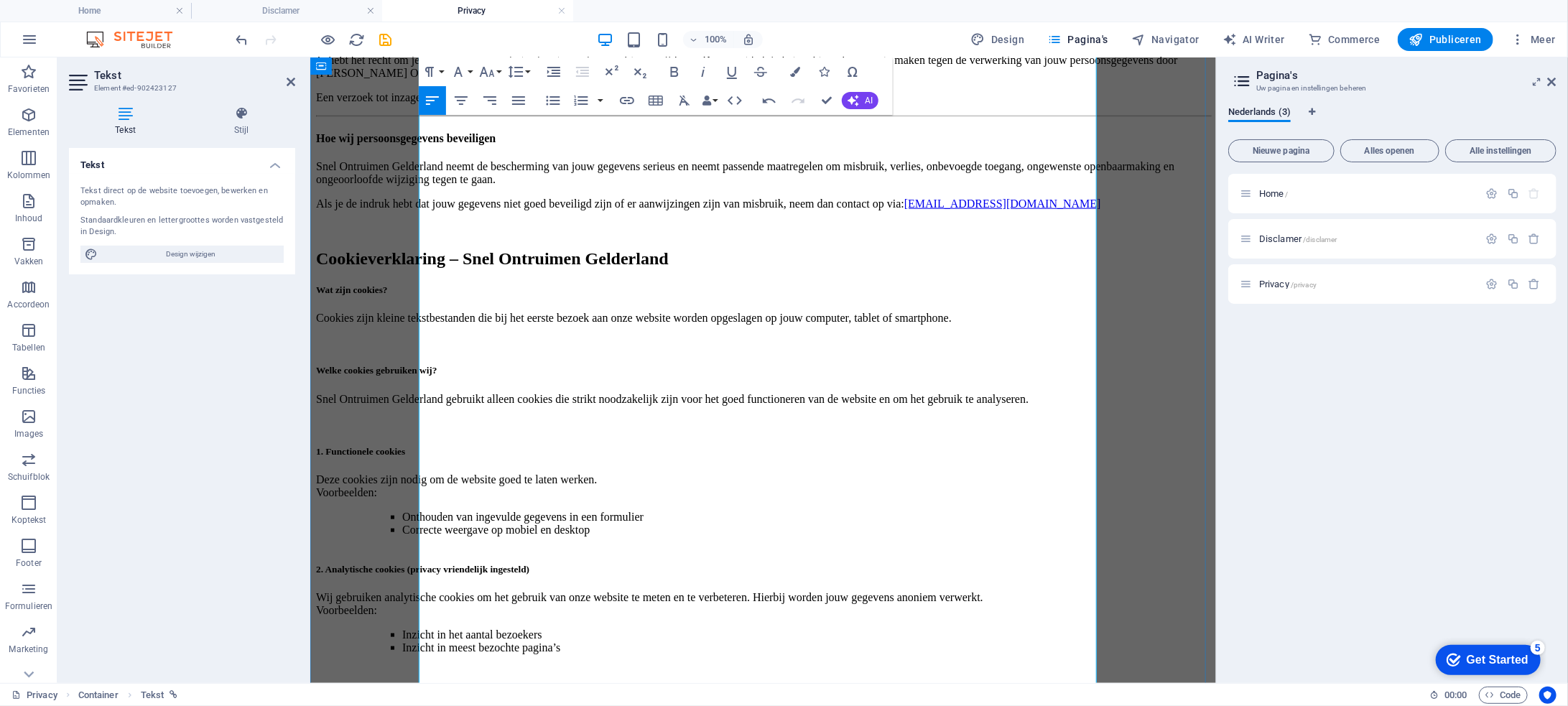
scroll to position [503, 0]
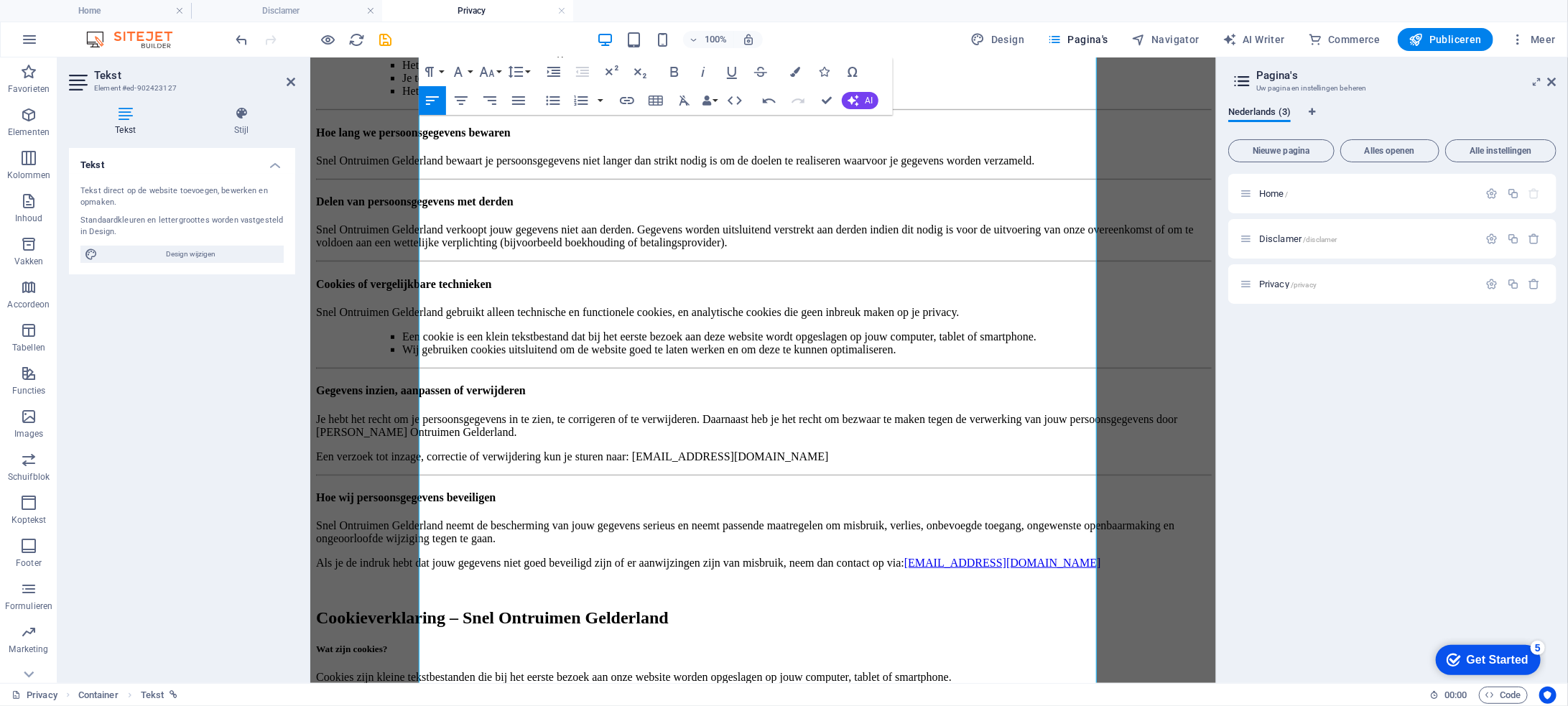
click at [461, 10] on h4 "Privacy" at bounding box center [478, 11] width 192 height 16
click at [321, 8] on h4 "Disclamer" at bounding box center [287, 11] width 192 height 16
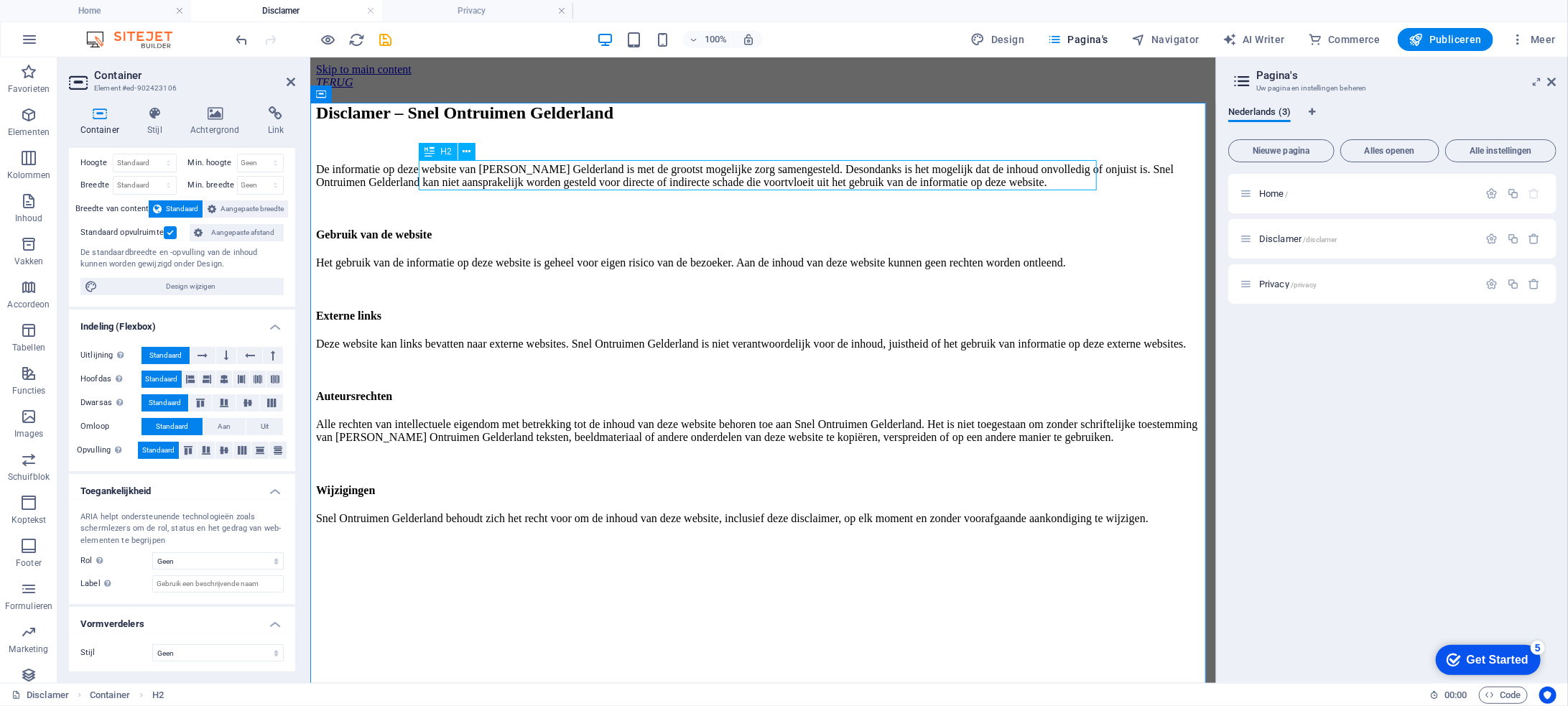
click at [591, 122] on div "Disclamer – Snel Ontruimen Gelderland" at bounding box center [762, 113] width 895 height 20
click at [162, 111] on icon at bounding box center [155, 114] width 38 height 15
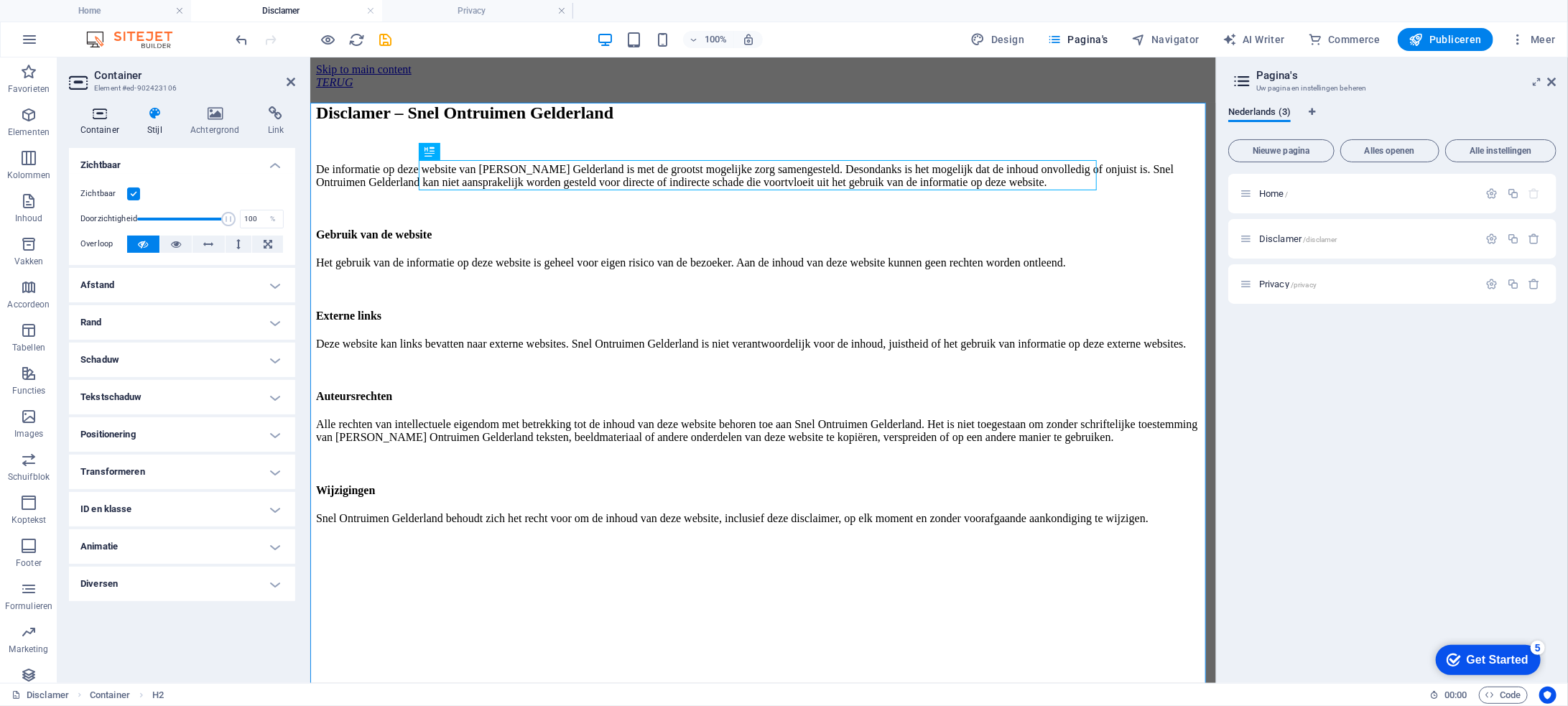
click at [102, 118] on icon at bounding box center [100, 114] width 62 height 15
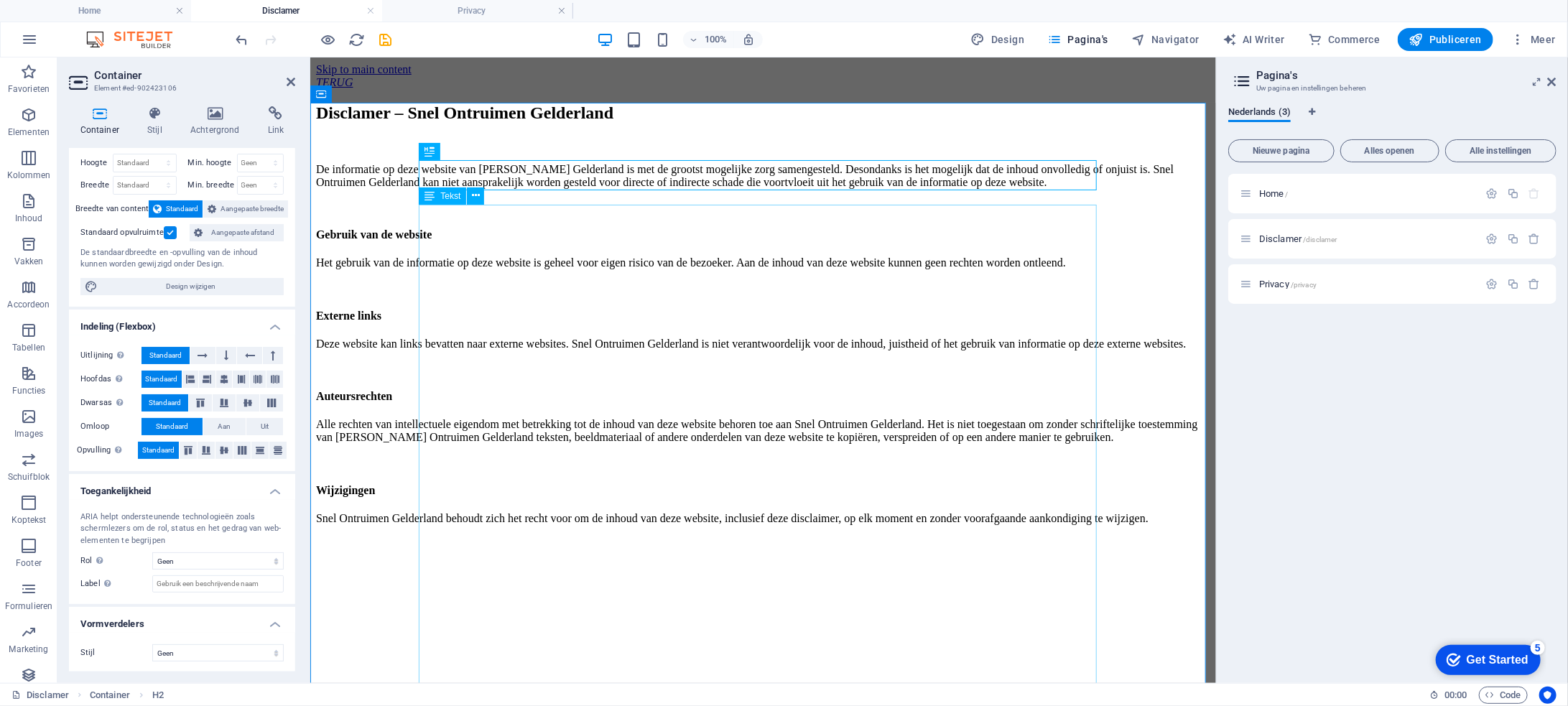
click at [607, 247] on div "De informatie op deze website van Snel Ontruimen Gelderland is met de grootst m…" at bounding box center [762, 354] width 895 height 386
click at [479, 199] on icon at bounding box center [476, 196] width 8 height 15
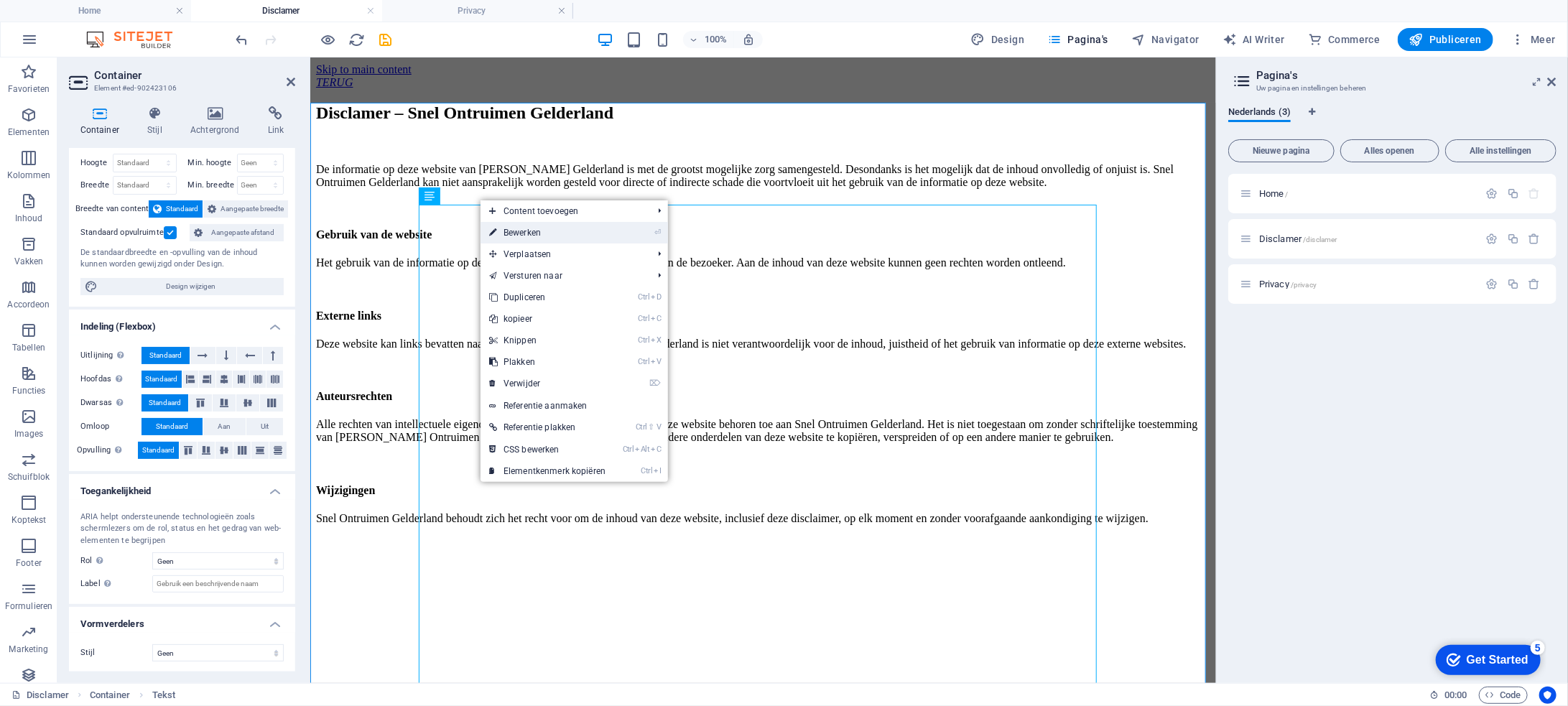
click at [515, 237] on link "⏎ Bewerken" at bounding box center [547, 233] width 133 height 22
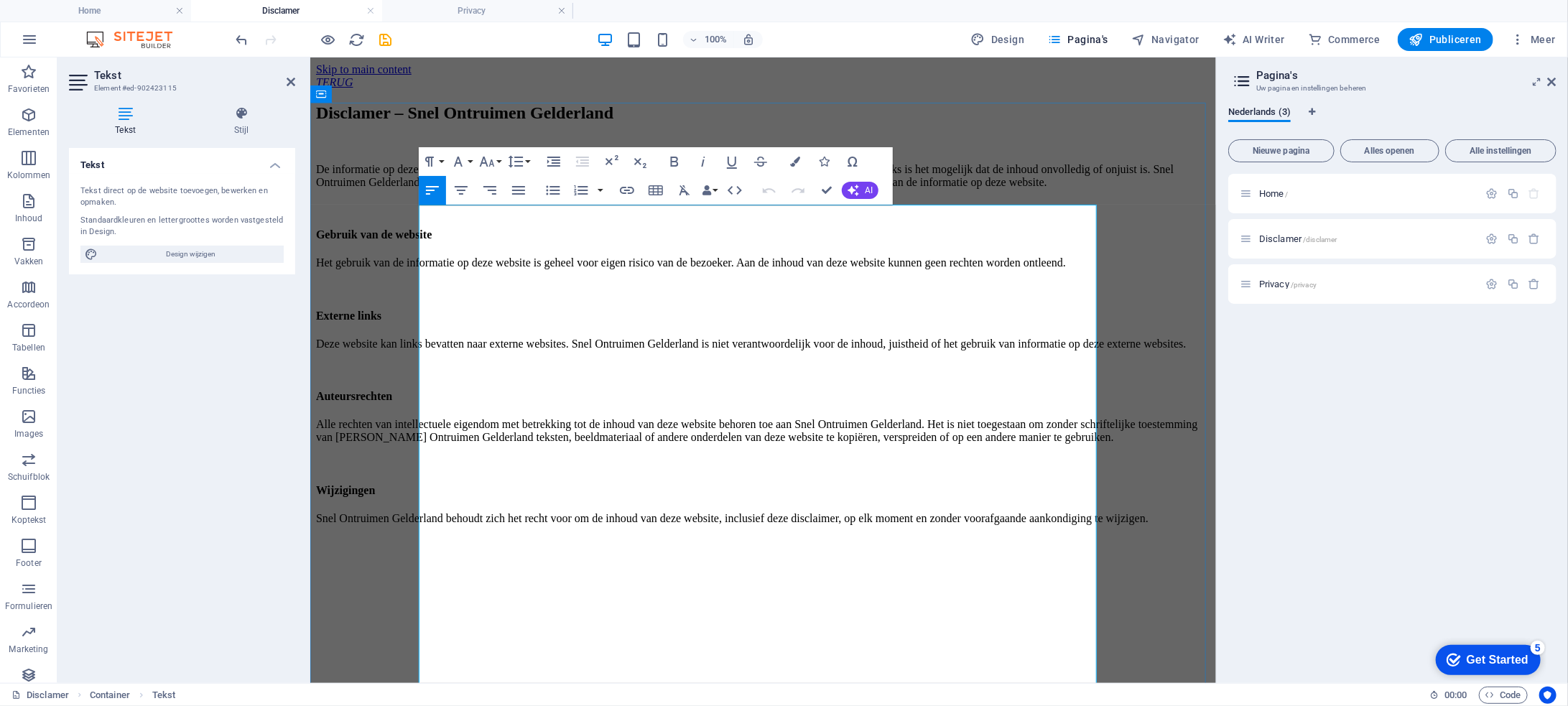
click at [558, 189] on p "De informatie op deze website van [PERSON_NAME] Gelderland is met de grootst mo…" at bounding box center [762, 175] width 895 height 26
click at [440, 160] on button "Paragraph Format" at bounding box center [432, 161] width 28 height 29
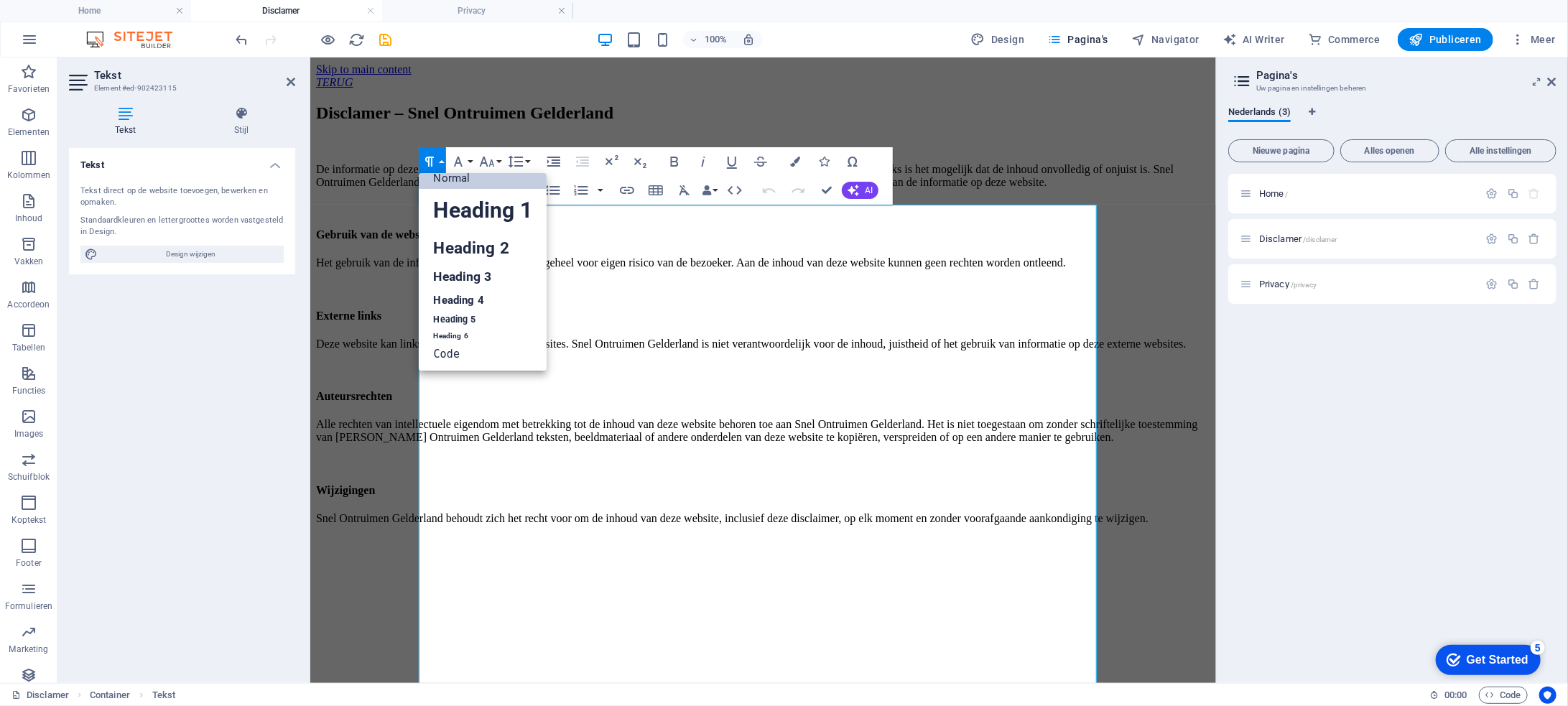
scroll to position [12, 0]
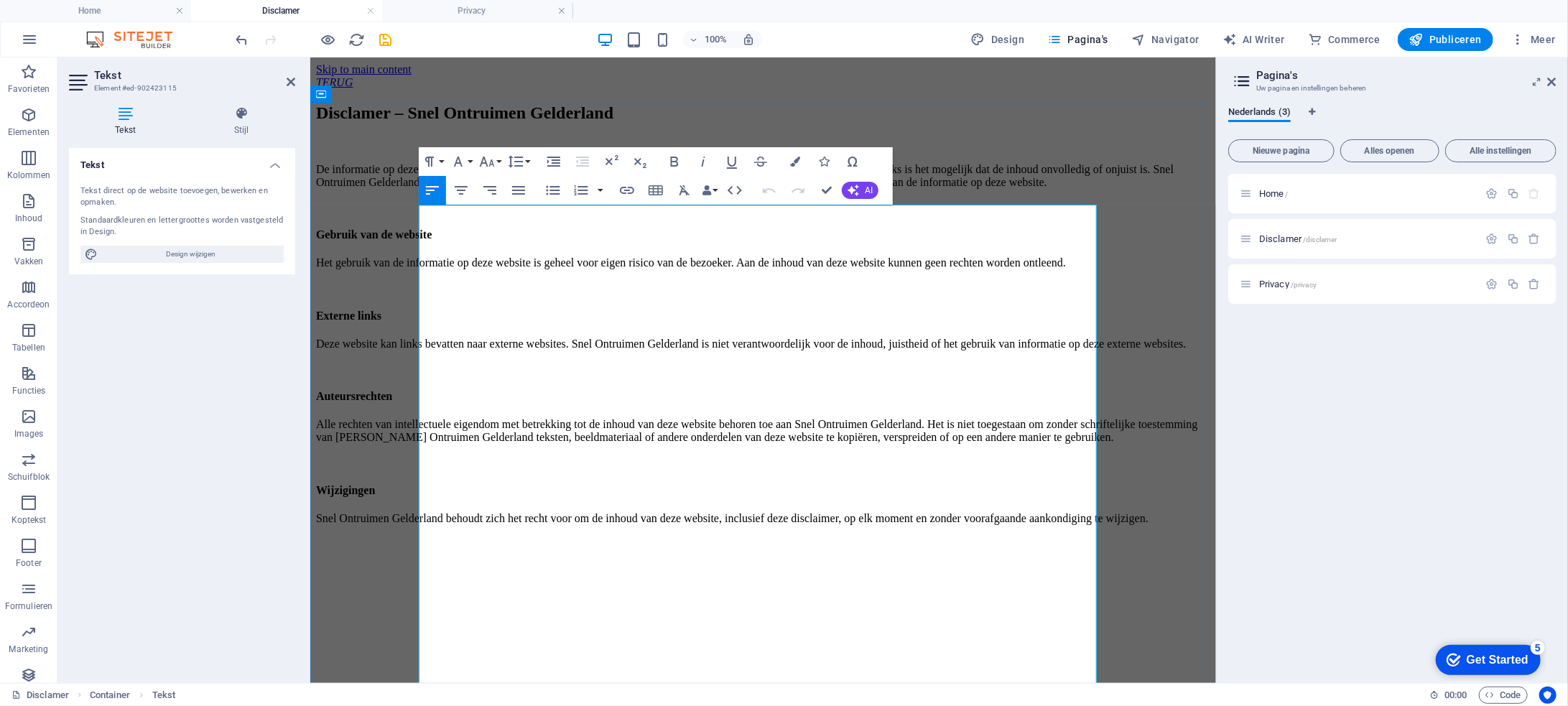
click at [523, 189] on p "De informatie op deze website van [PERSON_NAME] Gelderland is met de grootst mo…" at bounding box center [762, 175] width 895 height 26
click at [977, 122] on div "Disclamer – Snel Ontruimen Gelderland" at bounding box center [762, 113] width 895 height 20
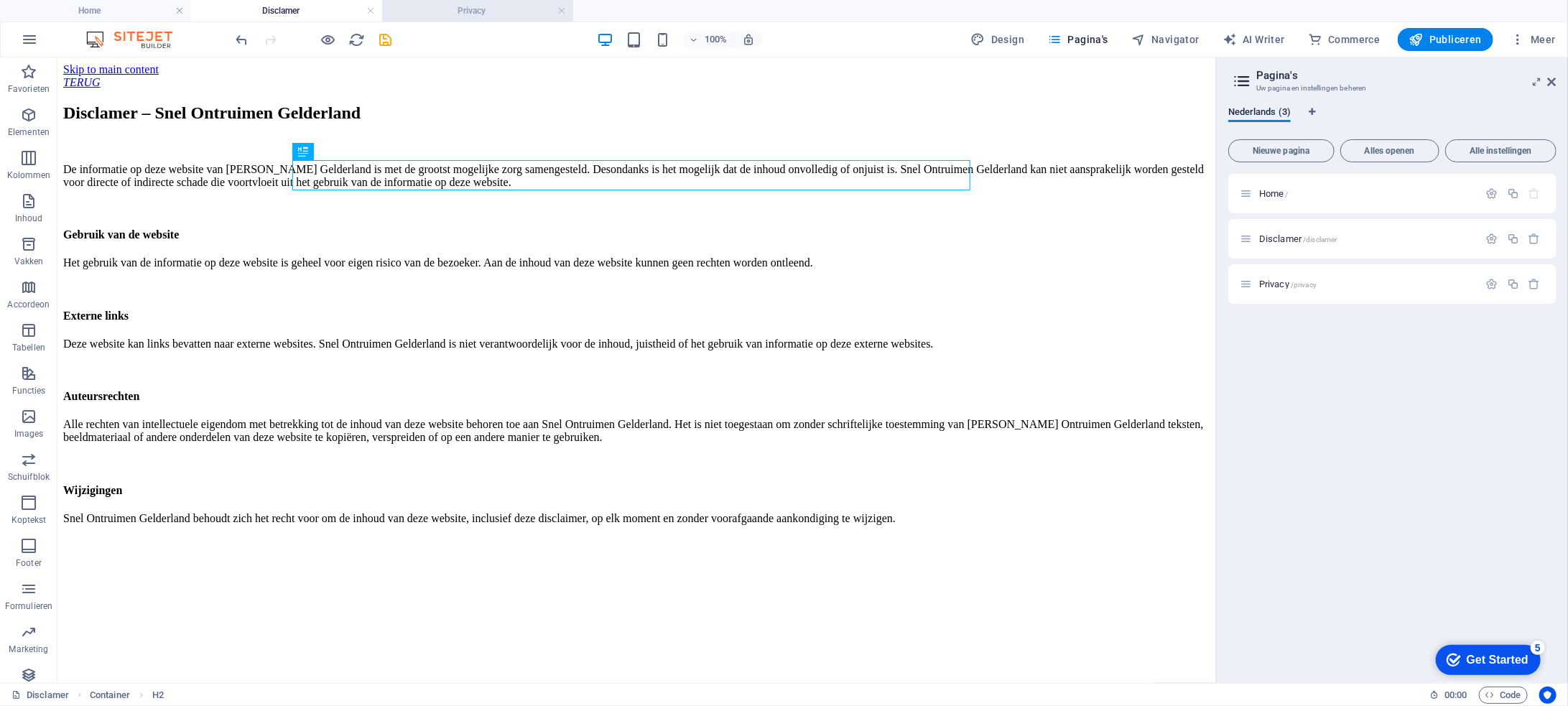
click at [439, 12] on h4 "Privacy" at bounding box center [478, 11] width 192 height 16
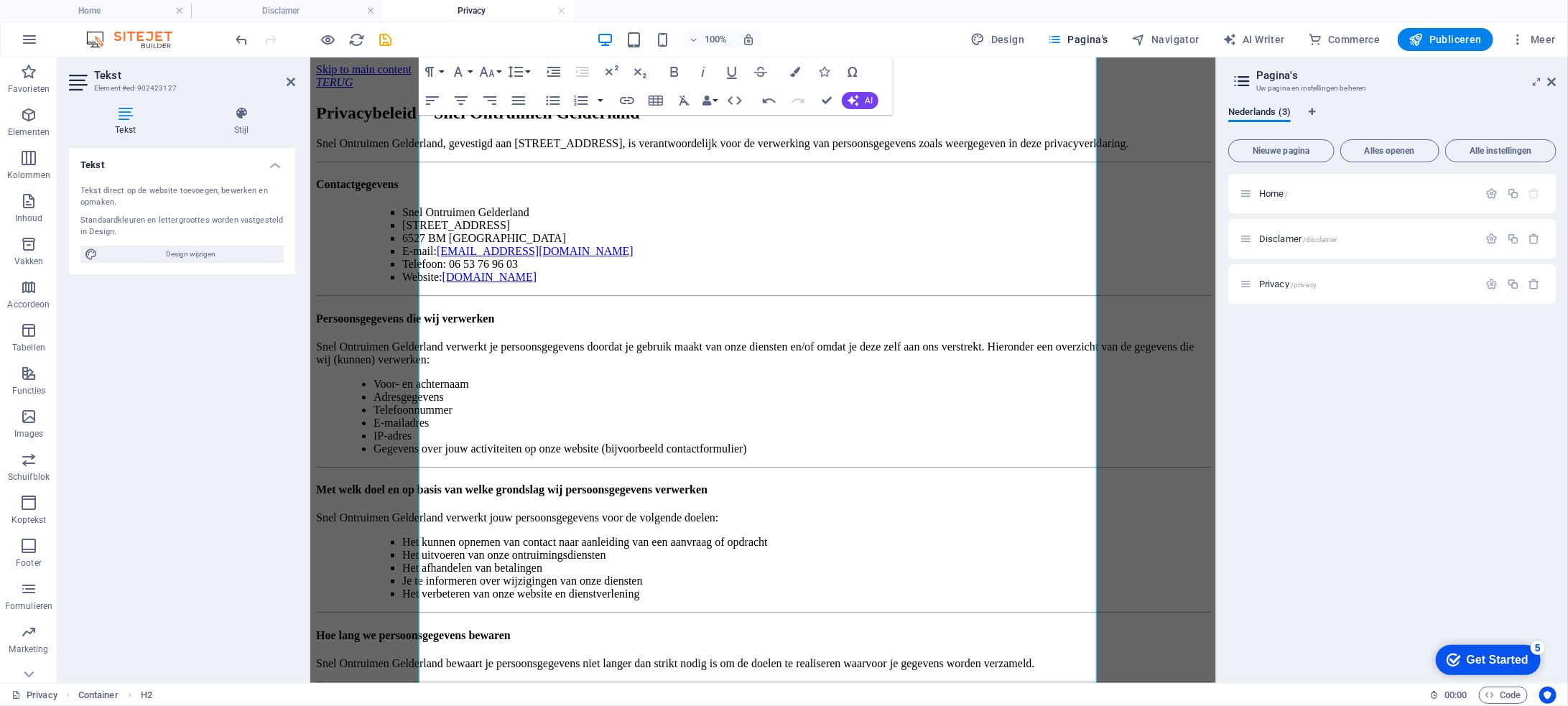
scroll to position [503, 0]
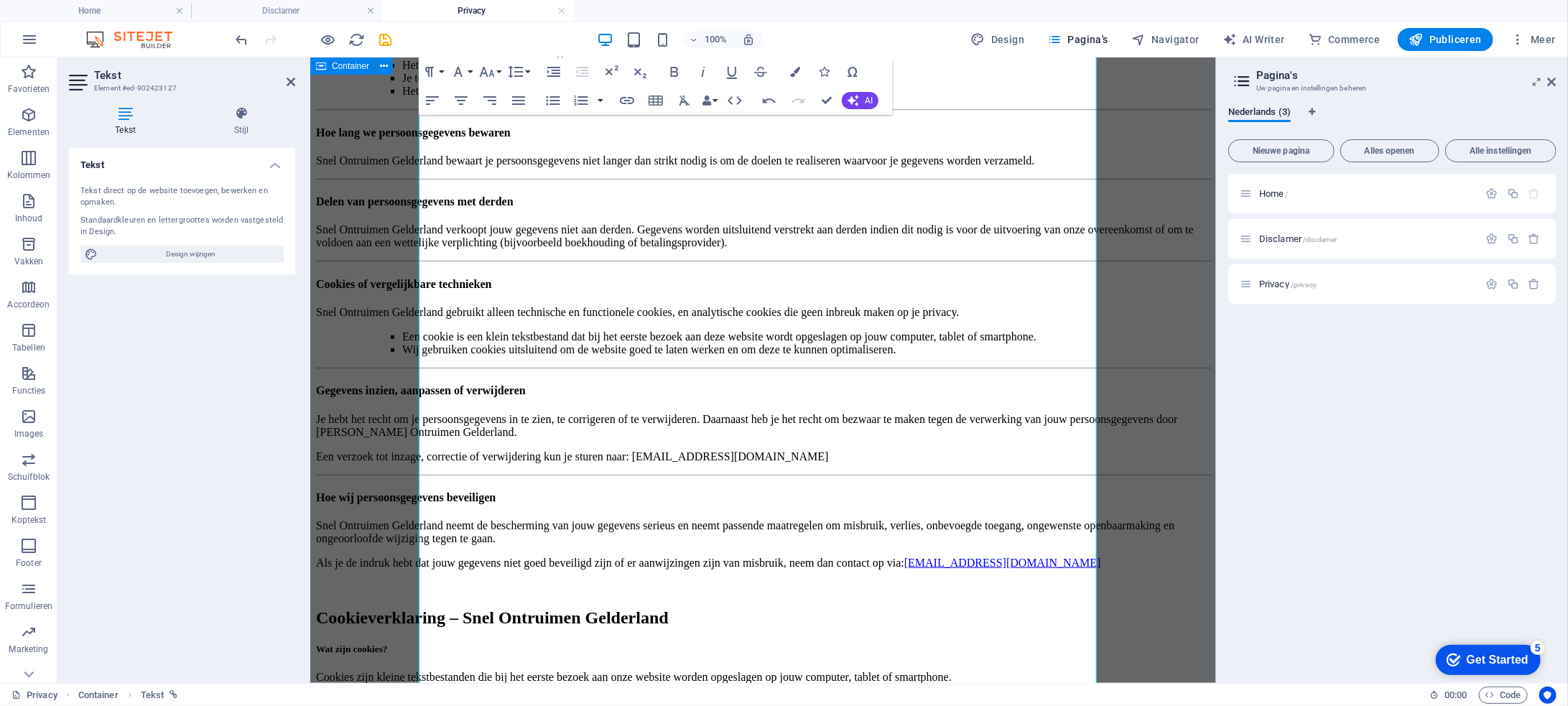
click at [396, 187] on div "Privacybeleid – Snel Ontruimen Gelderland Snel Ontruimen Gelderland, gevestigd …" at bounding box center [762, 394] width 895 height 1588
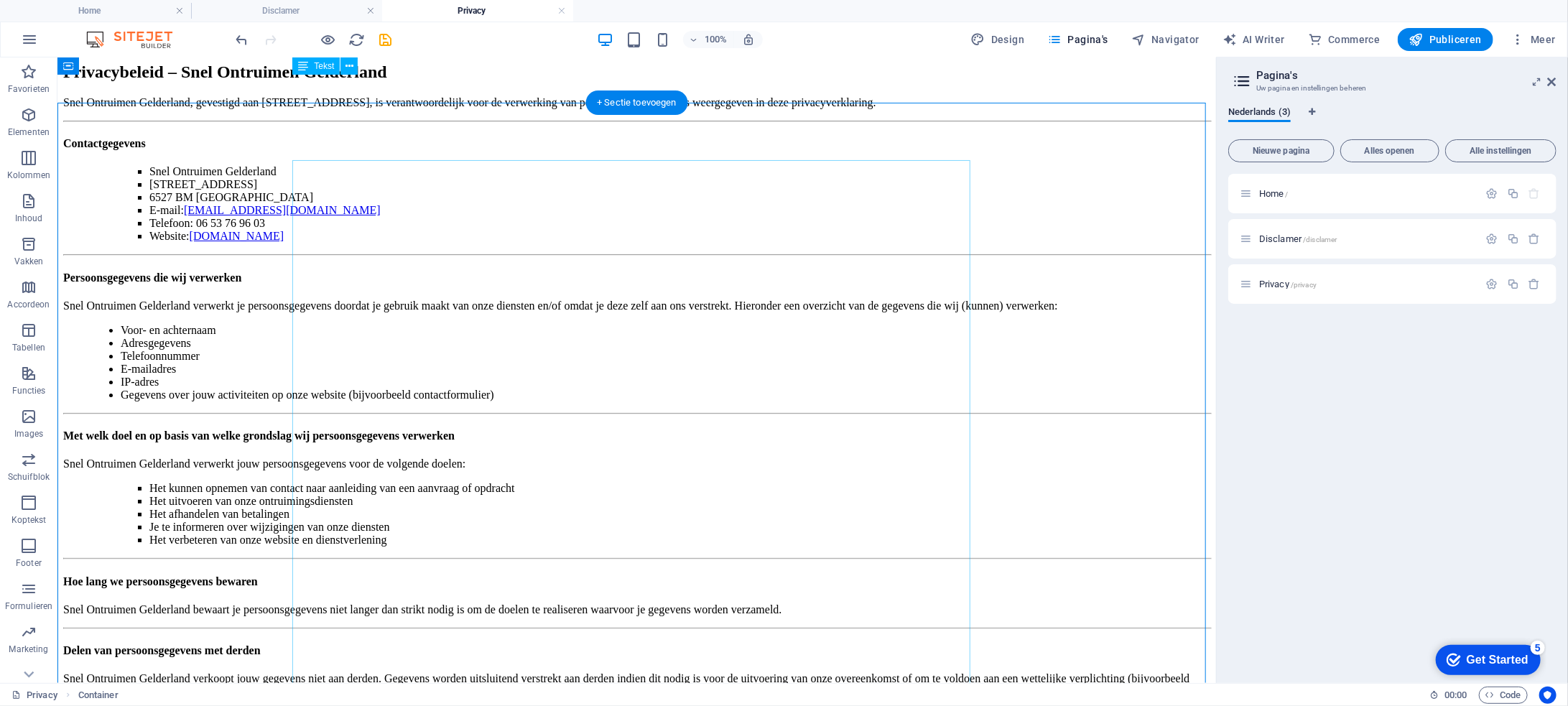
scroll to position [0, 0]
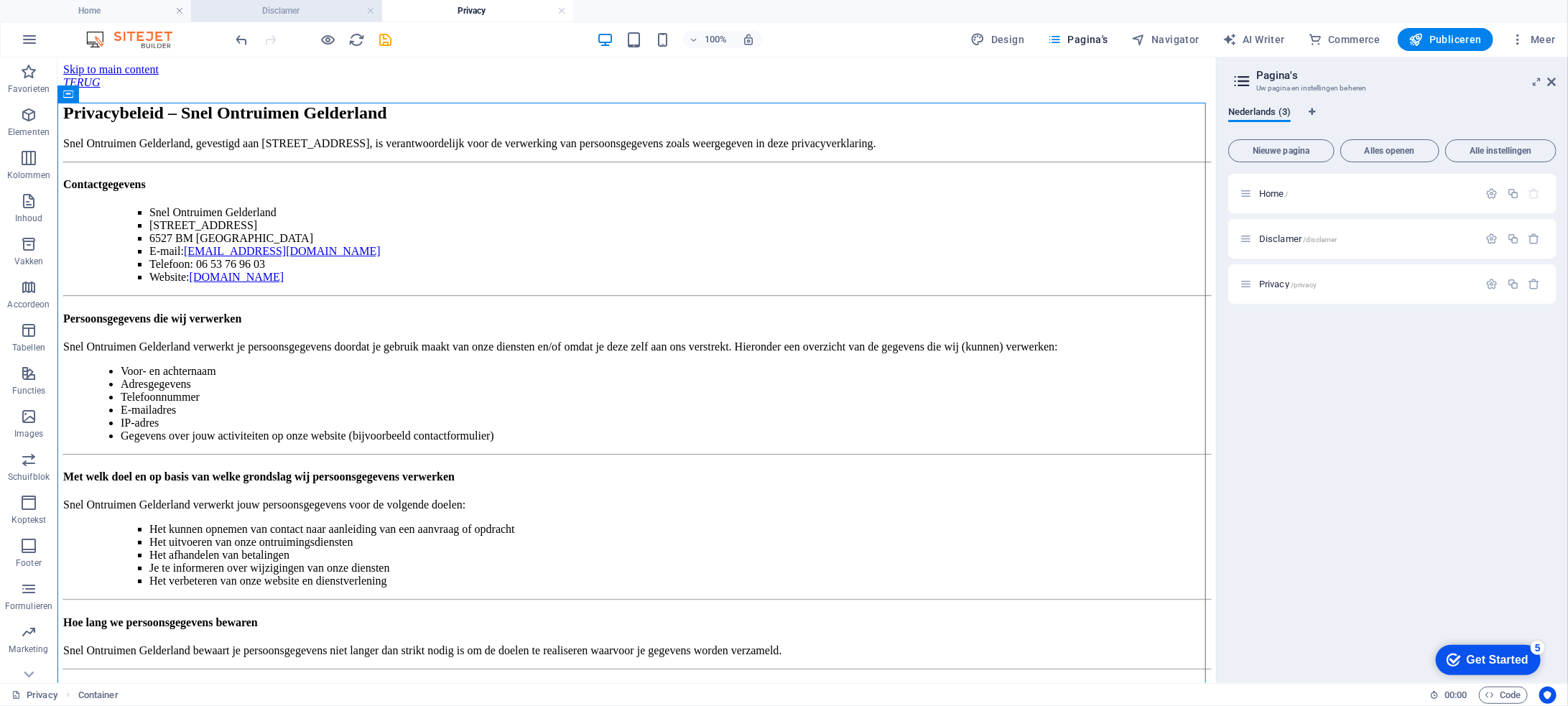
click at [300, 9] on h4 "Disclamer" at bounding box center [287, 11] width 192 height 16
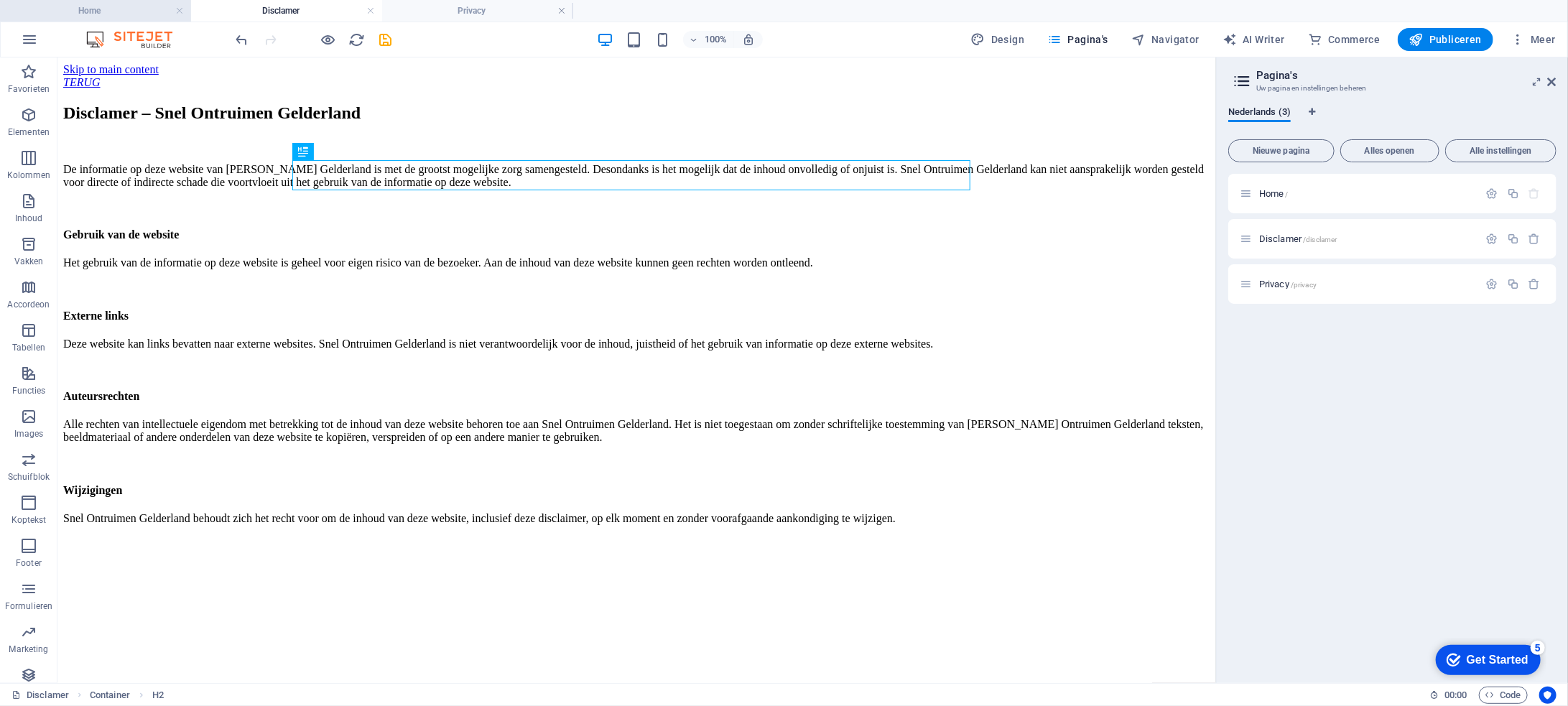
click at [101, 7] on h4 "Home" at bounding box center [96, 11] width 192 height 16
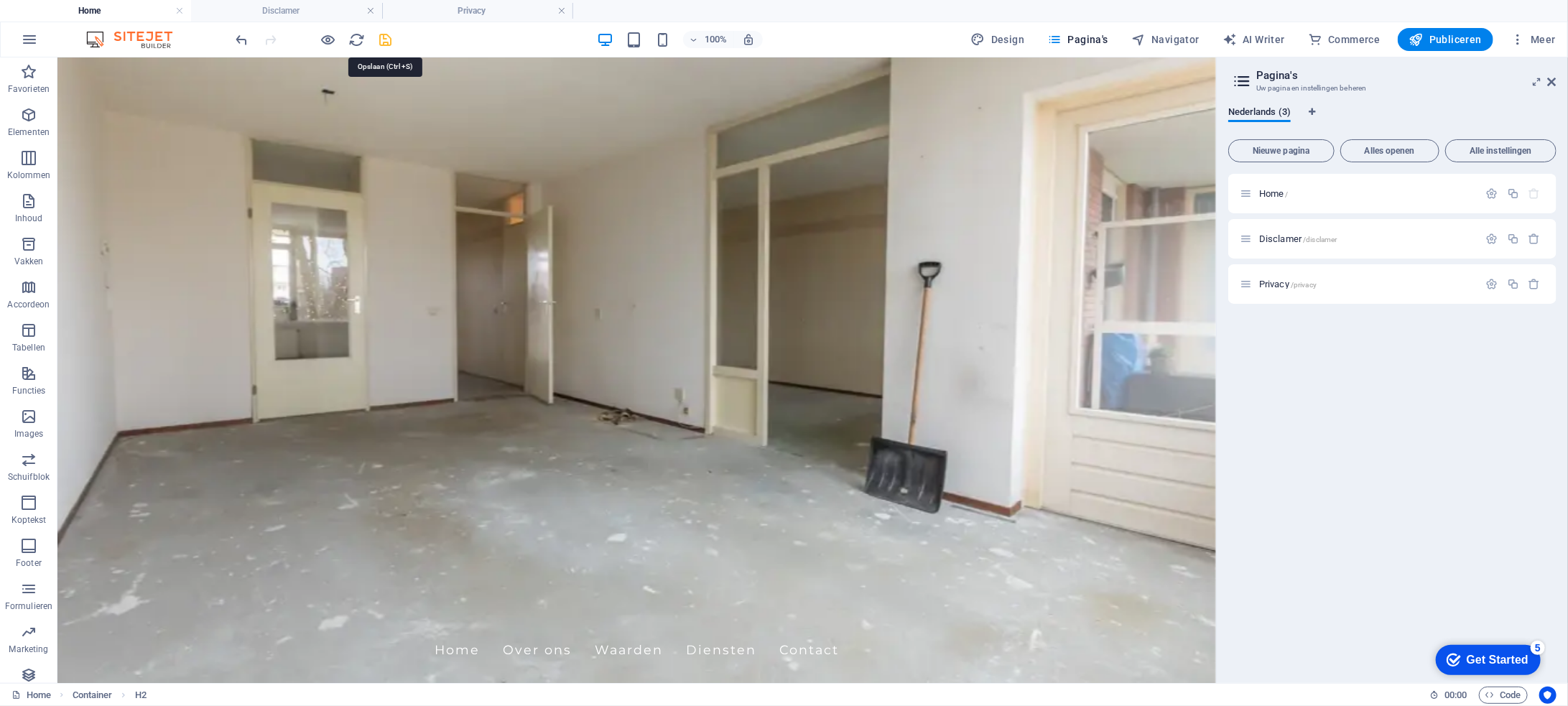
click at [386, 39] on icon "save" at bounding box center [386, 39] width 17 height 17
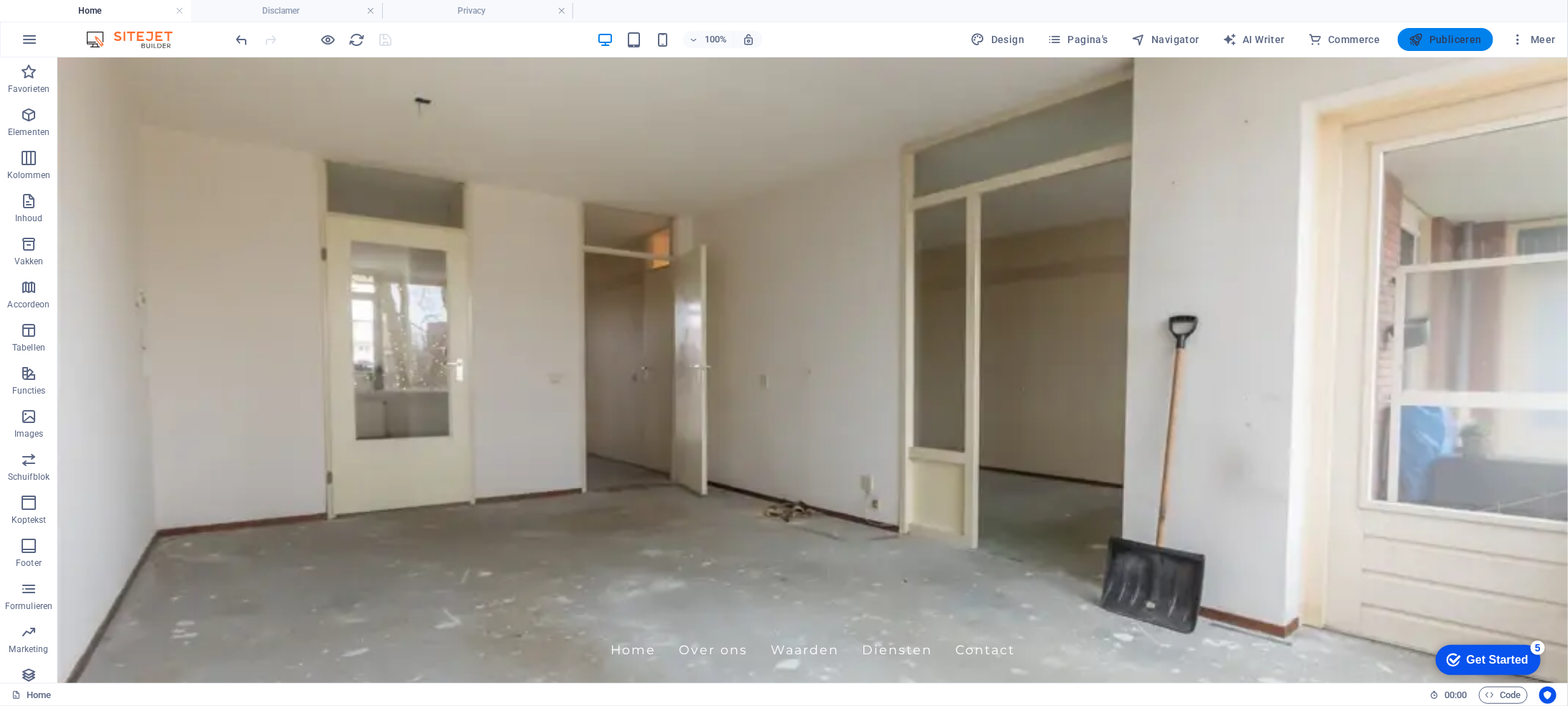
click at [1475, 37] on span "Publiceren" at bounding box center [1446, 39] width 72 height 15
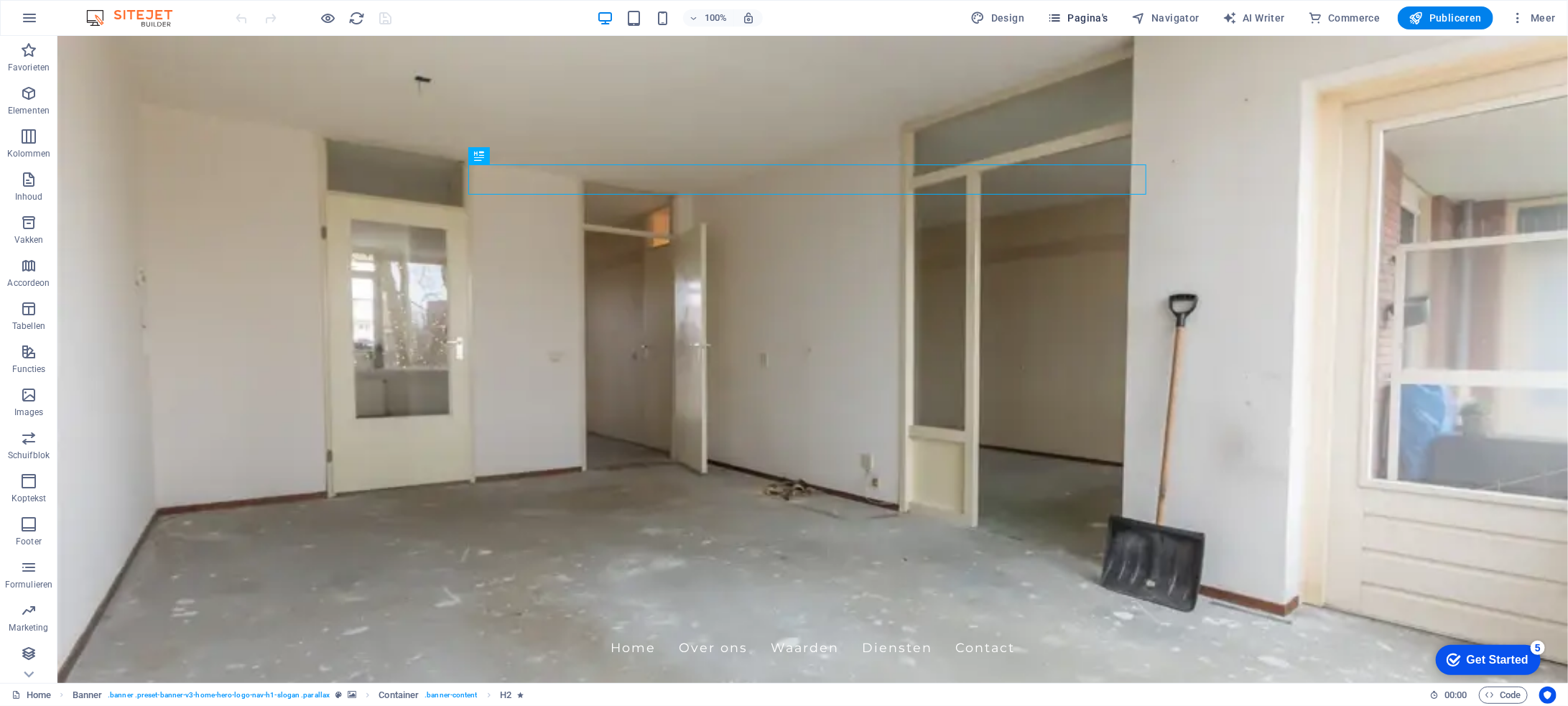
click at [1104, 15] on span "Pagina's" at bounding box center [1078, 18] width 61 height 15
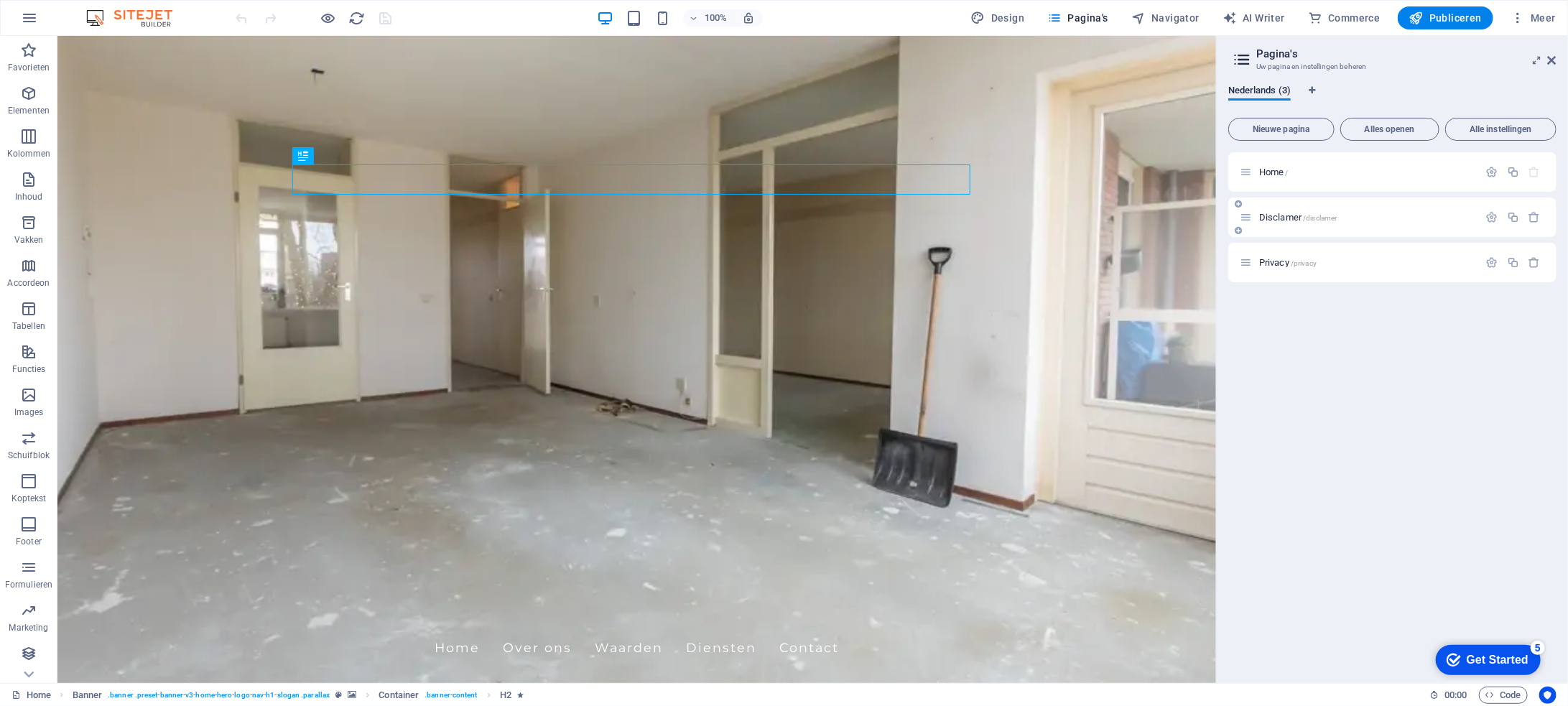
click at [1302, 215] on span "Disclamer /disclamer" at bounding box center [1297, 217] width 78 height 11
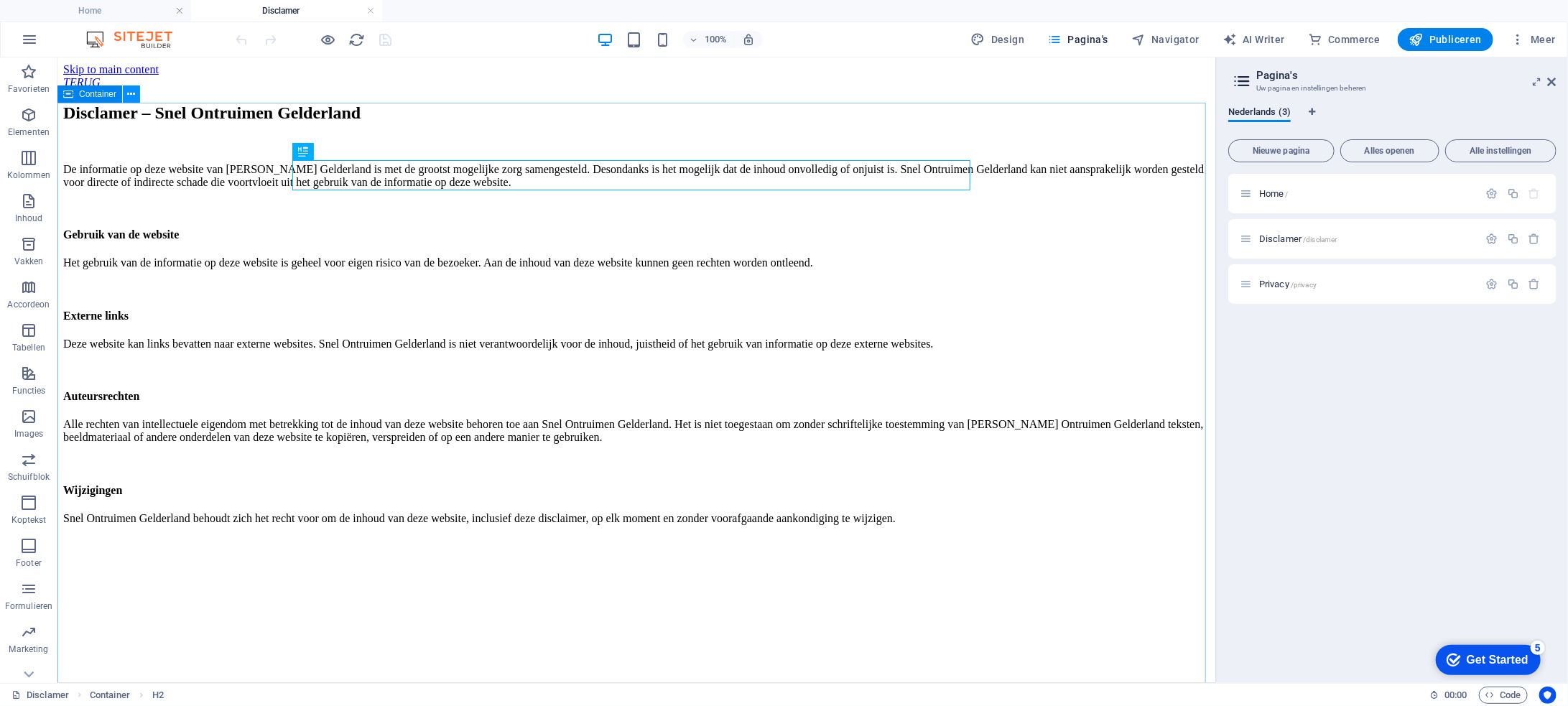
click at [131, 93] on icon at bounding box center [132, 94] width 8 height 15
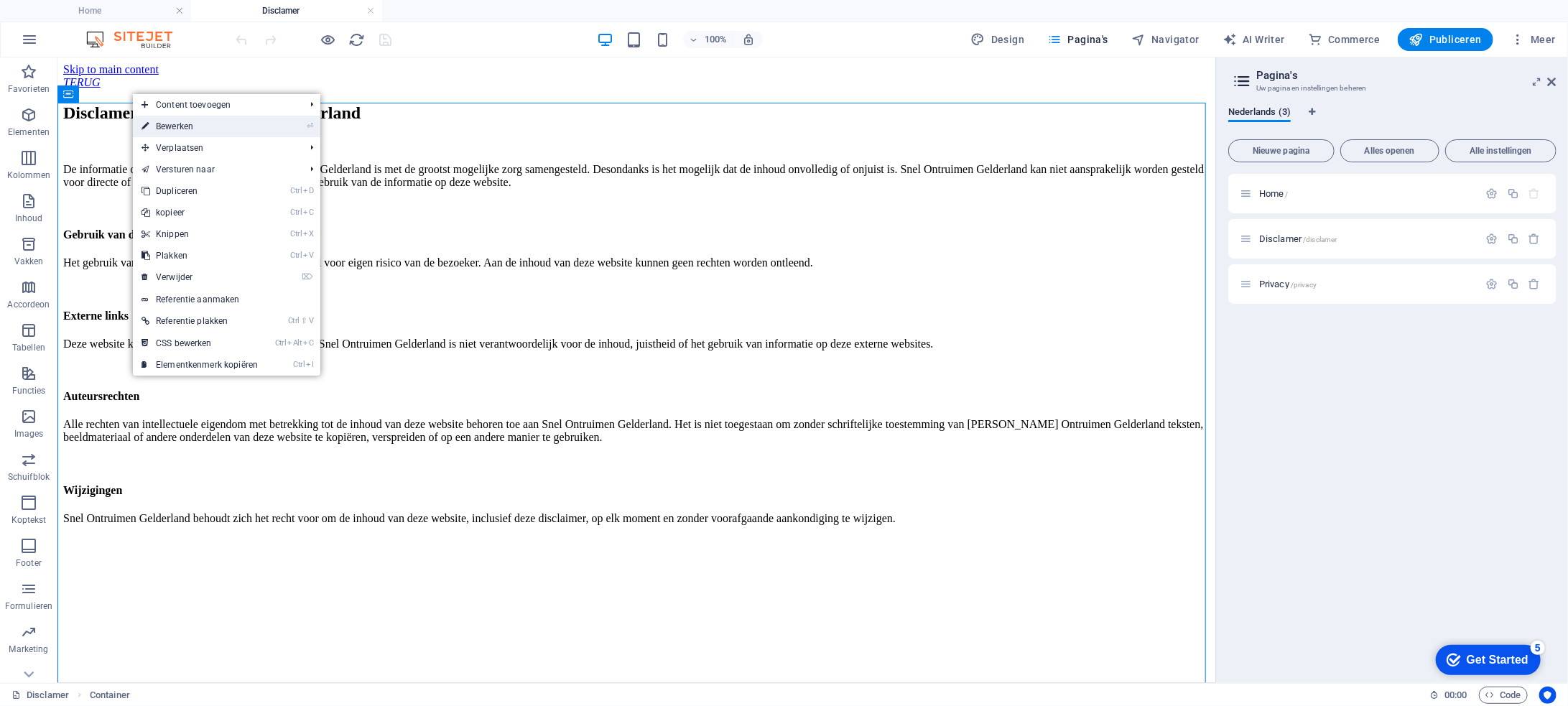
click at [162, 124] on link "⏎ Bewerken" at bounding box center [199, 126] width 133 height 22
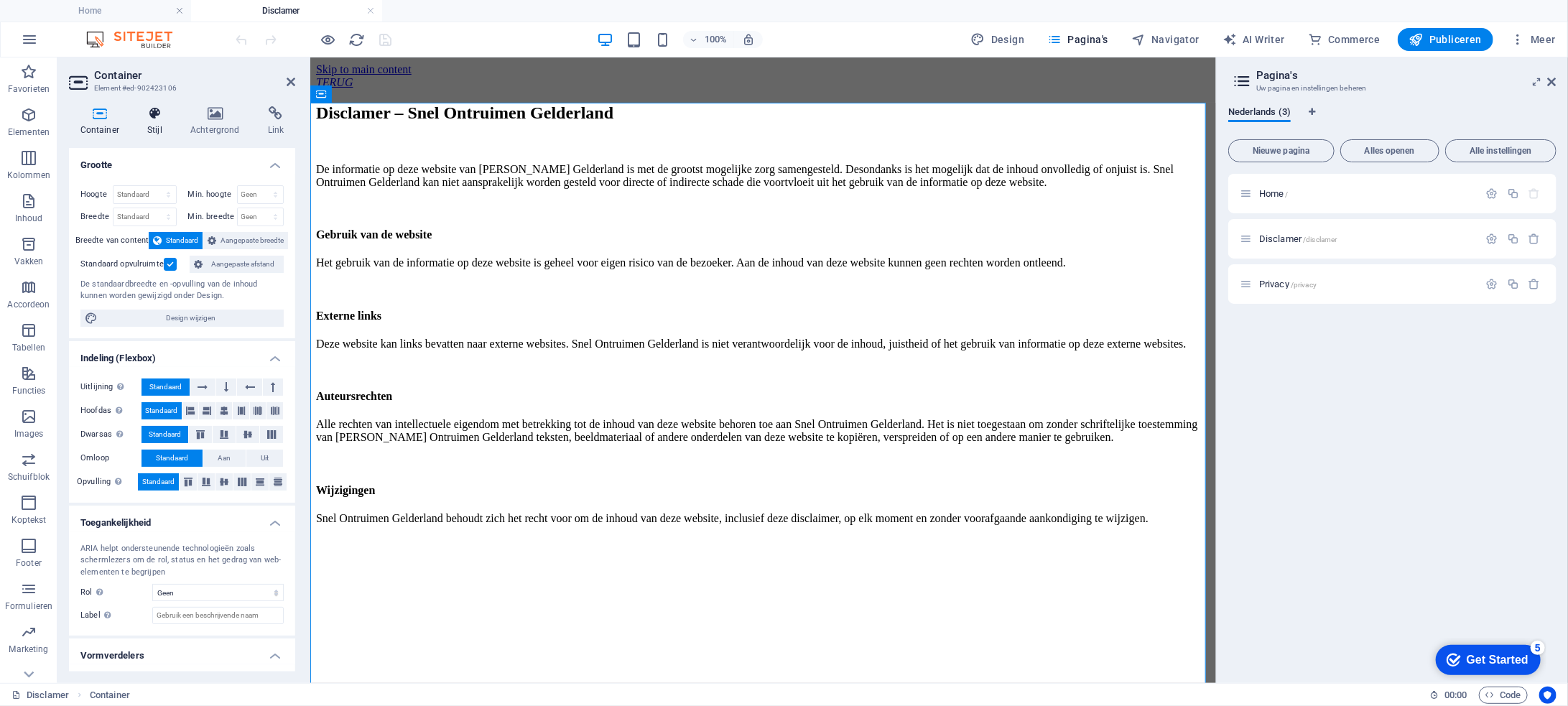
click at [154, 112] on icon at bounding box center [155, 114] width 38 height 15
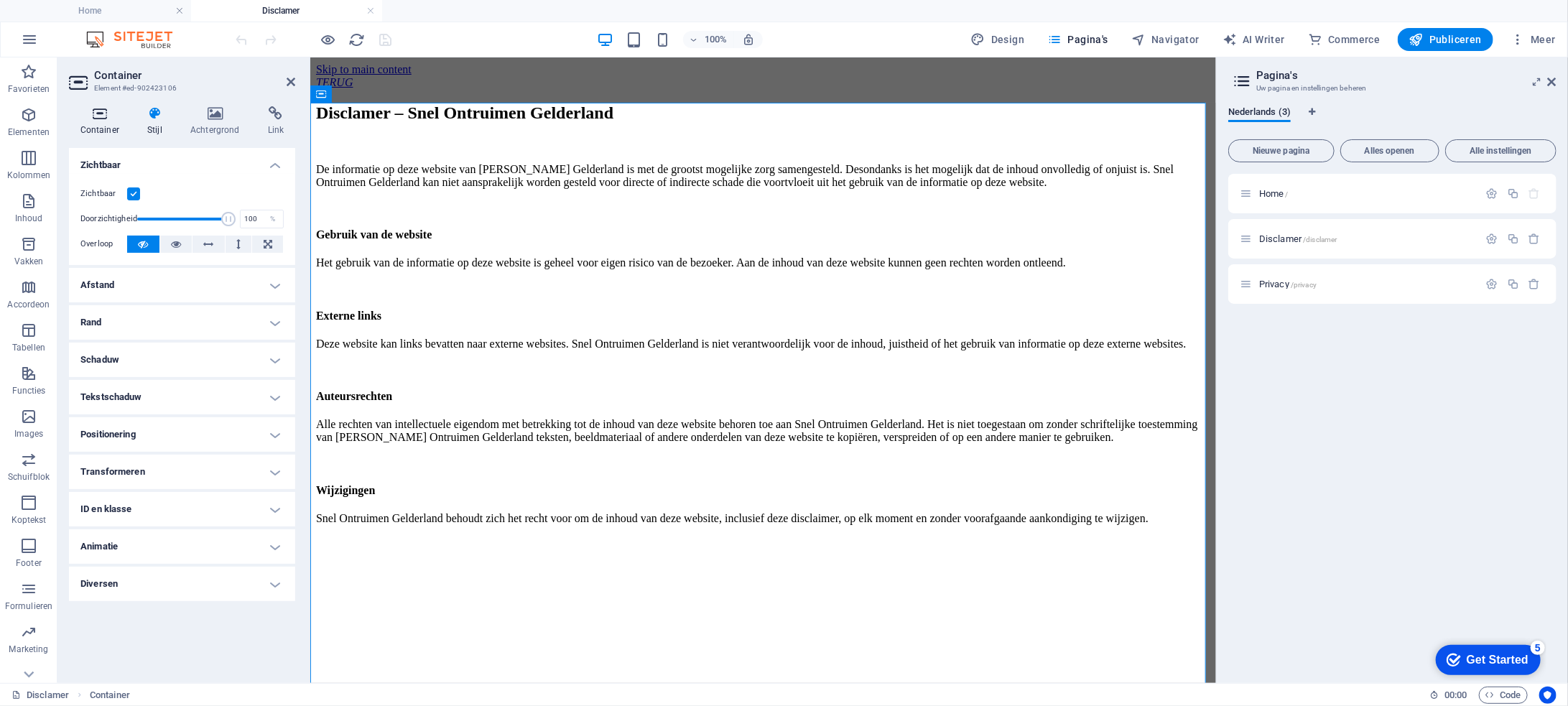
click at [109, 119] on icon at bounding box center [100, 114] width 62 height 15
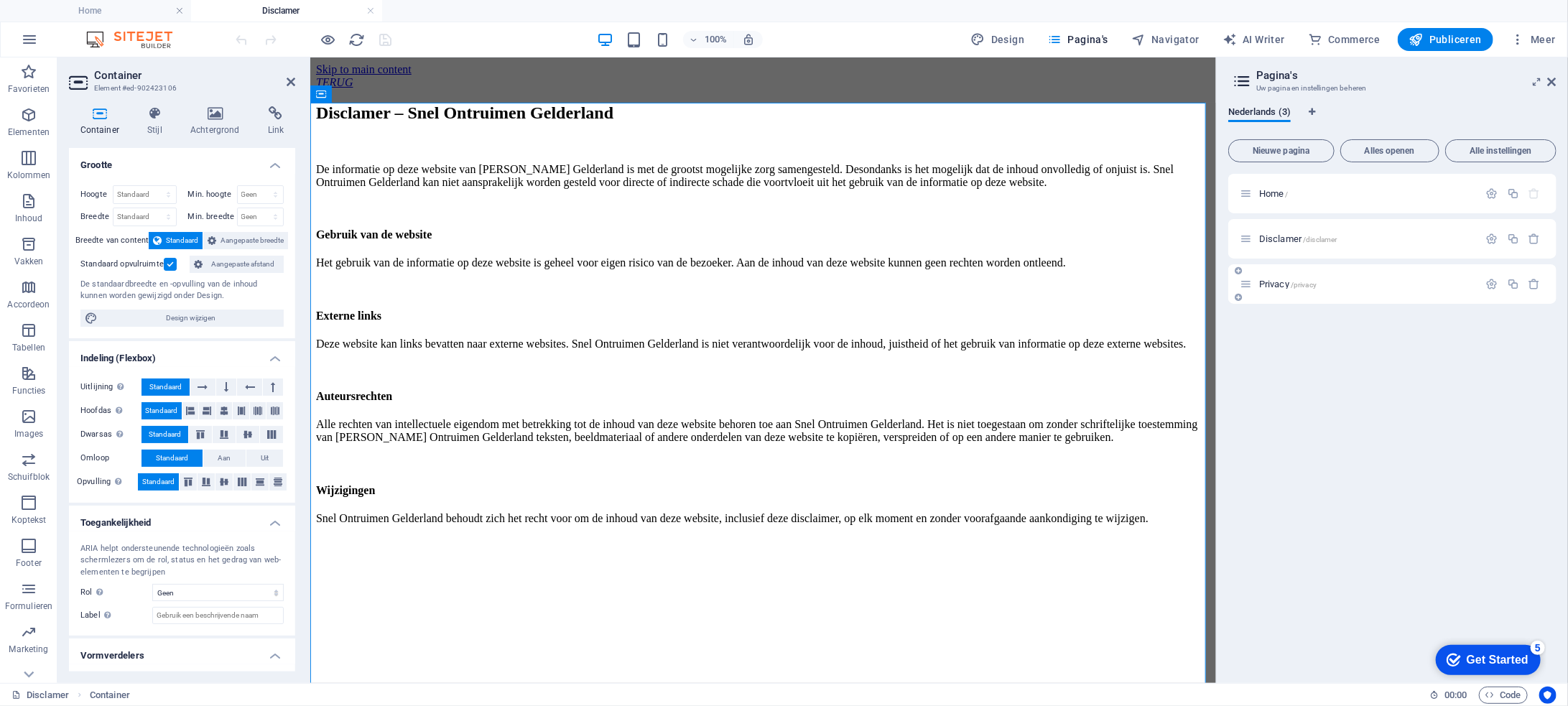
click at [1284, 279] on span "Privacy /privacy" at bounding box center [1288, 283] width 57 height 11
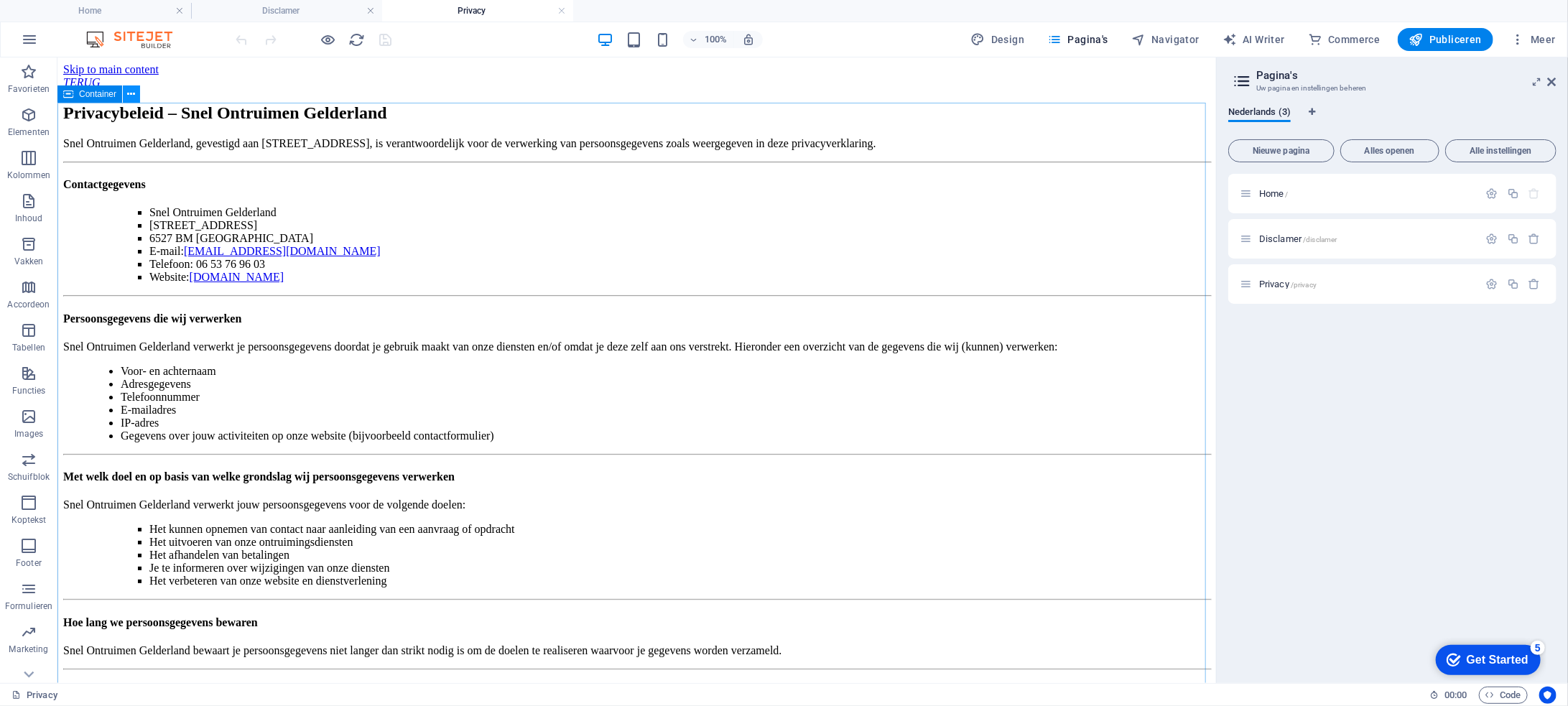
click at [133, 93] on icon at bounding box center [132, 94] width 8 height 15
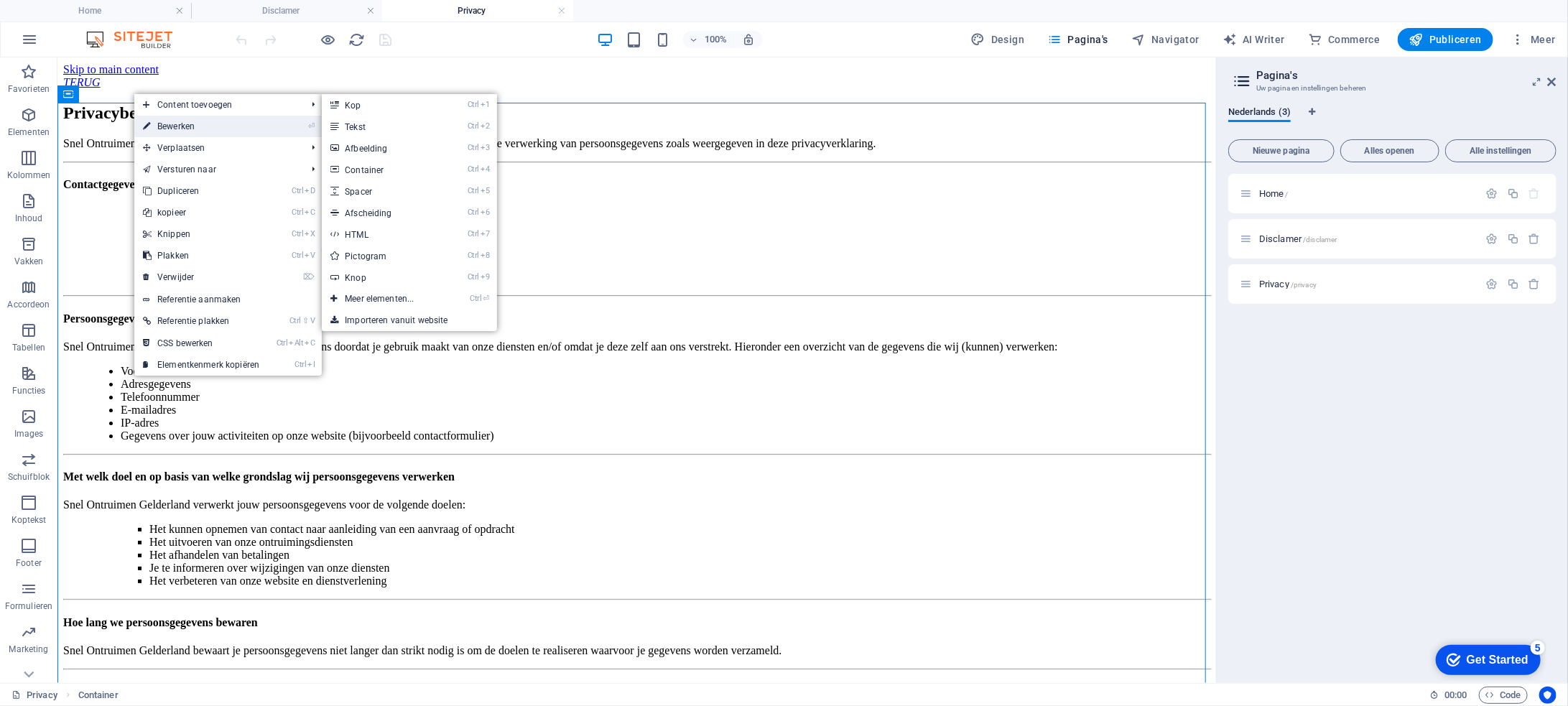
click at [157, 125] on link "⏎ Bewerken" at bounding box center [200, 126] width 133 height 22
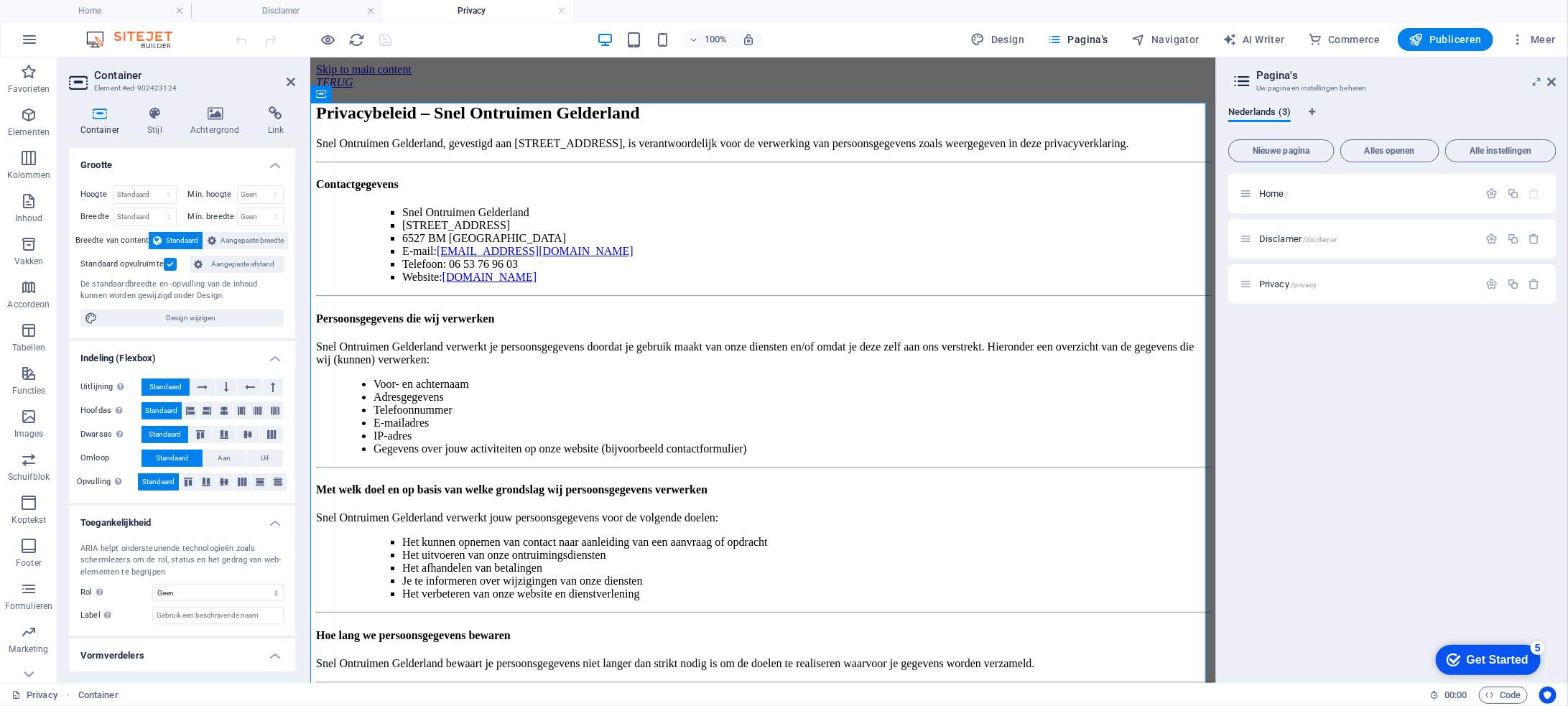
click at [473, 7] on h4 "Privacy" at bounding box center [478, 11] width 192 height 16
click at [305, 4] on h4 "Disclamer" at bounding box center [287, 11] width 192 height 16
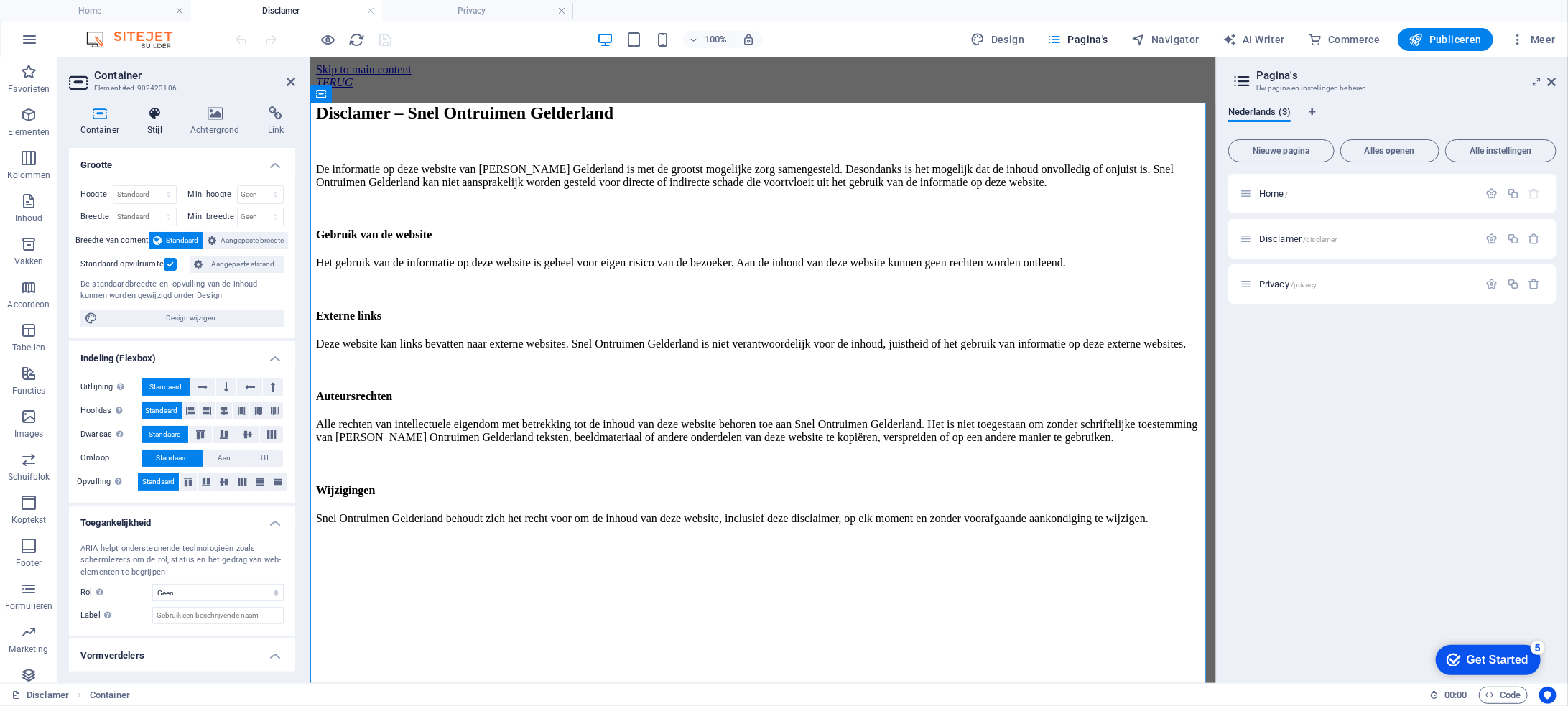
click at [158, 116] on icon at bounding box center [155, 114] width 38 height 15
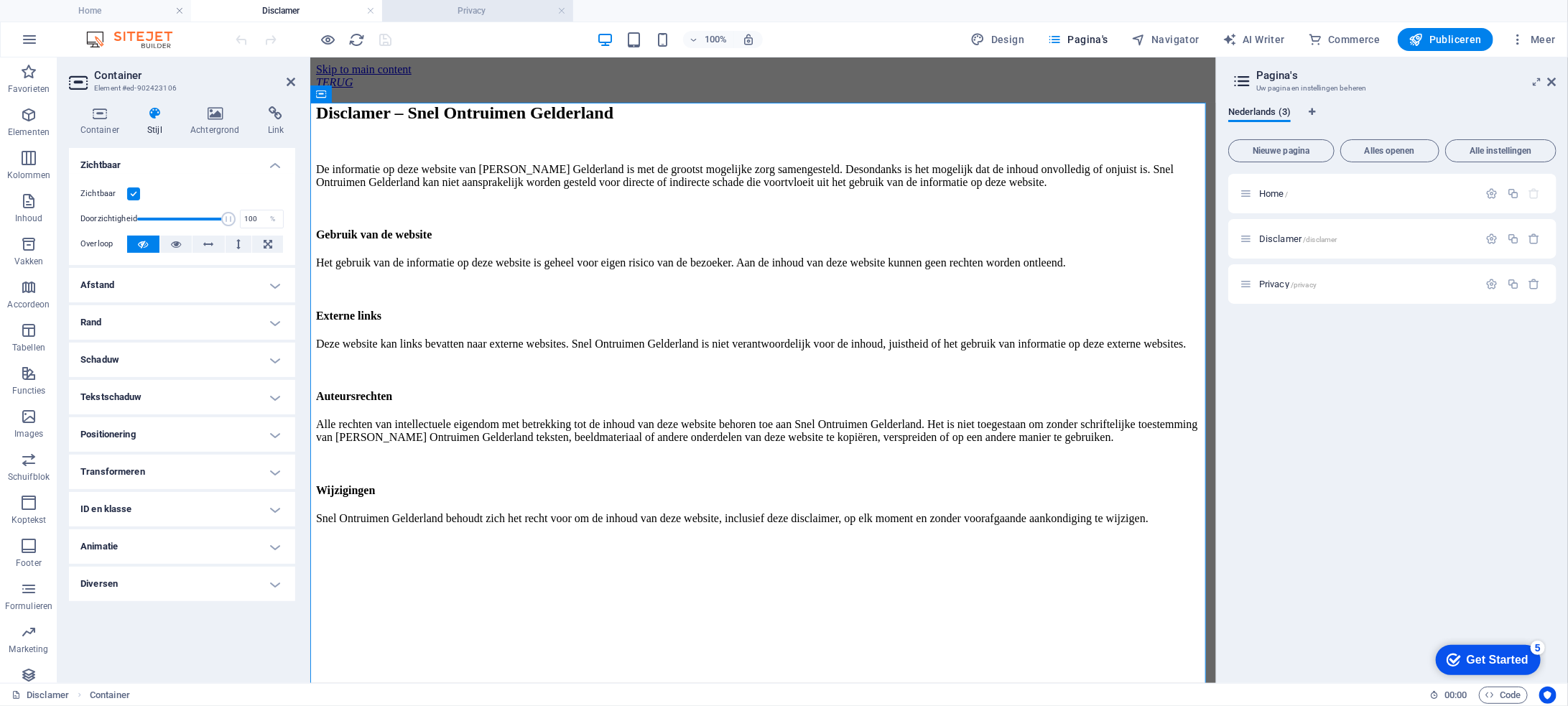
click at [432, 6] on h4 "Privacy" at bounding box center [478, 11] width 192 height 16
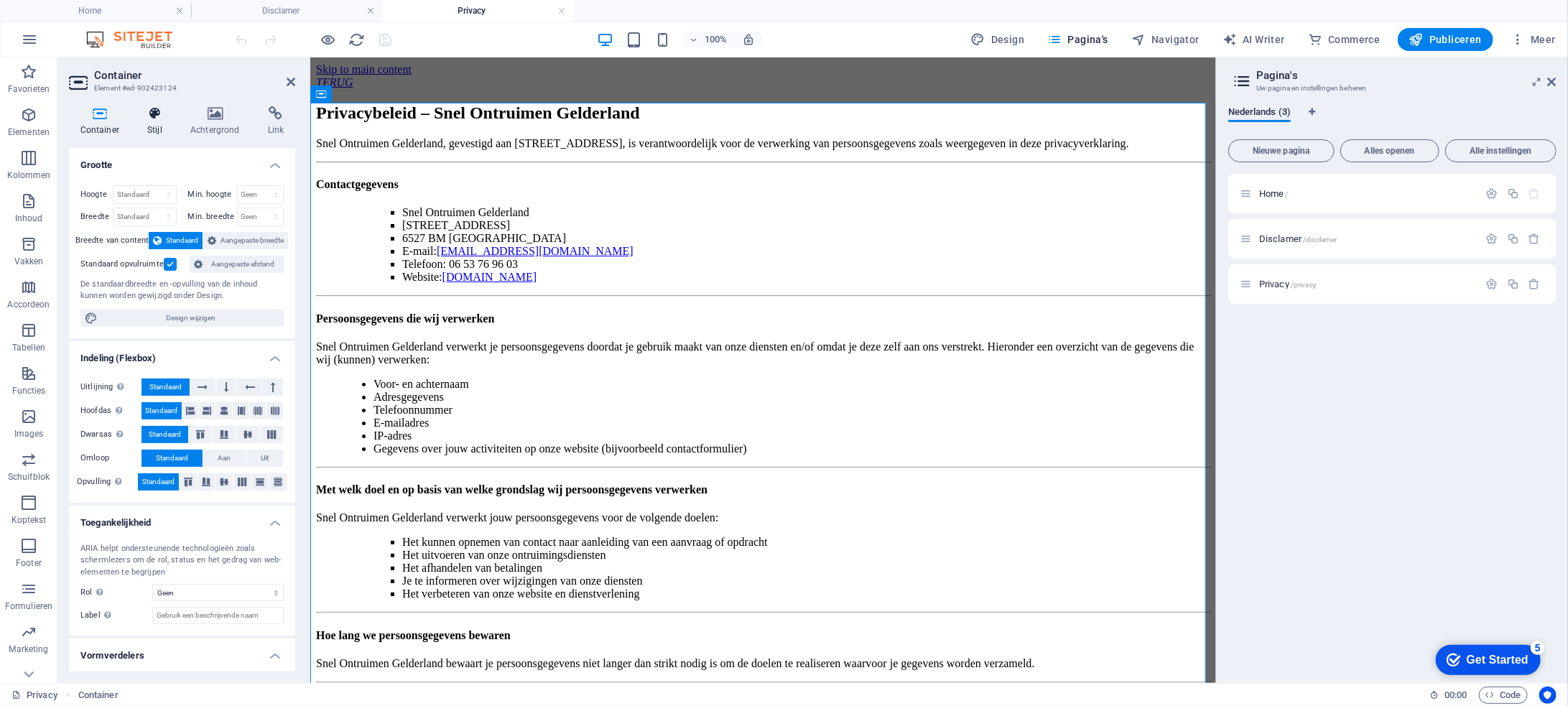
click at [162, 118] on icon at bounding box center [155, 114] width 38 height 15
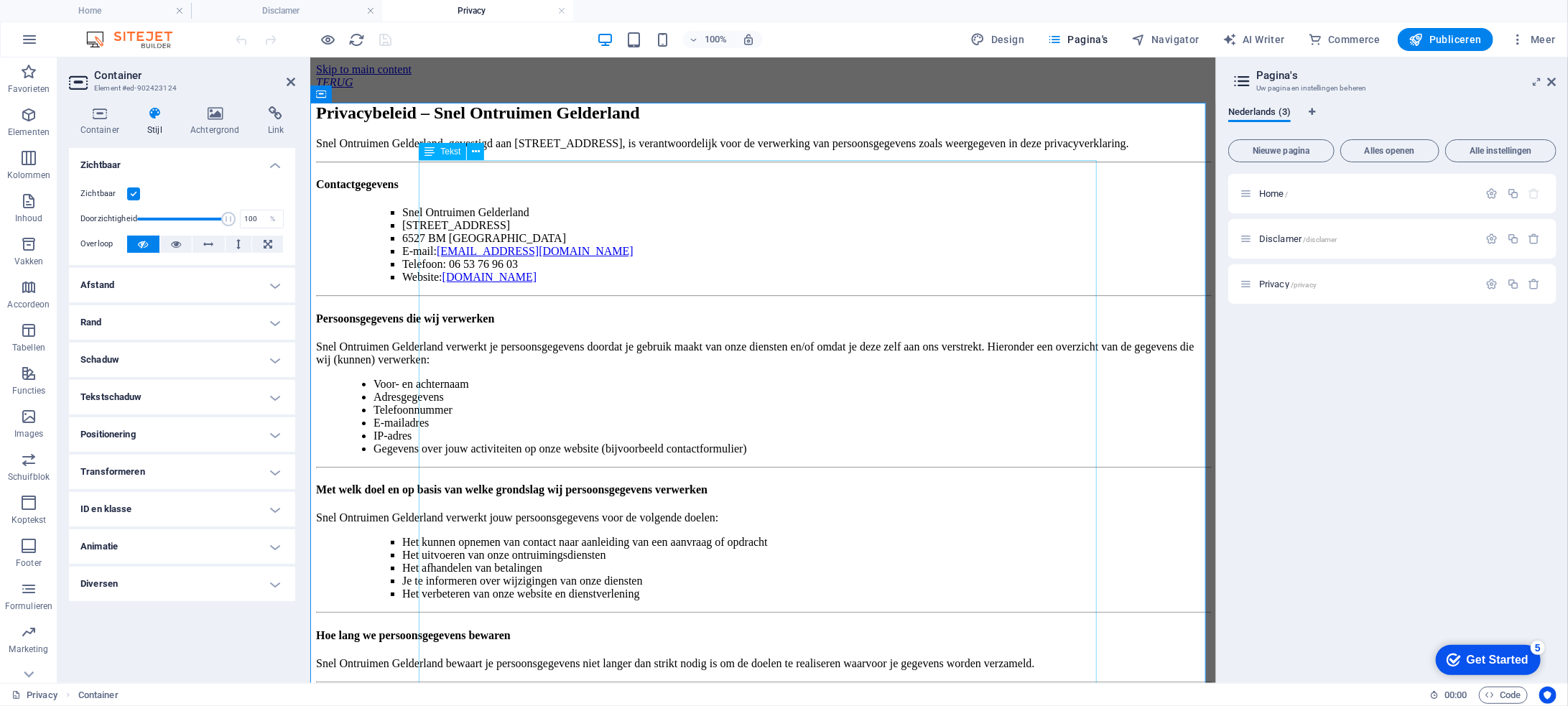
click at [433, 150] on icon at bounding box center [430, 151] width 10 height 17
click at [431, 153] on icon at bounding box center [430, 151] width 10 height 17
click at [473, 153] on icon at bounding box center [476, 151] width 8 height 15
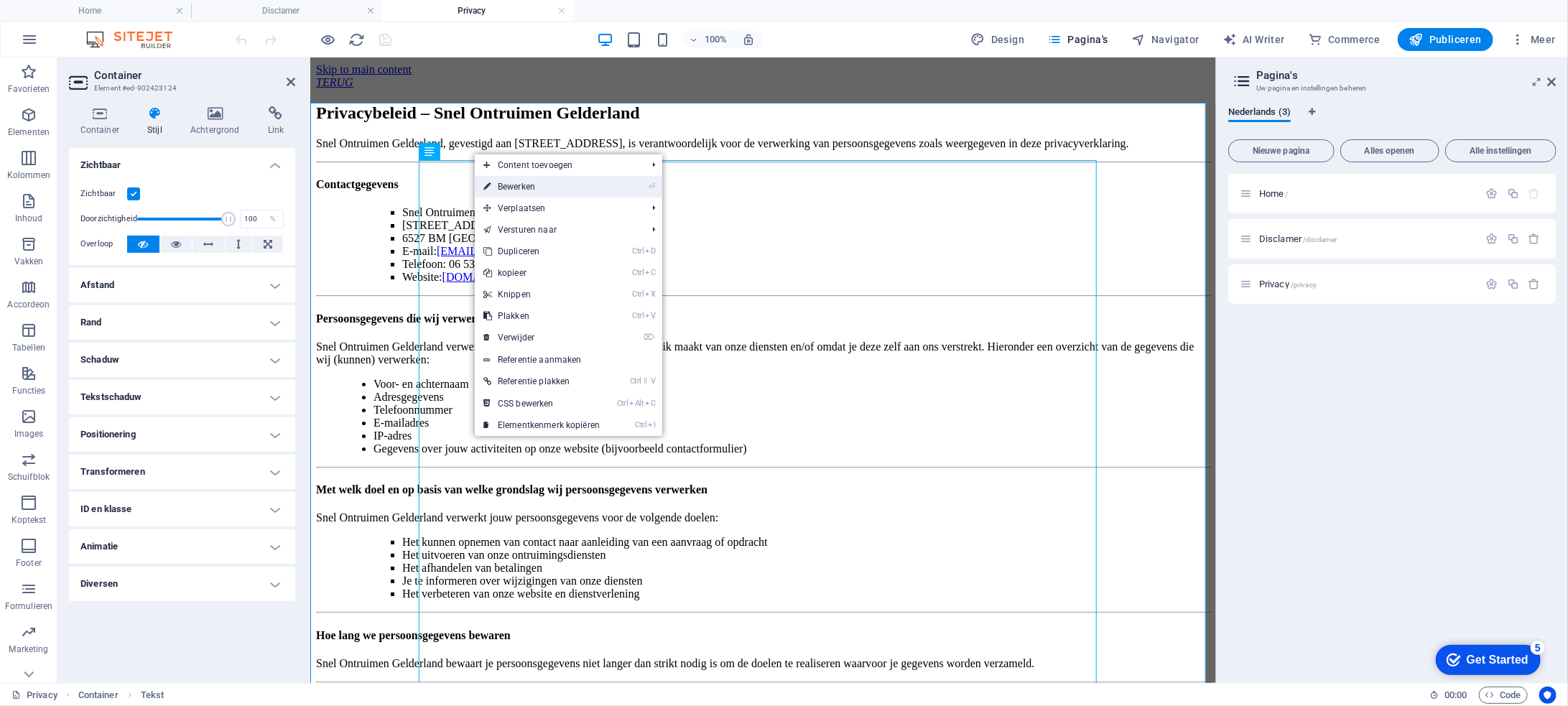
click at [517, 185] on link "⏎ Bewerken" at bounding box center [541, 187] width 133 height 22
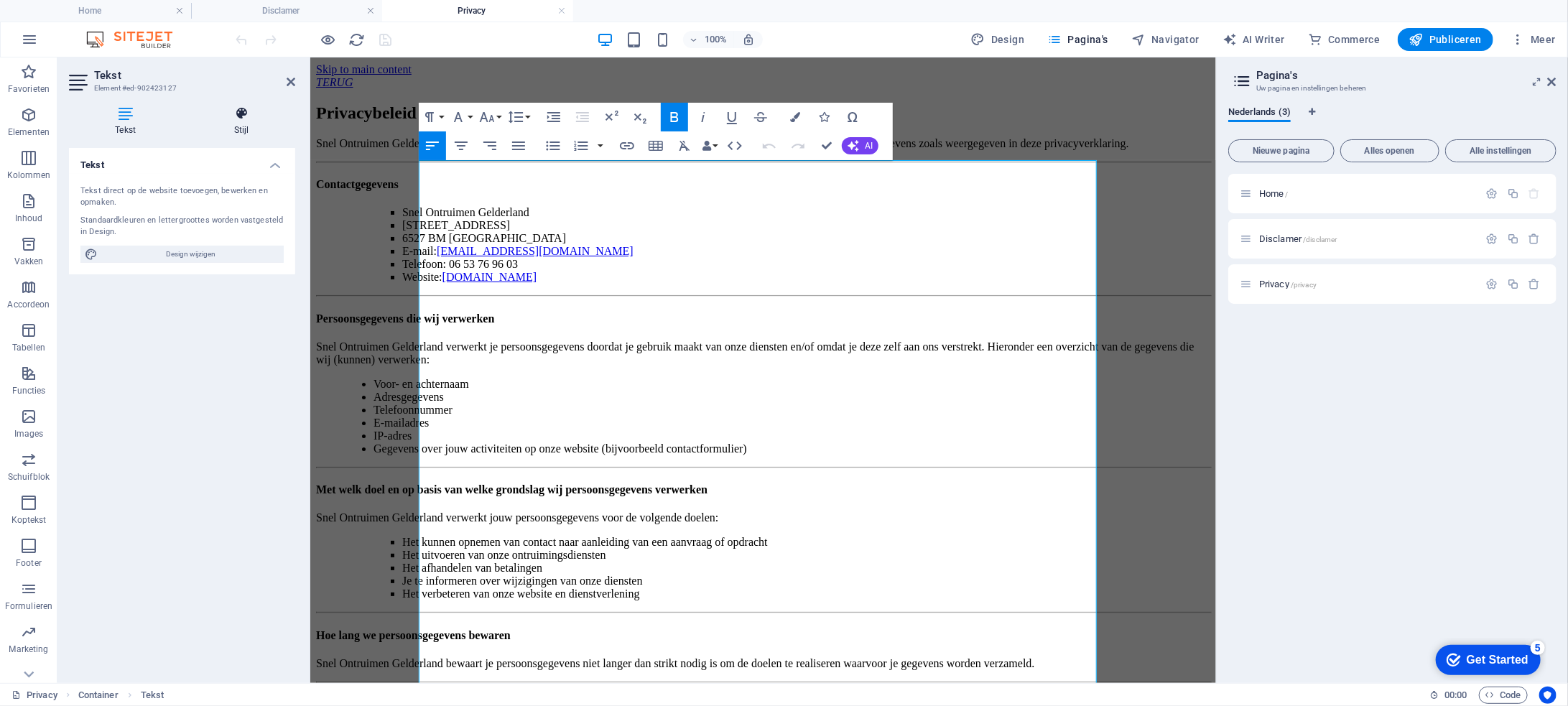
click at [242, 120] on icon at bounding box center [242, 114] width 108 height 15
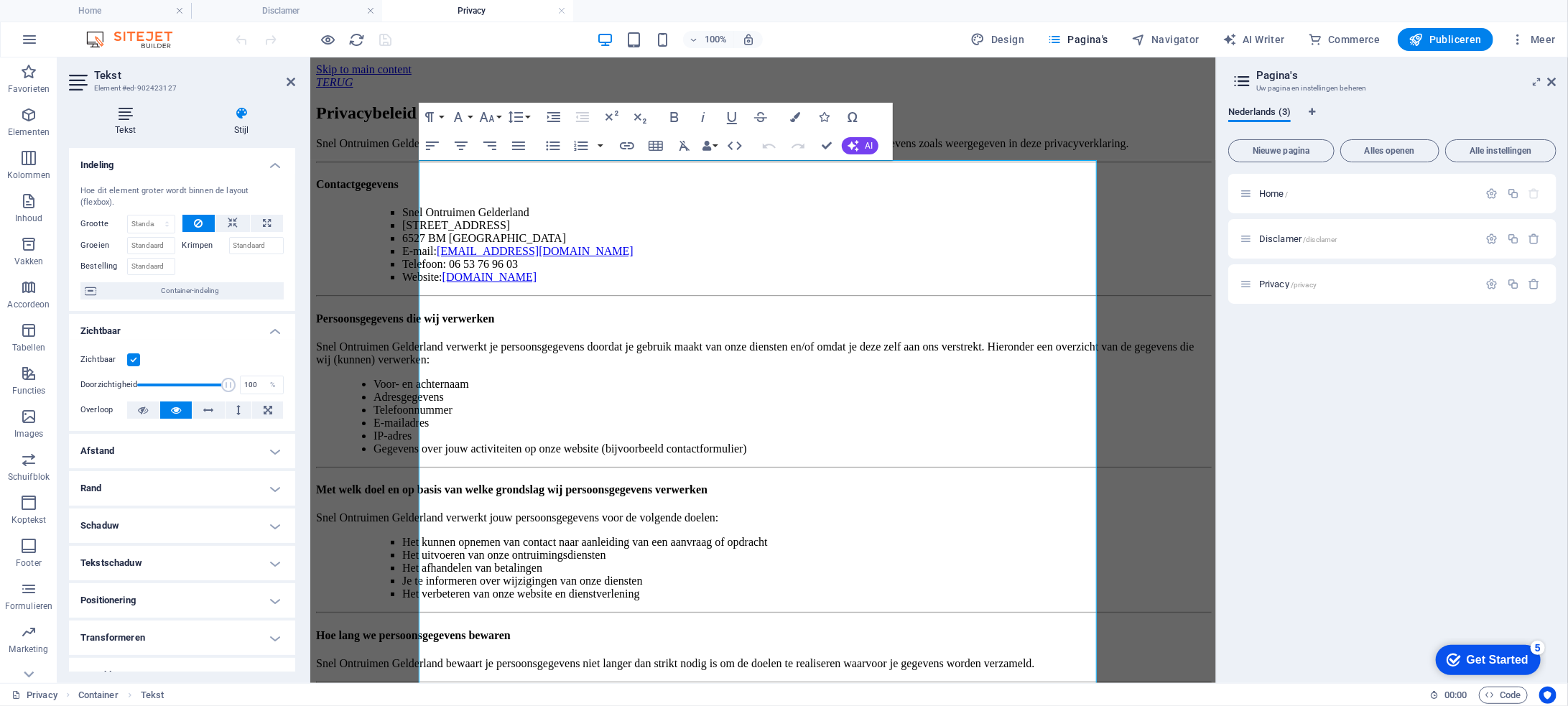
click at [142, 120] on icon at bounding box center [125, 114] width 114 height 15
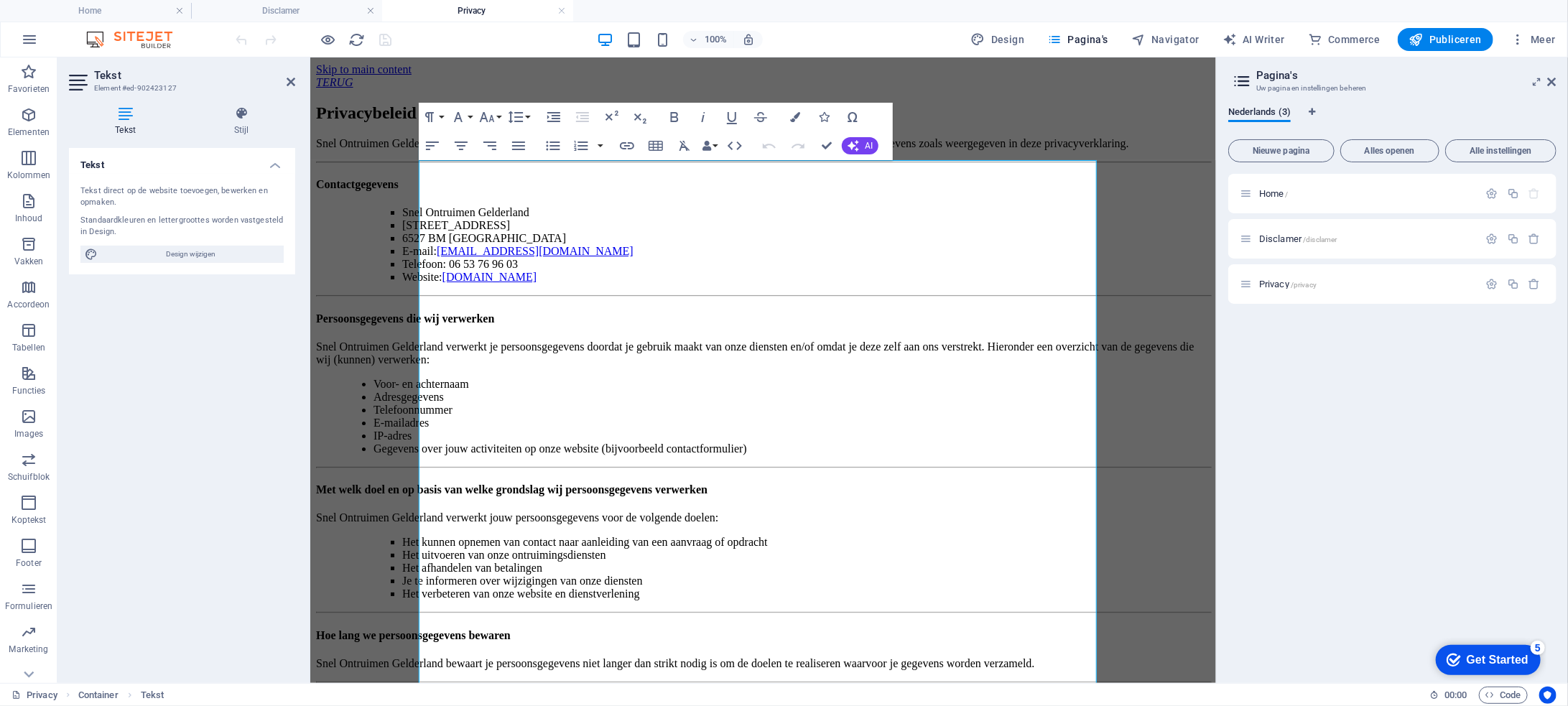
click at [480, 13] on h4 "Privacy" at bounding box center [478, 11] width 192 height 16
click at [481, 14] on h4 "Privacy" at bounding box center [478, 11] width 192 height 16
click at [291, 11] on h4 "Disclamer" at bounding box center [287, 11] width 192 height 16
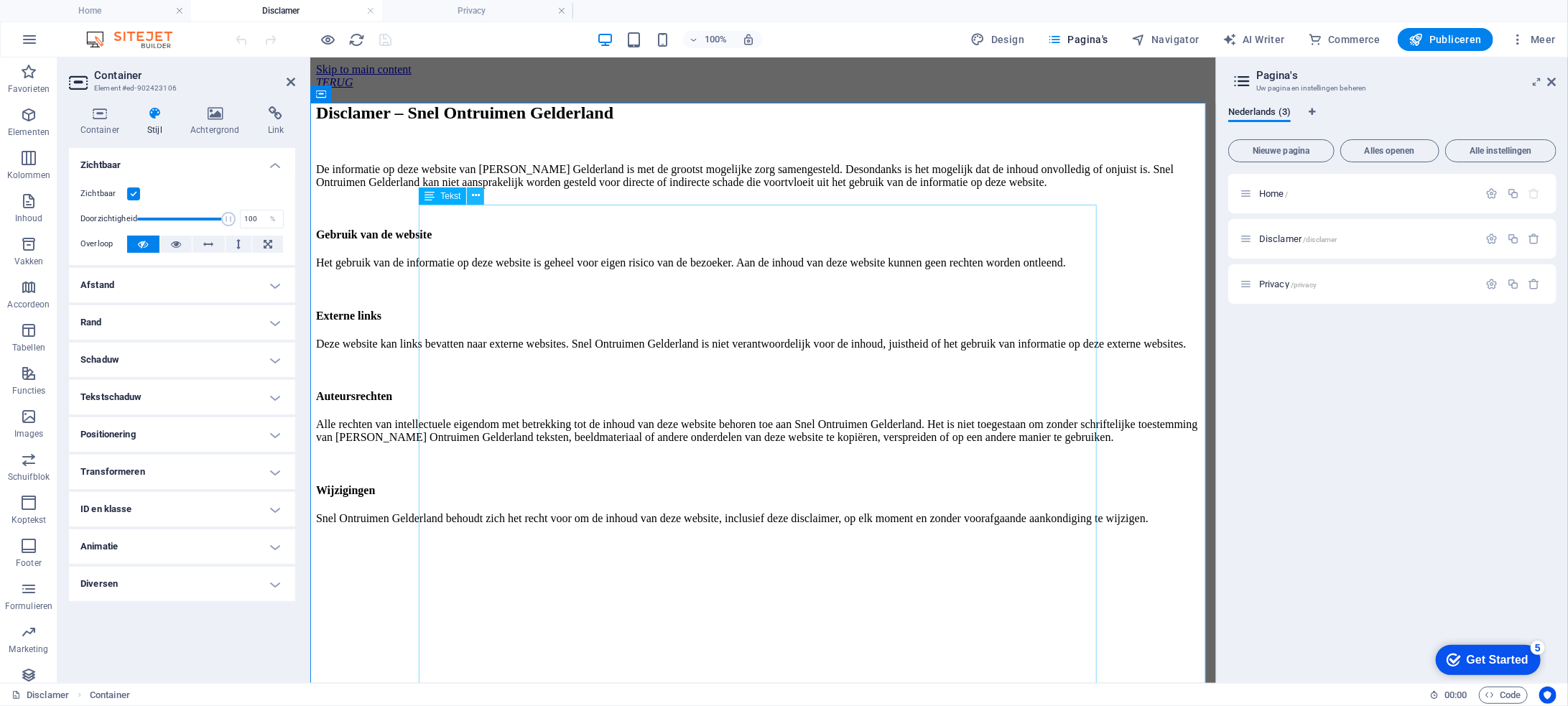
click at [480, 197] on button at bounding box center [475, 196] width 17 height 17
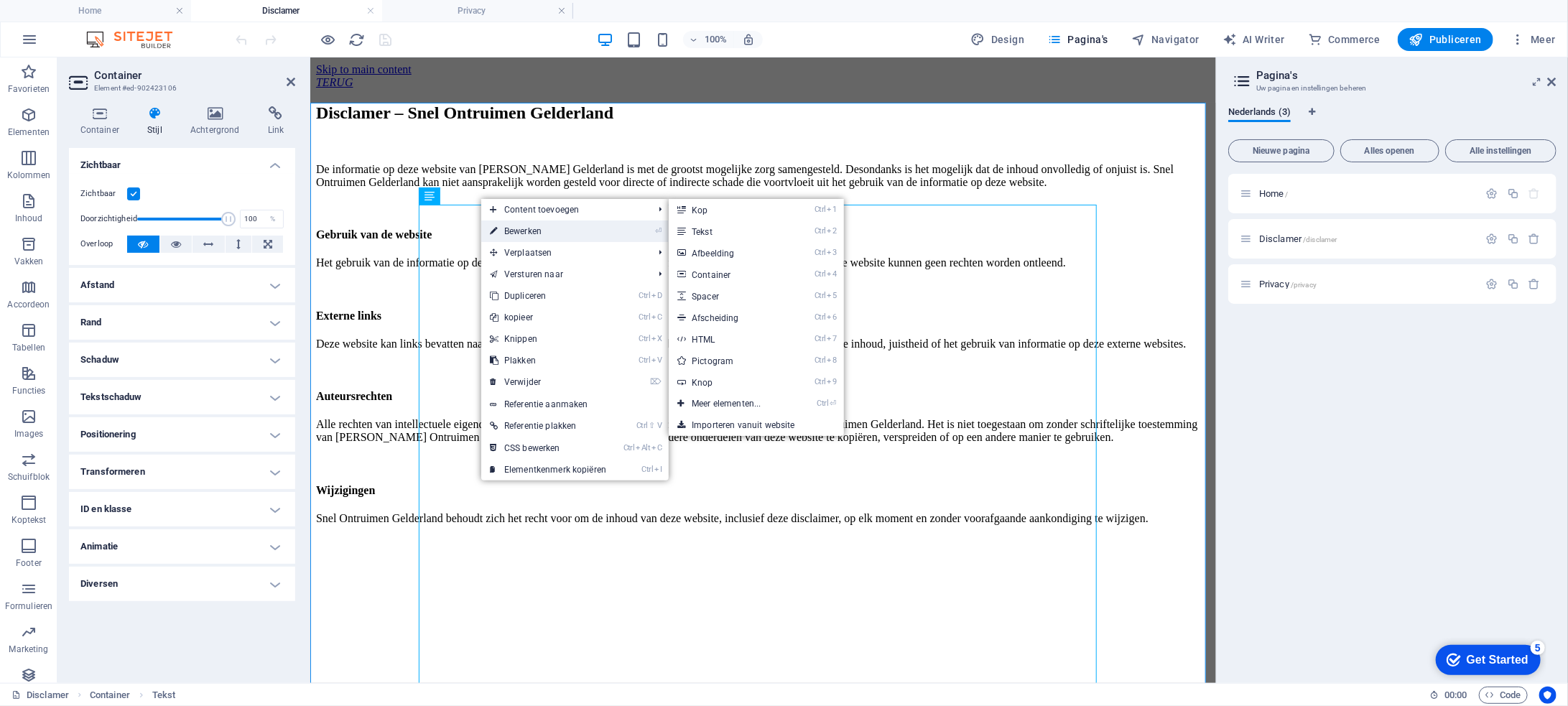
click at [508, 229] on link "⏎ Bewerken" at bounding box center [547, 231] width 133 height 22
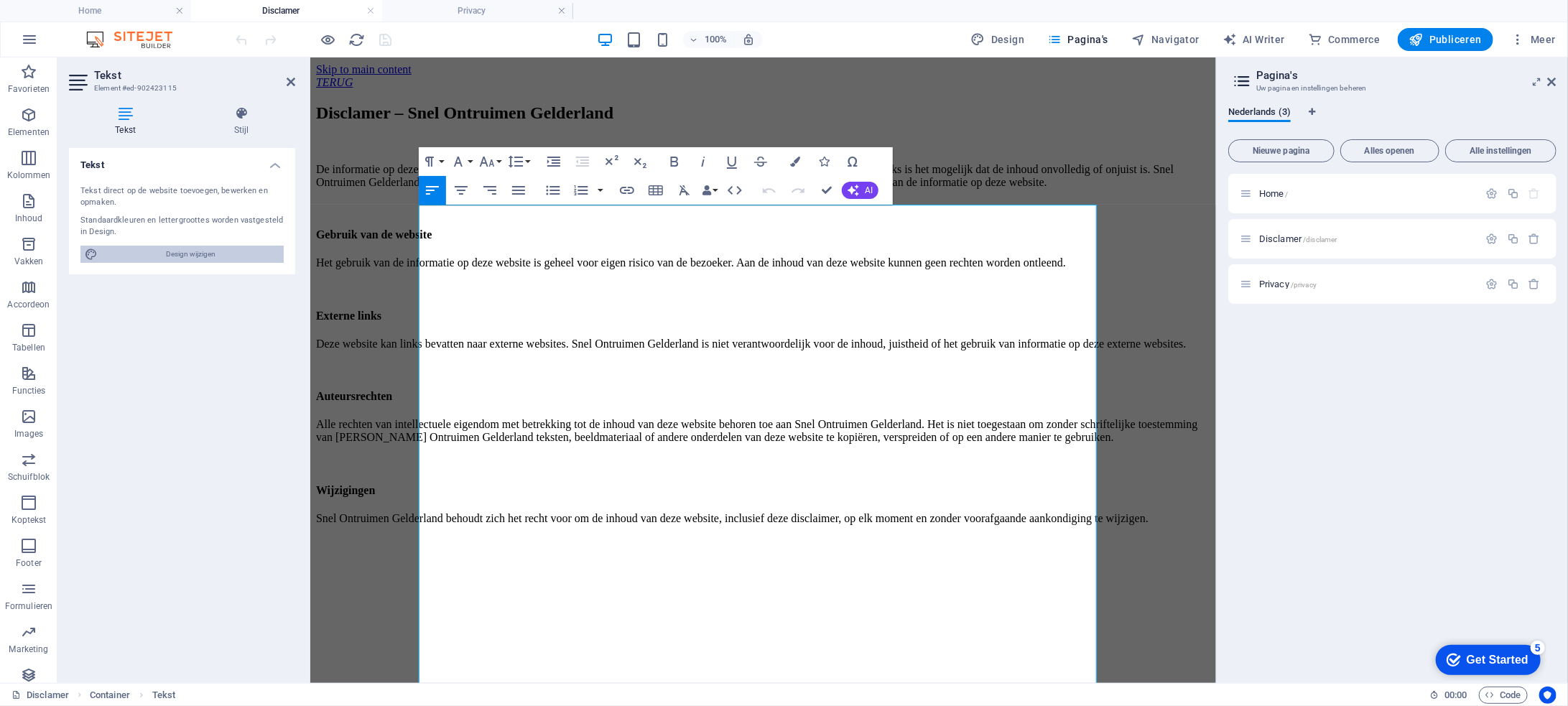
click at [210, 252] on span "Design wijzigen" at bounding box center [191, 254] width 178 height 17
select select "px"
select select "200"
select select "px"
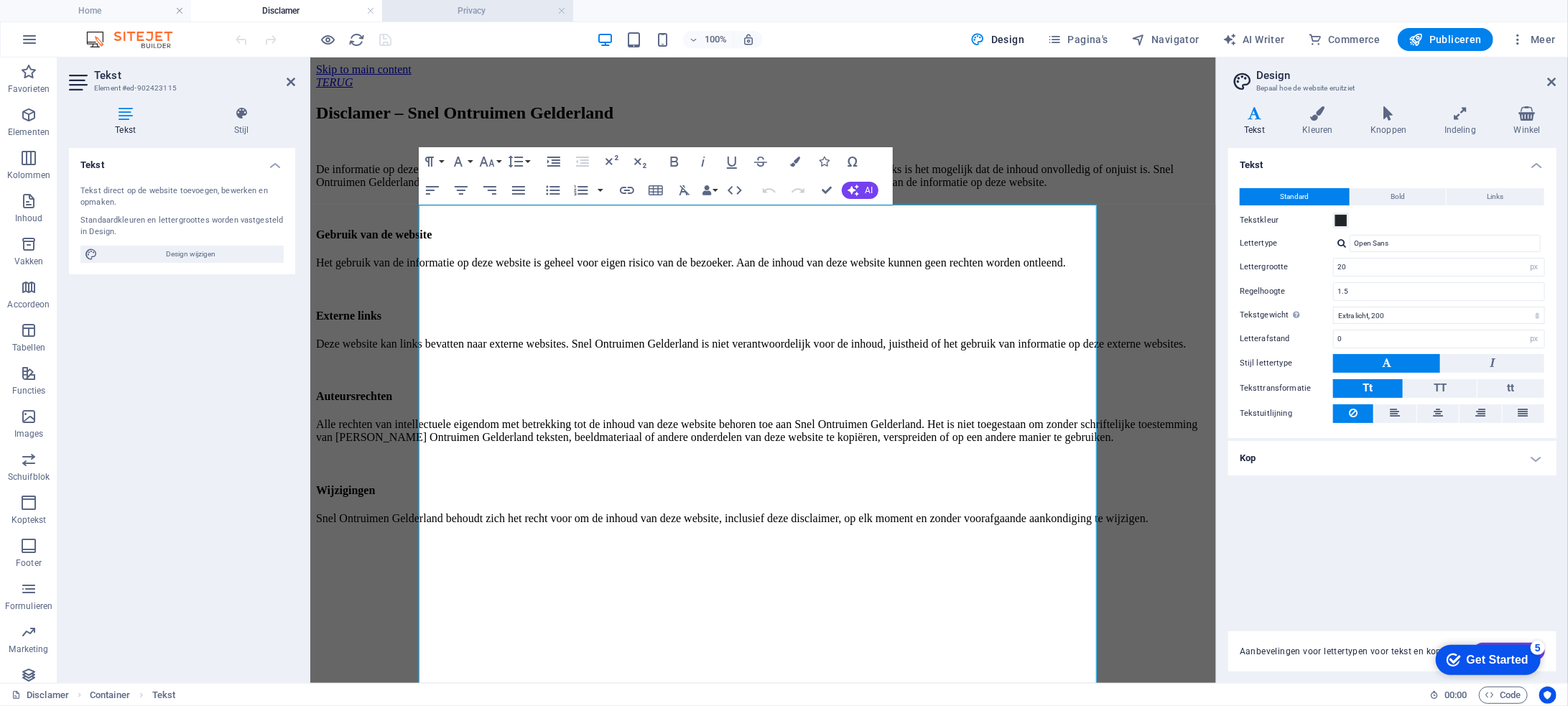
click at [444, 9] on h4 "Privacy" at bounding box center [478, 11] width 192 height 16
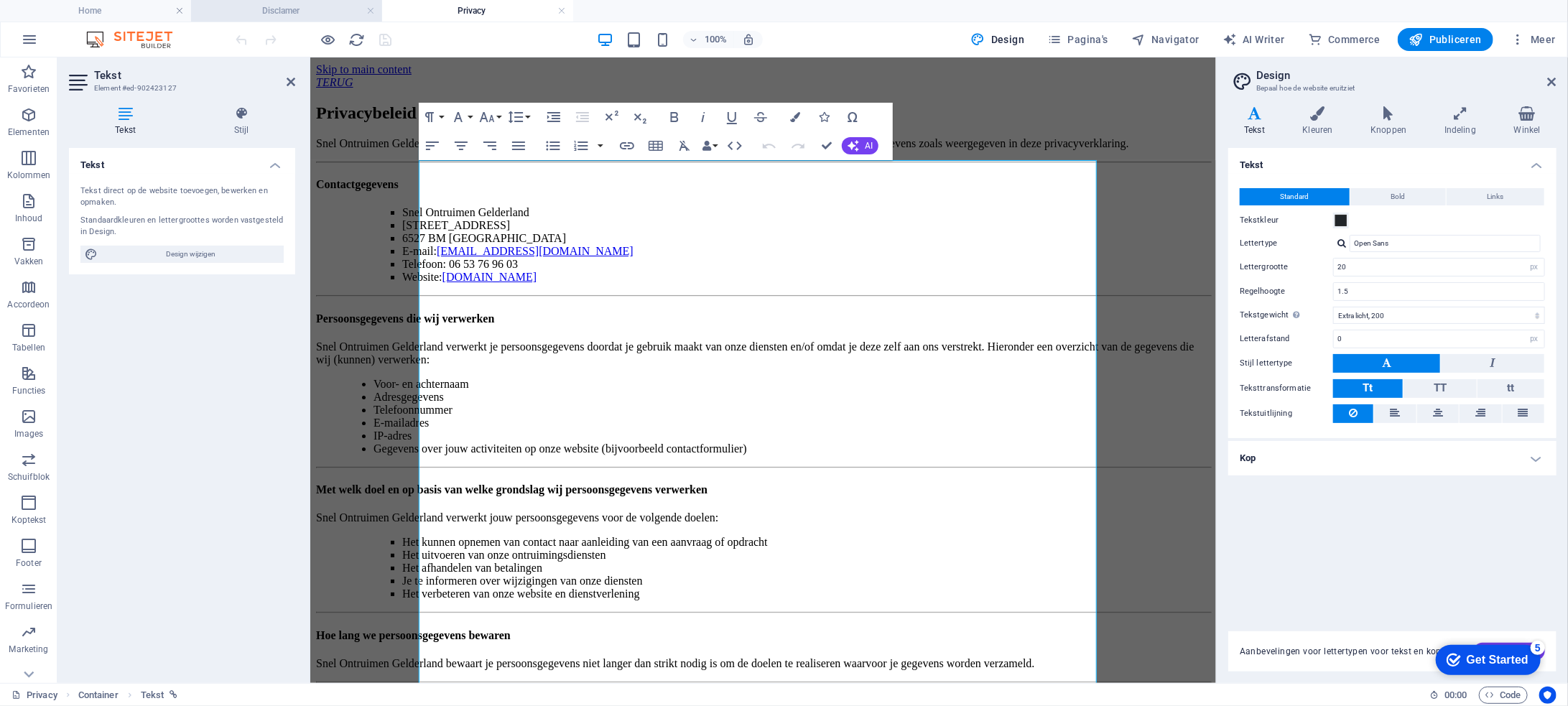
click at [341, 10] on h4 "Disclamer" at bounding box center [287, 11] width 192 height 16
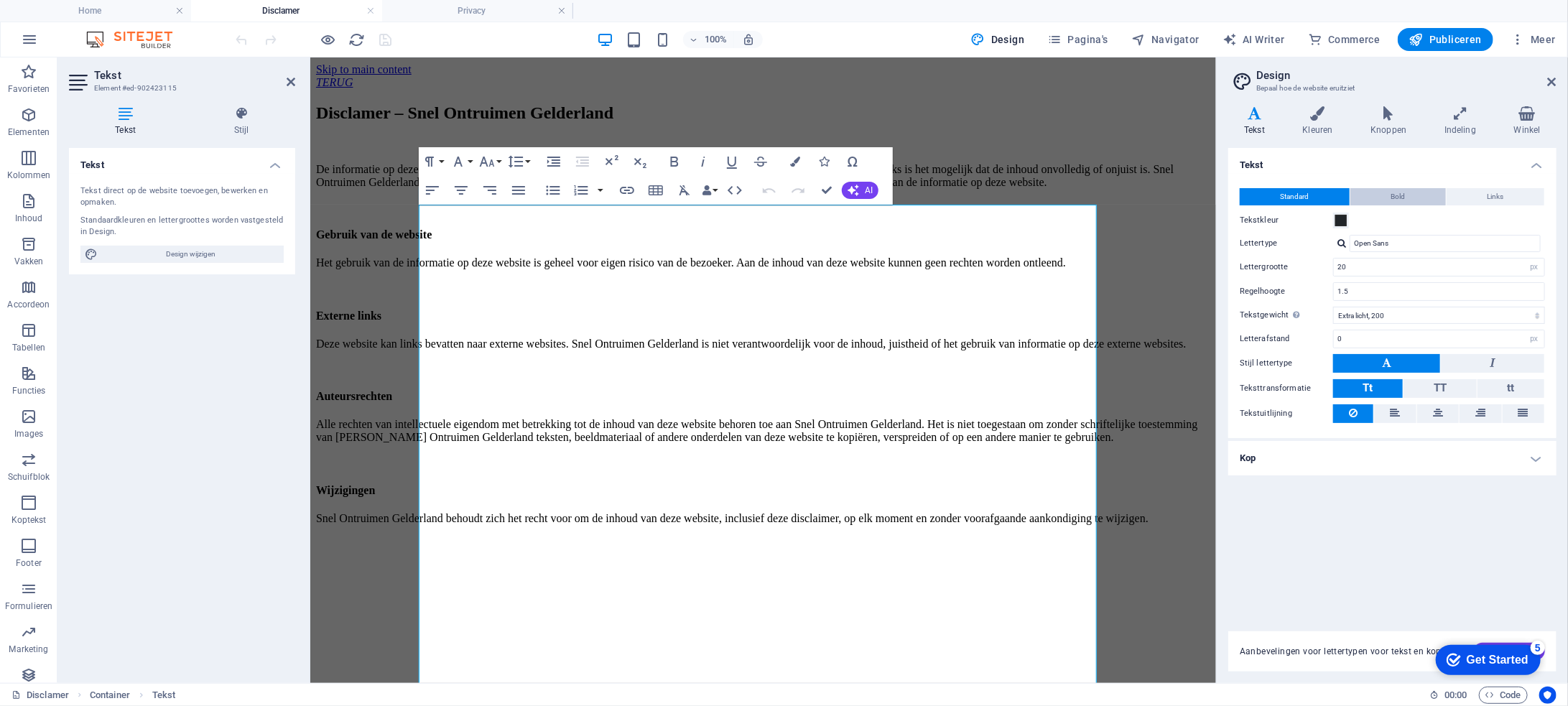
click at [1399, 196] on span "Bold" at bounding box center [1398, 196] width 15 height 17
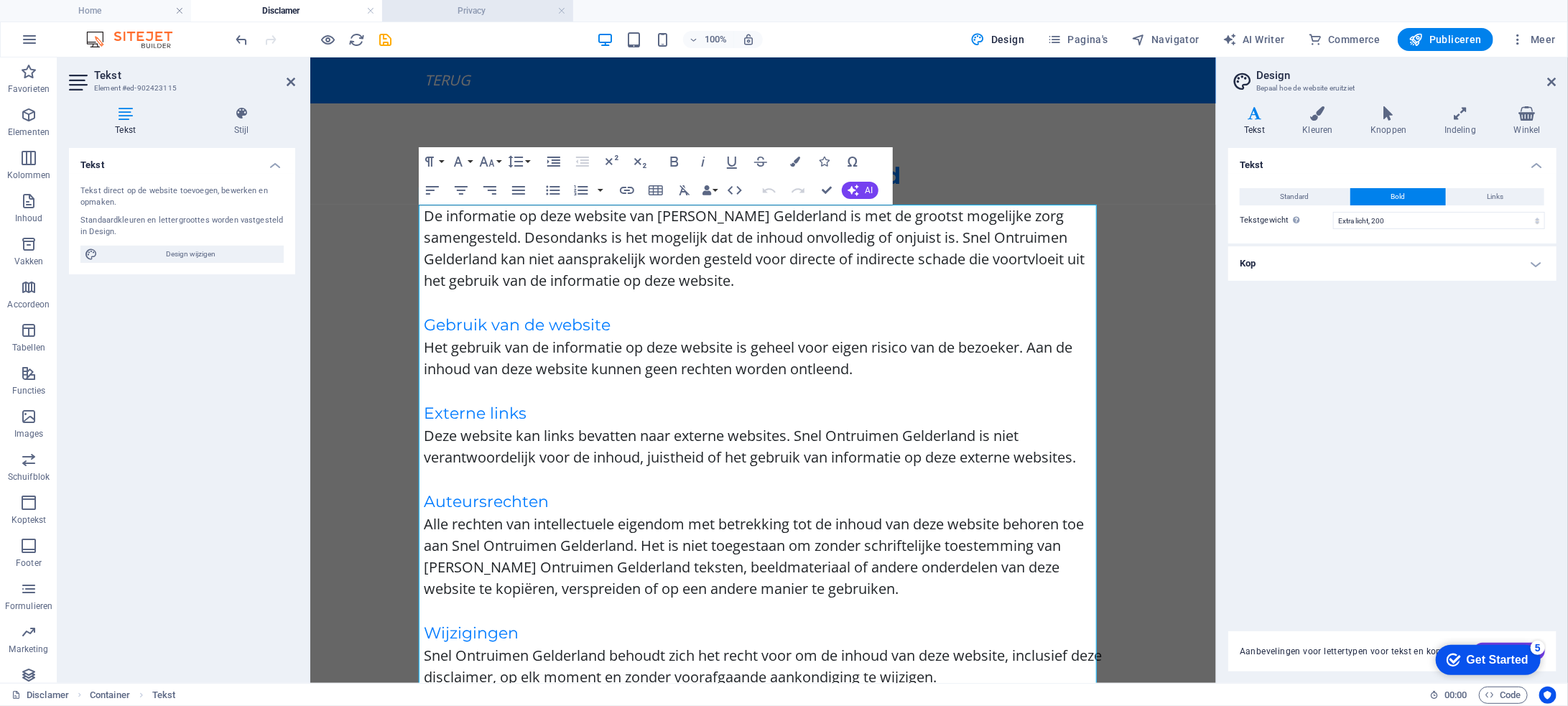
click at [455, 4] on h4 "Privacy" at bounding box center [478, 11] width 192 height 16
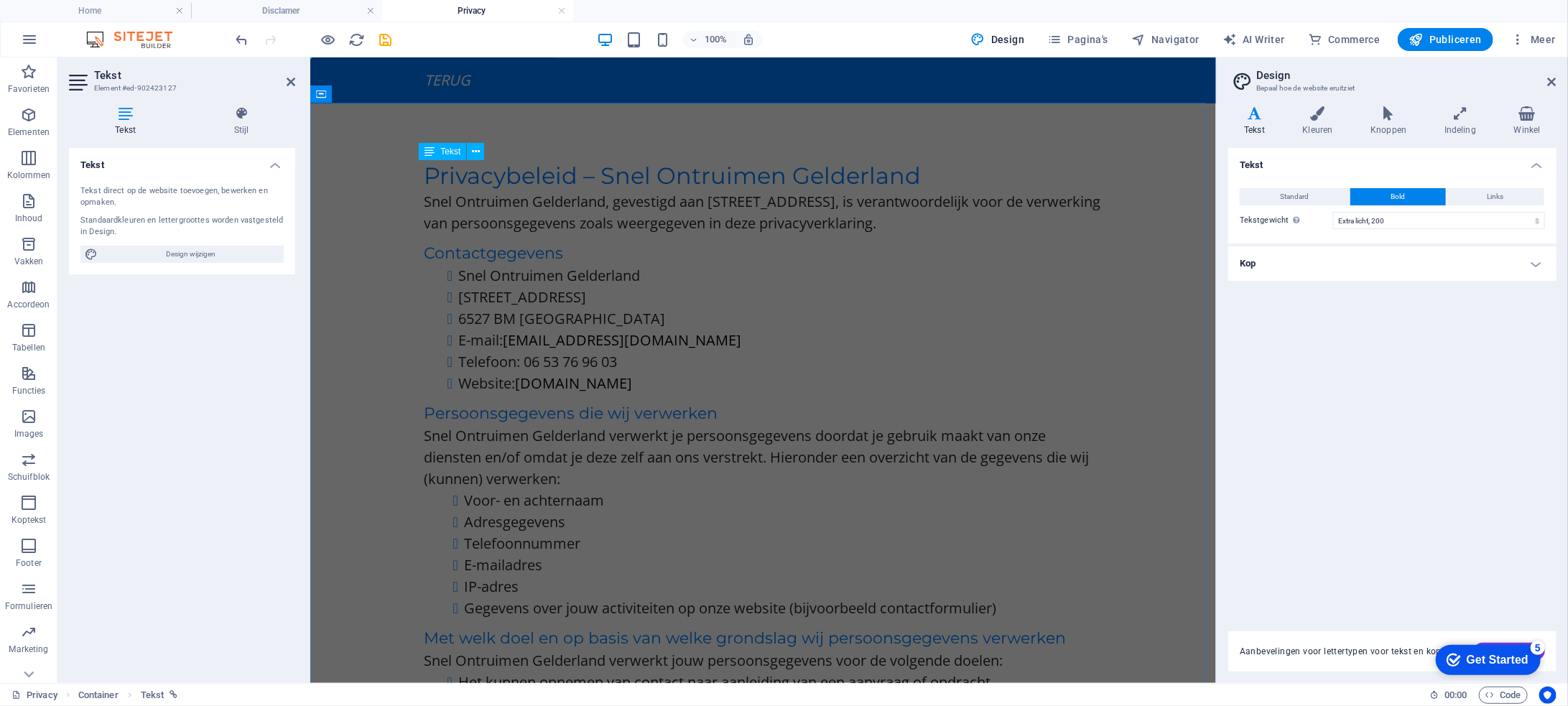
click at [919, 200] on p "Snel Ontruimen Gelderland, gevestigd aan [STREET_ADDRESS], is verantwoordelijk …" at bounding box center [762, 212] width 678 height 43
click at [1331, 196] on button "Standard" at bounding box center [1294, 196] width 110 height 17
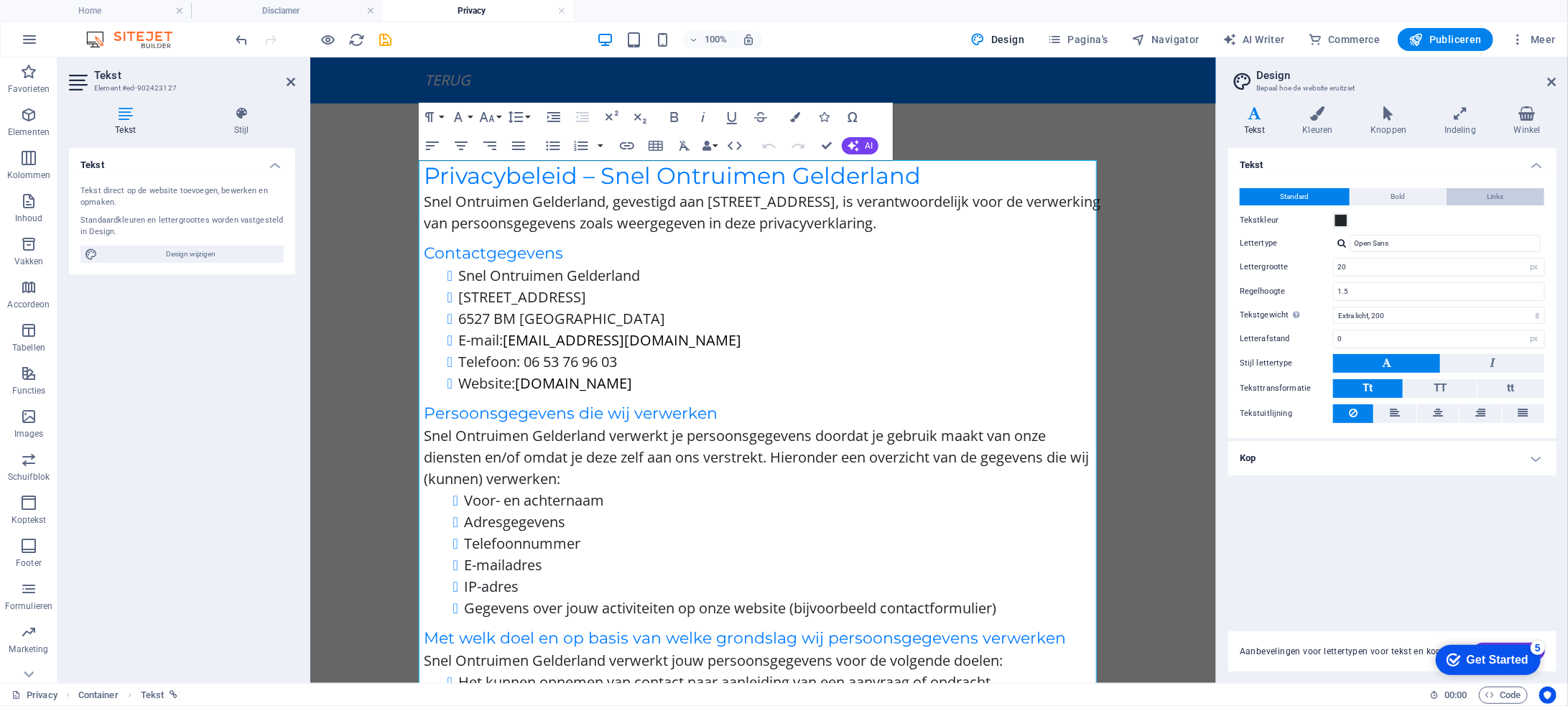
click at [1512, 196] on button "Links" at bounding box center [1495, 196] width 98 height 17
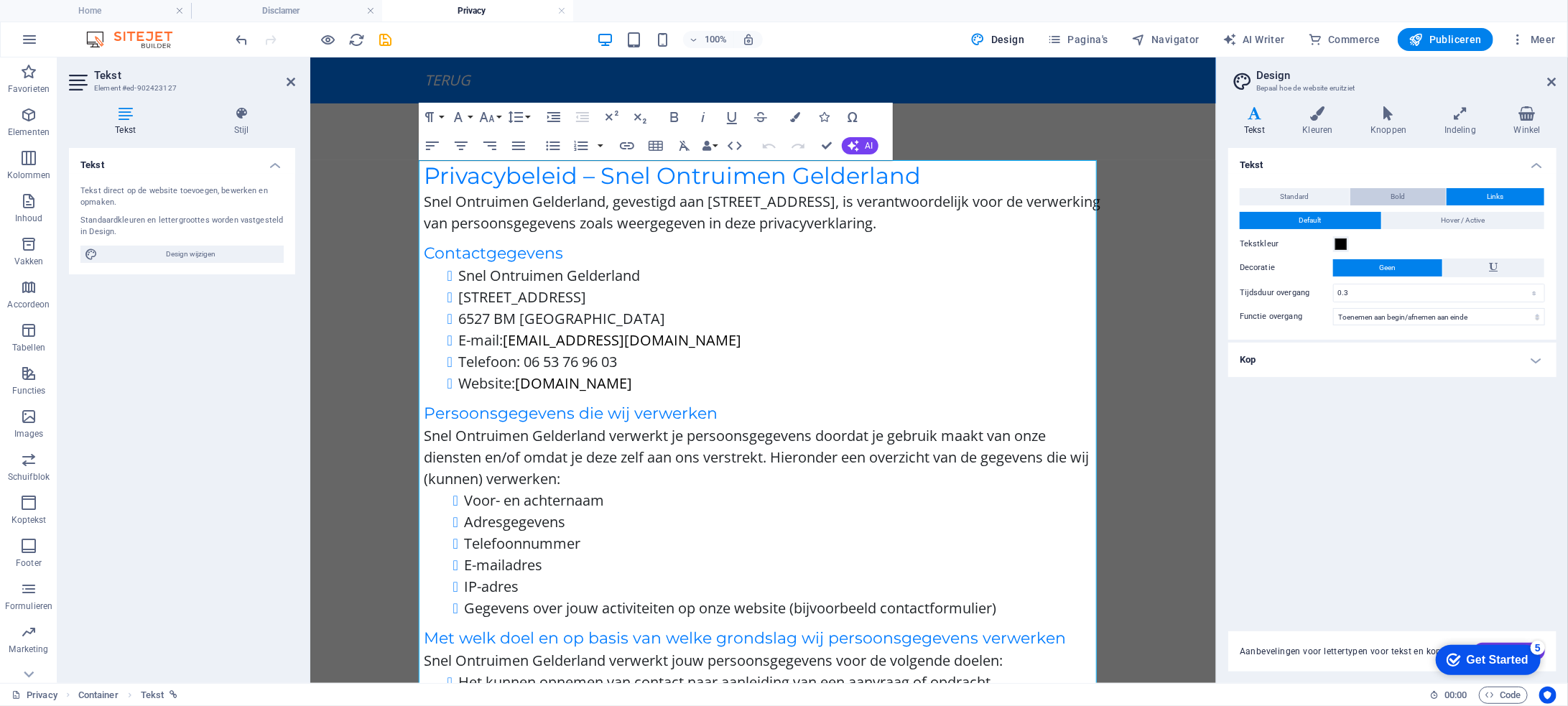
click at [1418, 192] on button "Bold" at bounding box center [1398, 196] width 96 height 17
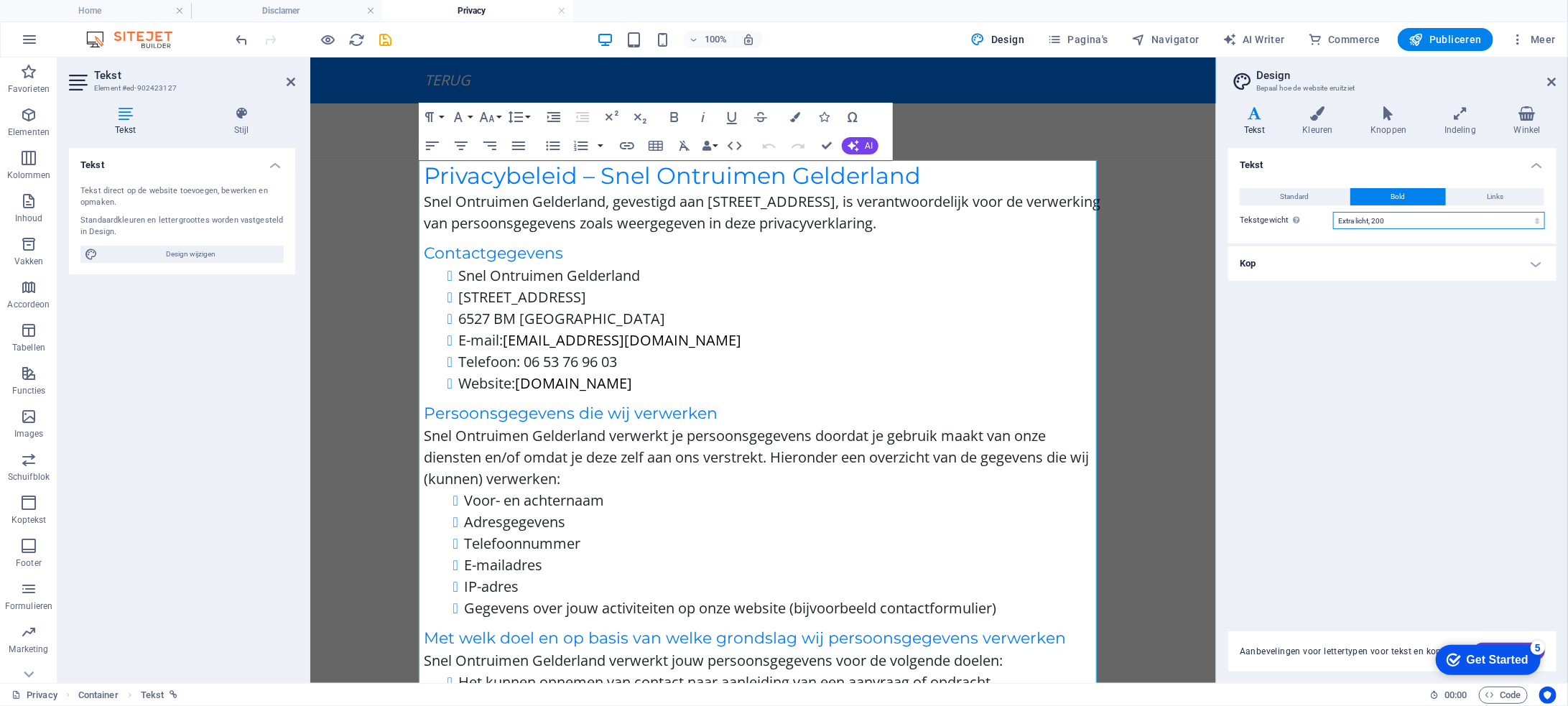
click at [1405, 220] on select "Dun, 100 Extra licht, 200 Licht, 300 Normaal, 400 Medium, 500 Halfvet, 600 Vet,…" at bounding box center [1439, 220] width 212 height 17
click at [1405, 215] on select "Dun, 100 Extra licht, 200 Licht, 300 Normaal, 400 Medium, 500 Halfvet, 600 Vet,…" at bounding box center [1439, 220] width 212 height 17
click at [1404, 217] on select "Dun, 100 Extra licht, 200 Licht, 300 Normaal, 400 Medium, 500 Halfvet, 600 Vet,…" at bounding box center [1439, 220] width 212 height 17
click at [1333, 212] on select "Dun, 100 Extra licht, 200 Licht, 300 Normaal, 400 Medium, 500 Halfvet, 600 Vet,…" at bounding box center [1439, 220] width 212 height 17
click at [1386, 217] on select "Dun, 100 Extra licht, 200 Licht, 300 Normaal, 400 Medium, 500 Halfvet, 600 Vet,…" at bounding box center [1439, 220] width 212 height 17
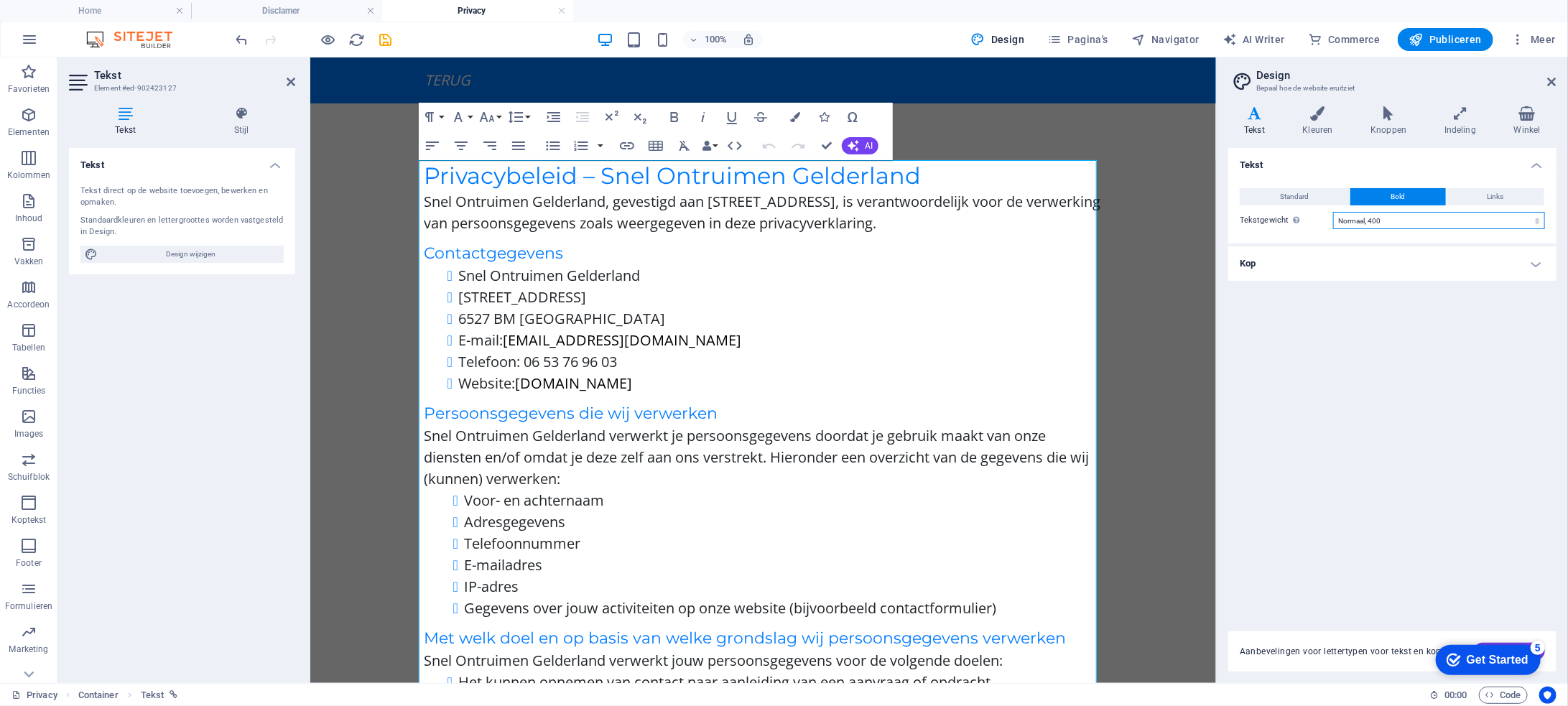
click at [1333, 212] on select "Dun, 100 Extra licht, 200 Licht, 300 Normaal, 400 Medium, 500 Halfvet, 600 Vet,…" at bounding box center [1439, 220] width 212 height 17
click at [848, 176] on strong "Privacybeleid – Snel Ontruimen Gelderland" at bounding box center [671, 175] width 497 height 28
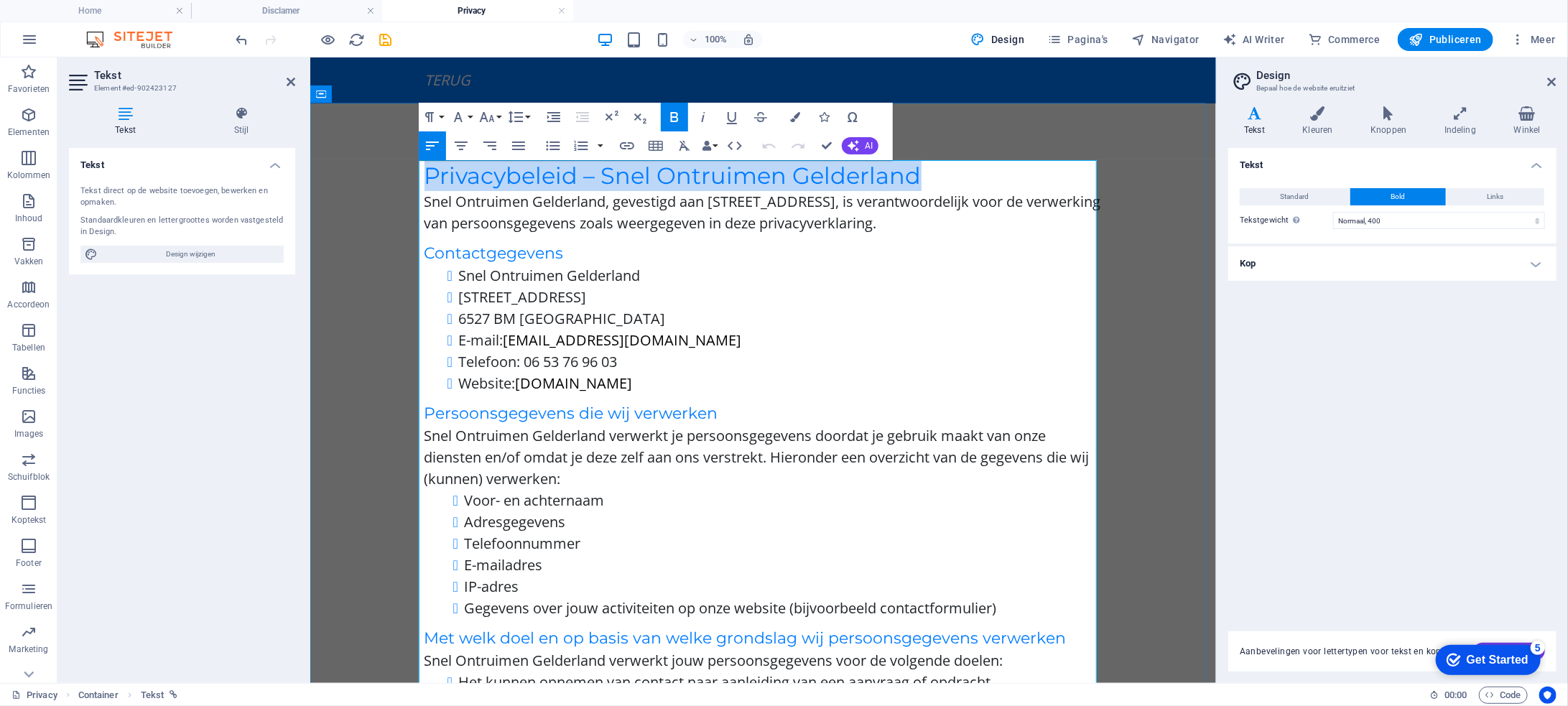
drag, startPoint x: 932, startPoint y: 176, endPoint x: 426, endPoint y: 182, distance: 506.0
click at [426, 182] on h2 "Privacybeleid – Snel Ontruimen Gelderland" at bounding box center [762, 175] width 678 height 31
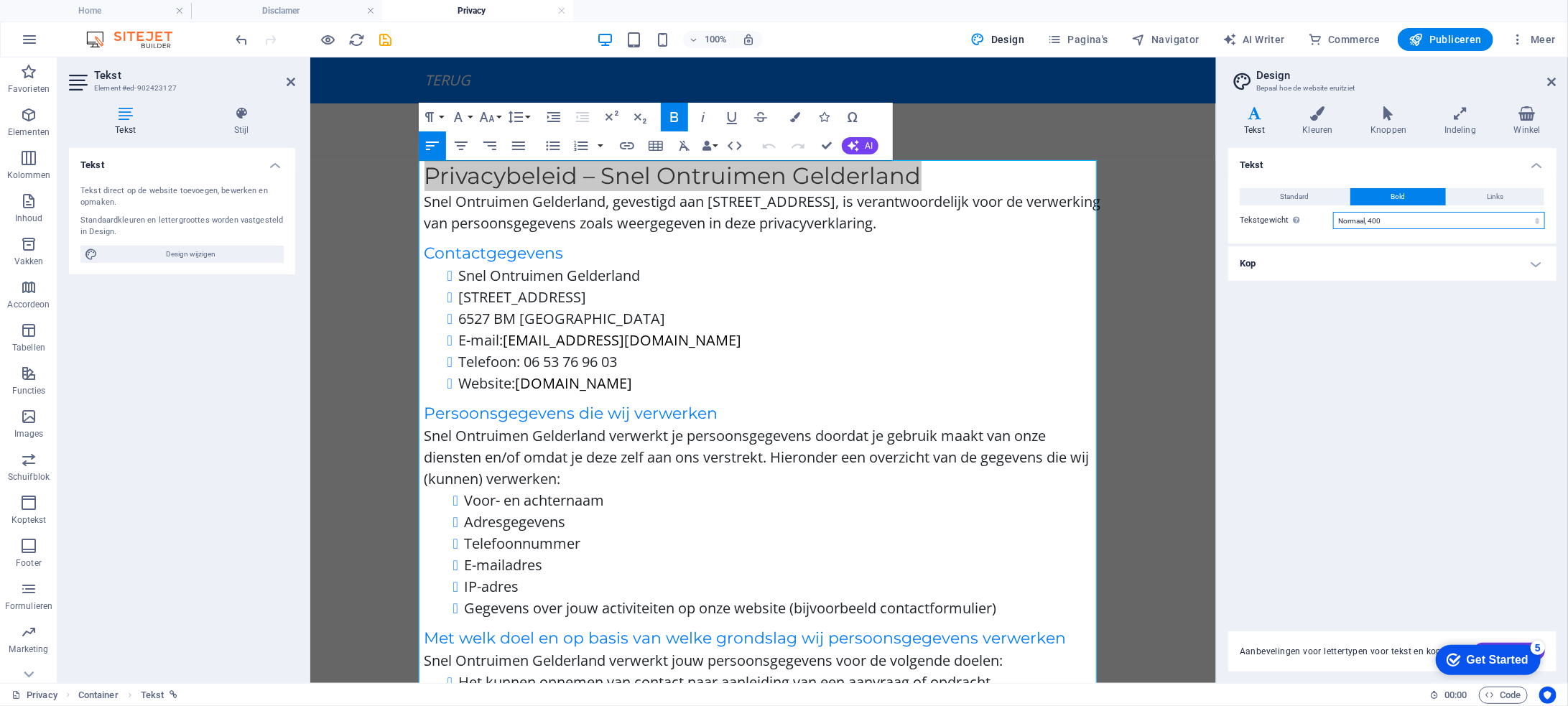
click at [1391, 220] on select "Dun, 100 Extra licht, 200 Licht, 300 Normaal, 400 Medium, 500 Halfvet, 600 Vet,…" at bounding box center [1439, 220] width 212 height 17
click at [1333, 212] on select "Dun, 100 Extra licht, 200 Licht, 300 Normaal, 400 Medium, 500 Halfvet, 600 Vet,…" at bounding box center [1439, 220] width 212 height 17
click at [1411, 225] on select "Dun, 100 Extra licht, 200 Licht, 300 Normaal, 400 Medium, 500 Halfvet, 600 Vet,…" at bounding box center [1439, 220] width 212 height 17
select select "200"
click at [1333, 212] on select "Dun, 100 Extra licht, 200 Licht, 300 Normaal, 400 Medium, 500 Halfvet, 600 Vet,…" at bounding box center [1439, 220] width 212 height 17
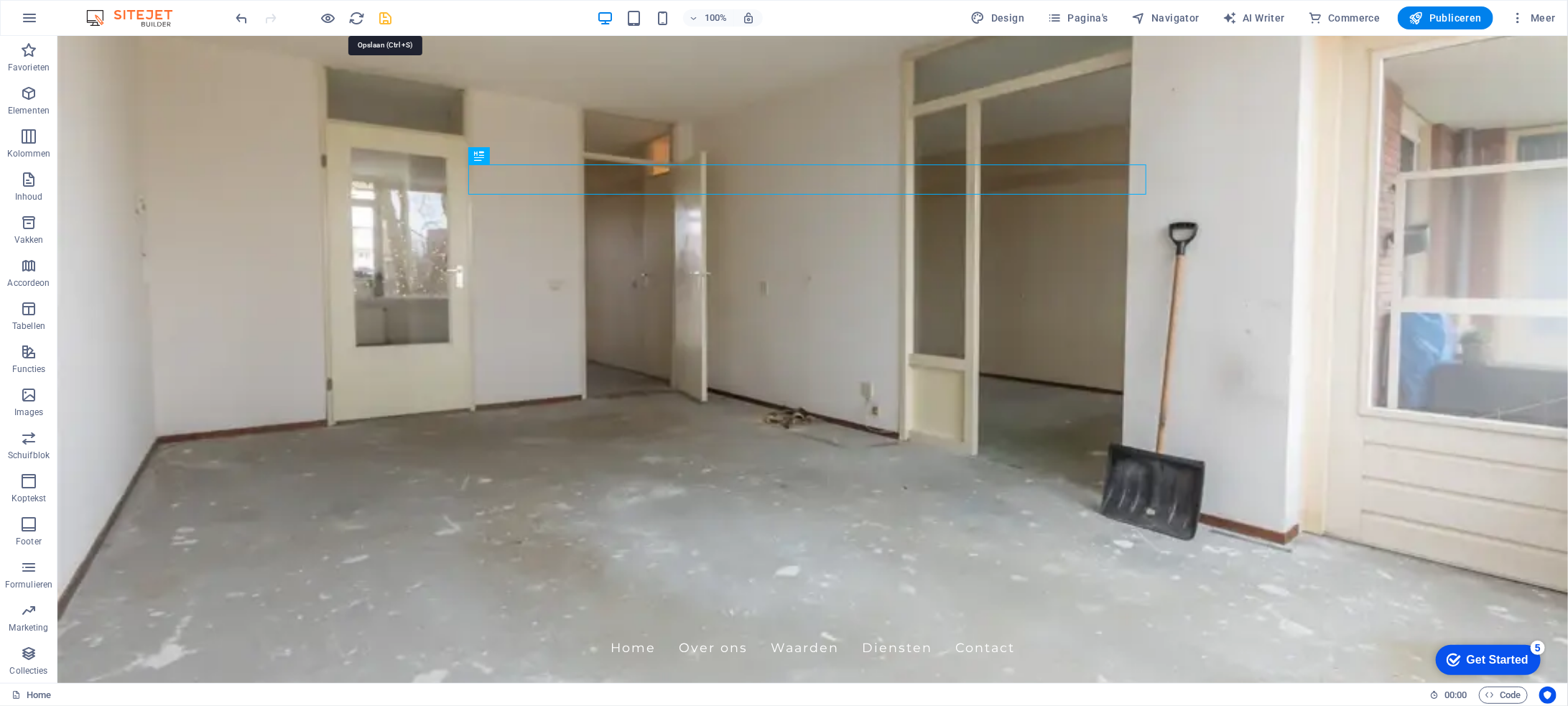
click at [387, 15] on icon "save" at bounding box center [386, 18] width 17 height 17
